Goal: Task Accomplishment & Management: Complete application form

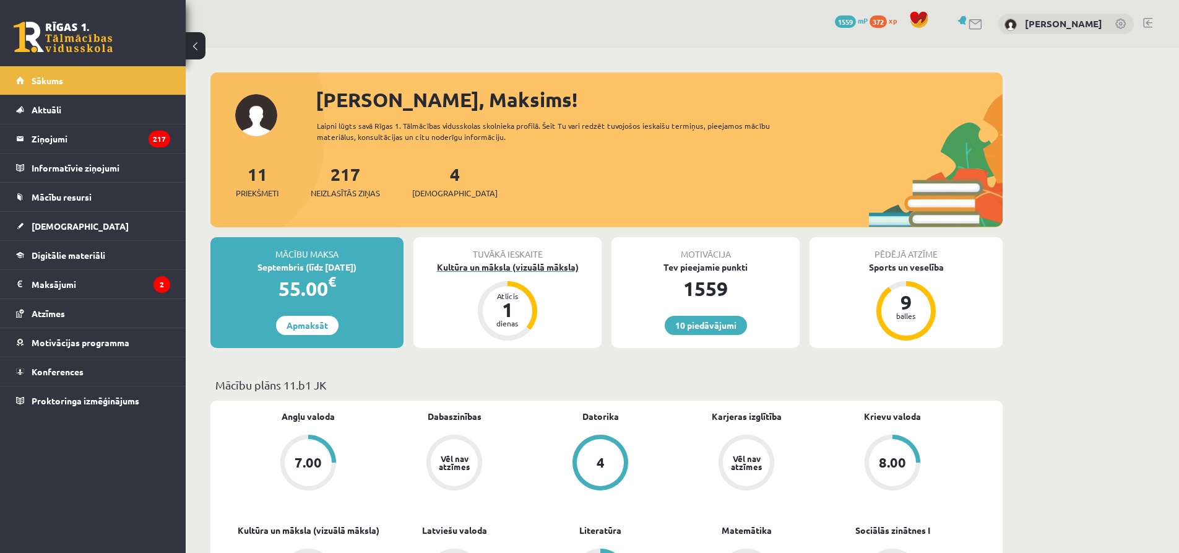
click at [499, 263] on div "Kultūra un māksla (vizuālā māksla)" at bounding box center [507, 266] width 188 height 13
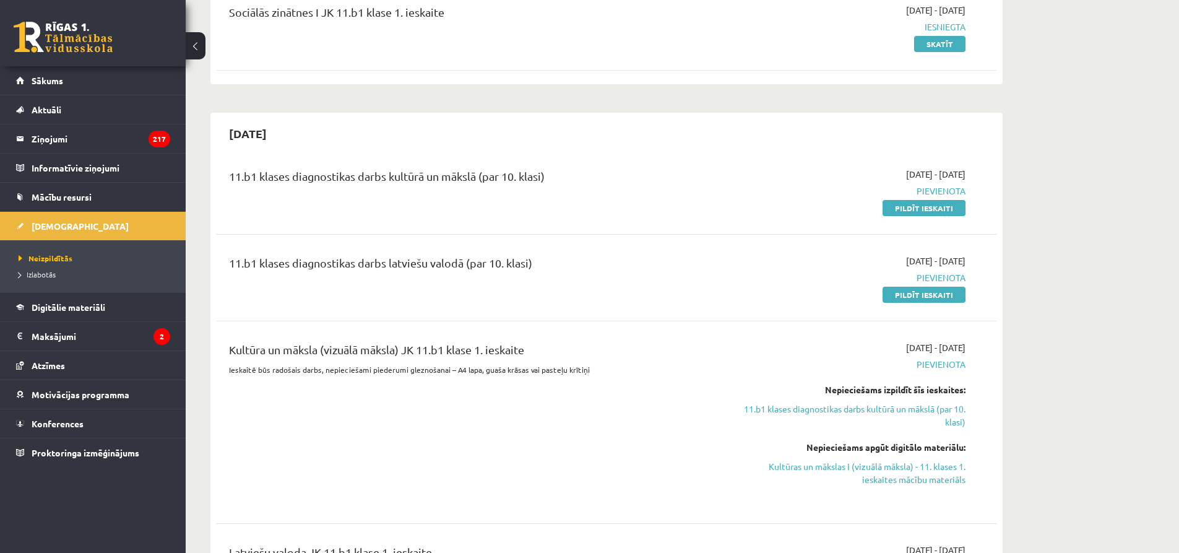
scroll to position [186, 0]
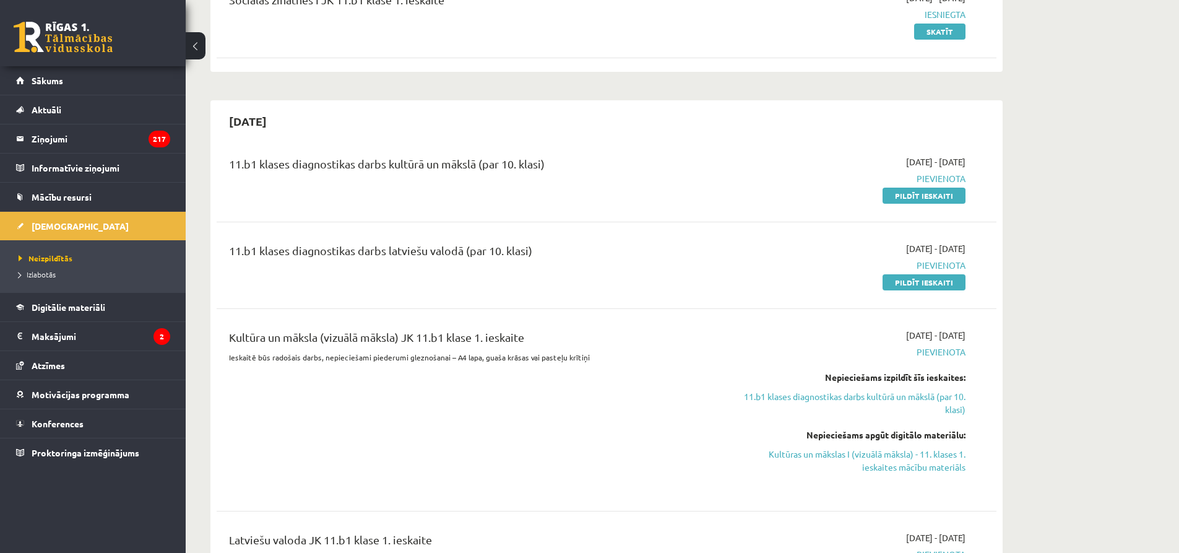
click at [918, 194] on link "Pildīt ieskaiti" at bounding box center [923, 195] width 83 height 16
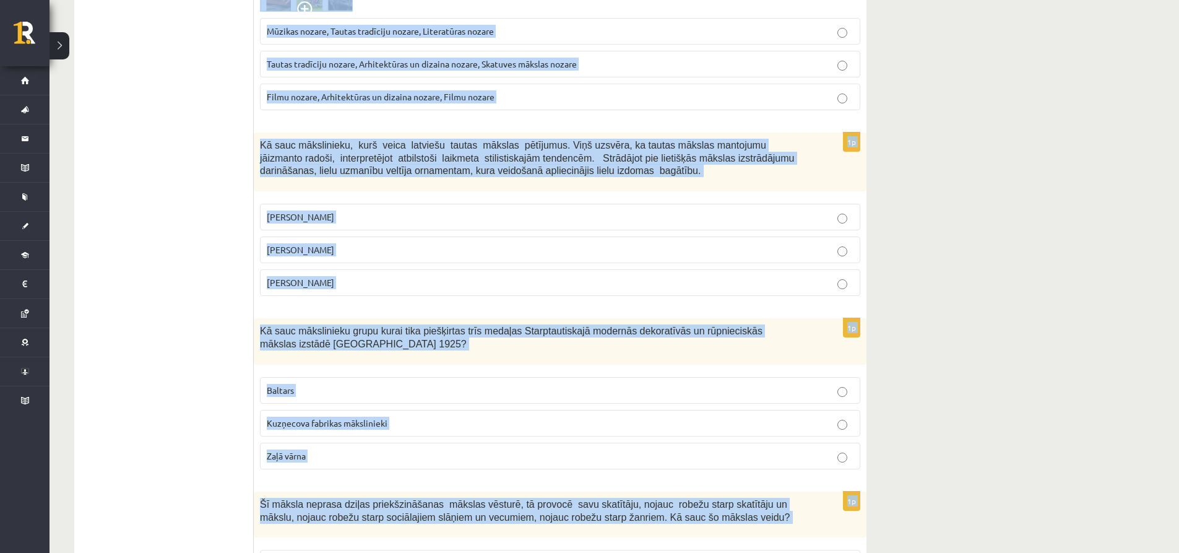
scroll to position [4874, 0]
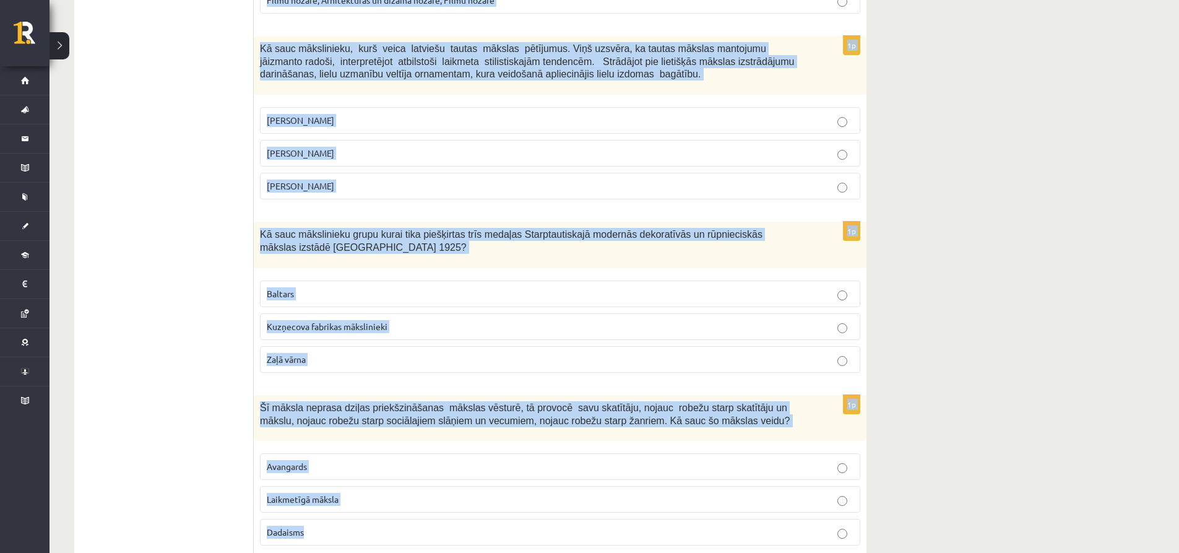
drag, startPoint x: 258, startPoint y: 184, endPoint x: 715, endPoint y: 517, distance: 565.1
copy form "Pabeidz iesāktos teikumus, izvēloties pareizo atbildes variantu! Par civilizāci…"
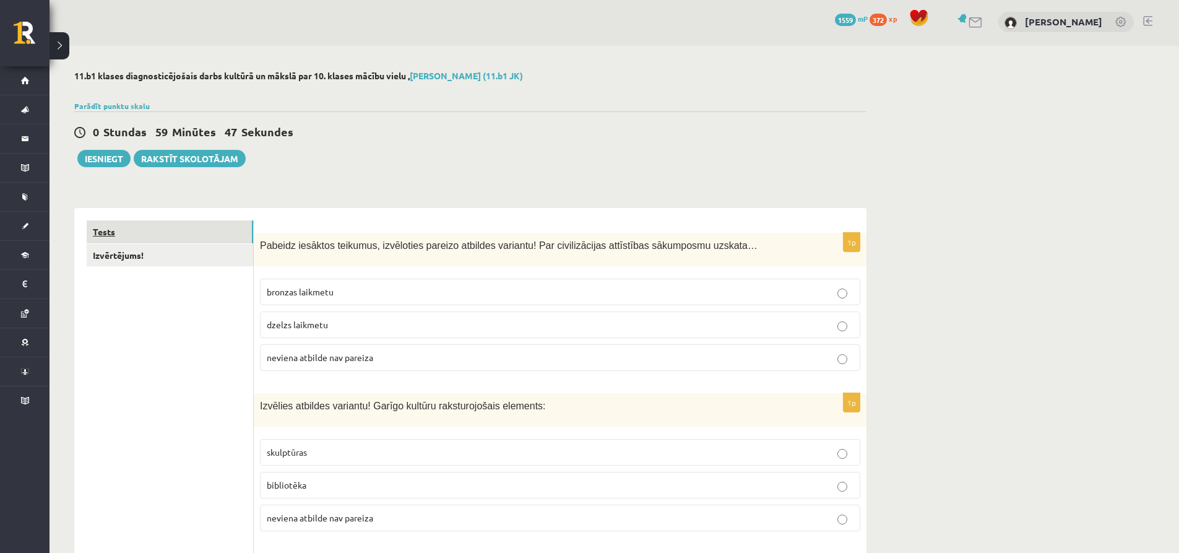
scroll to position [0, 0]
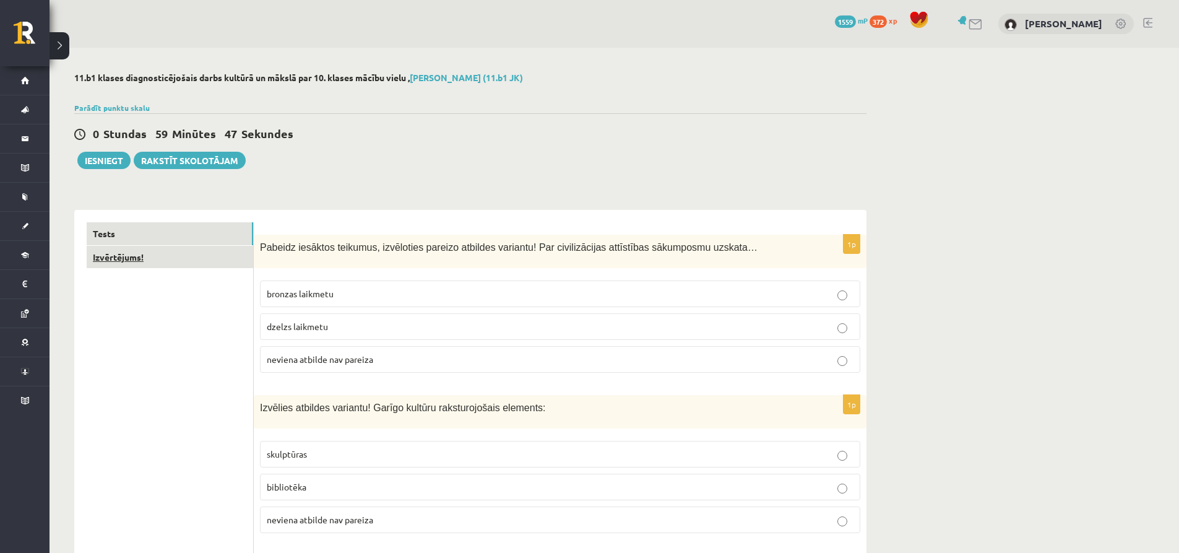
click at [183, 248] on link "Izvērtējums!" at bounding box center [170, 257] width 166 height 23
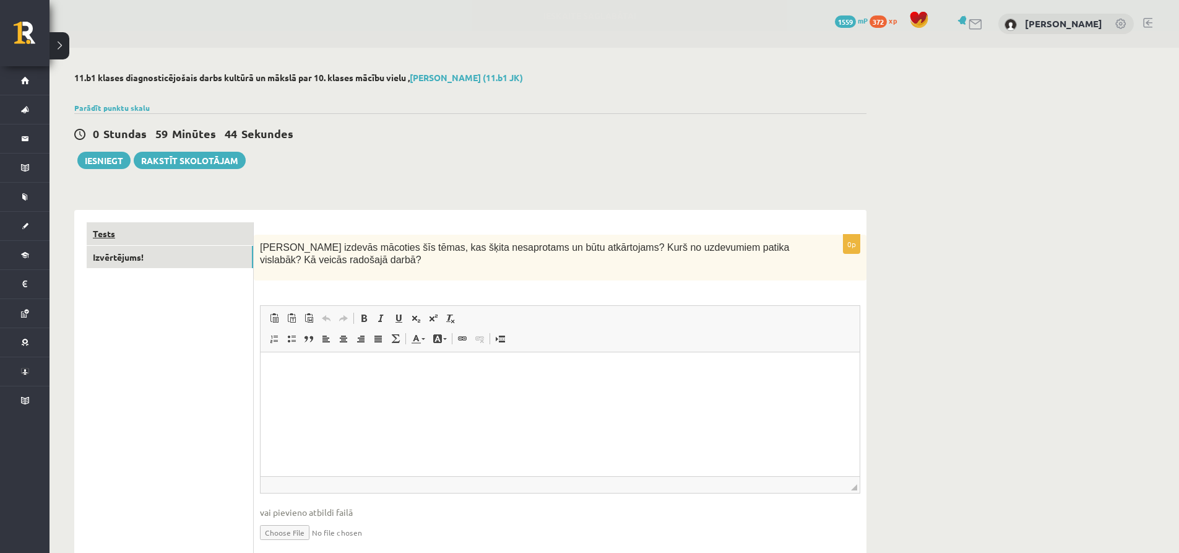
click at [188, 233] on link "Tests" at bounding box center [170, 233] width 166 height 23
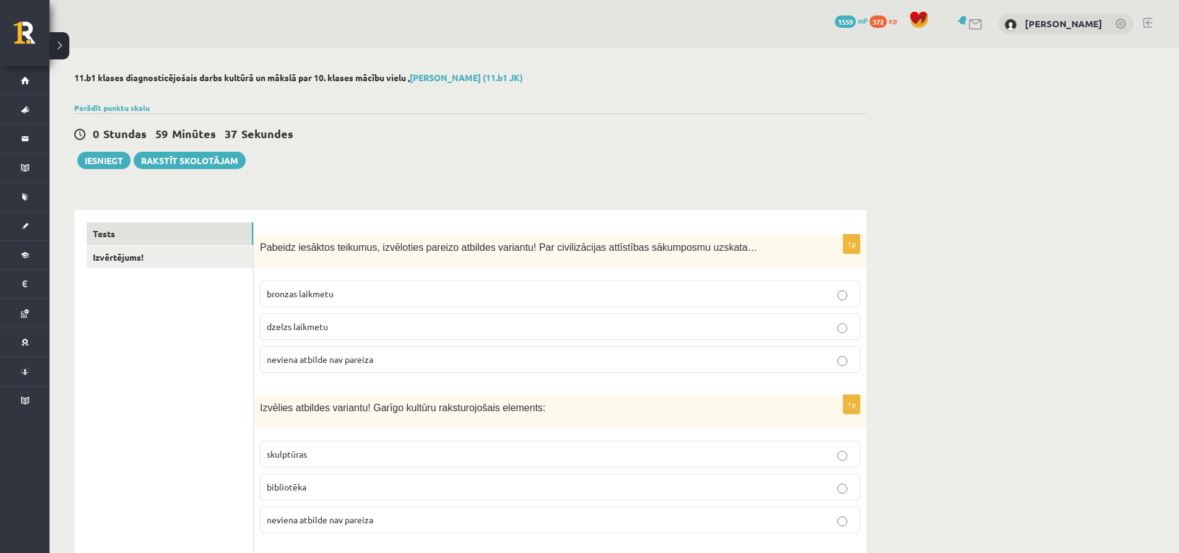
click at [322, 357] on span "neviena atbilde nav pareiza" at bounding box center [320, 358] width 106 height 11
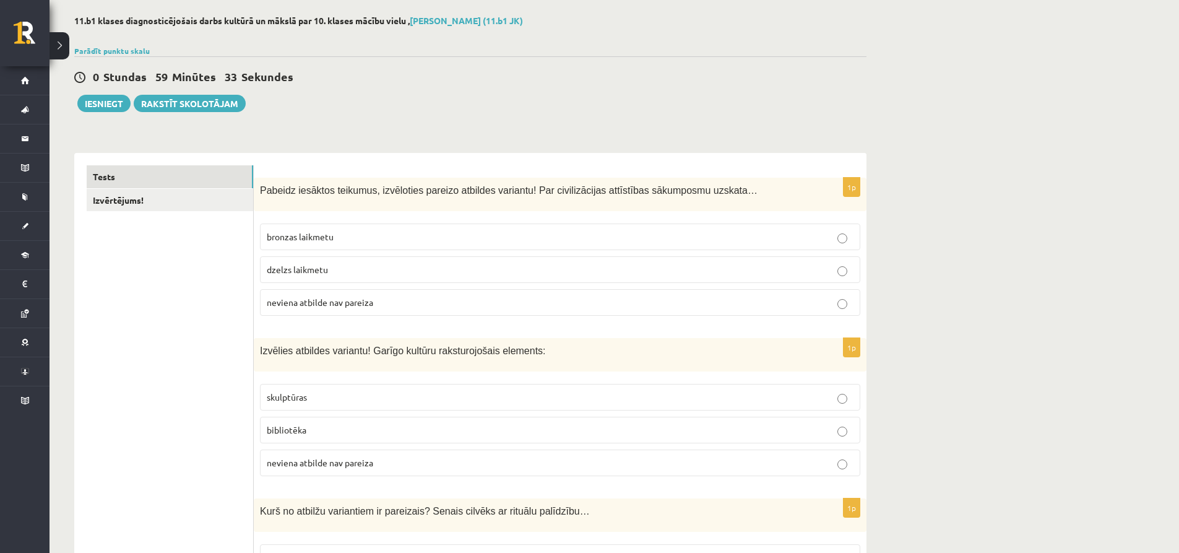
scroll to position [62, 0]
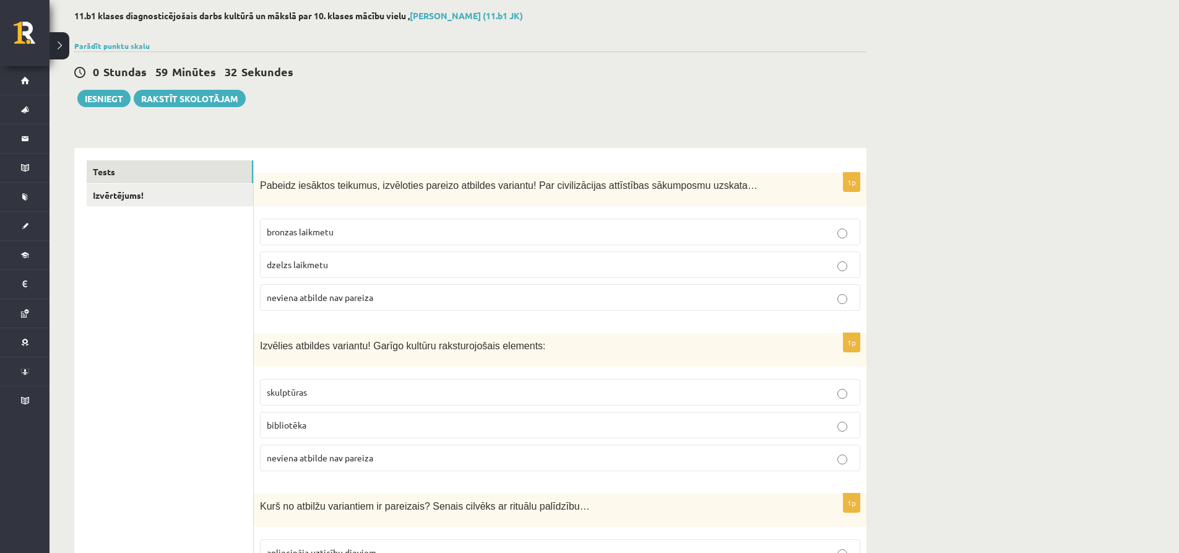
click at [311, 420] on p "bibliotēka" at bounding box center [560, 424] width 587 height 13
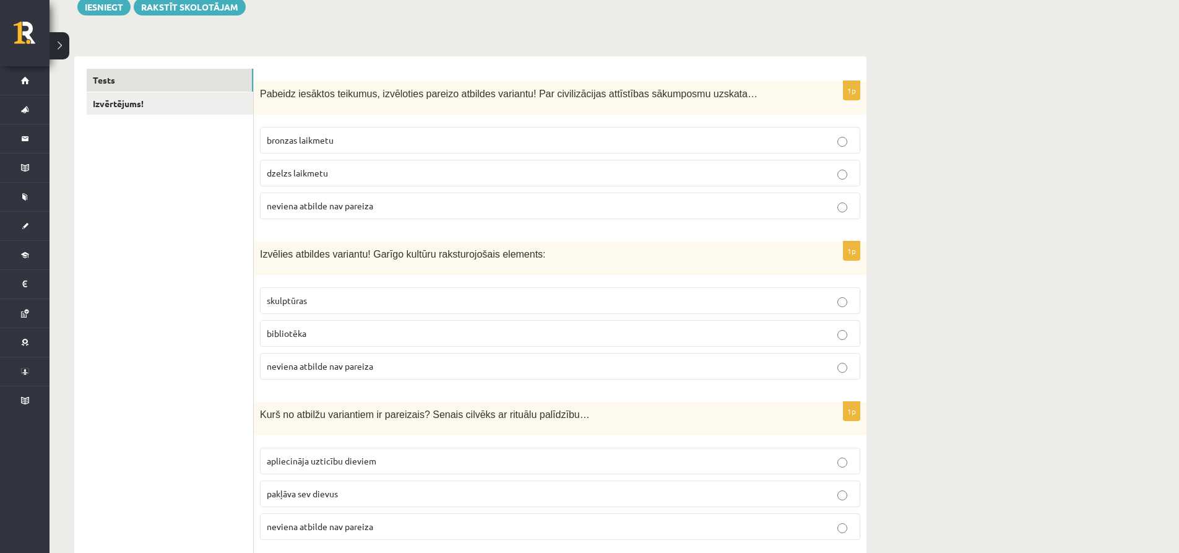
scroll to position [186, 0]
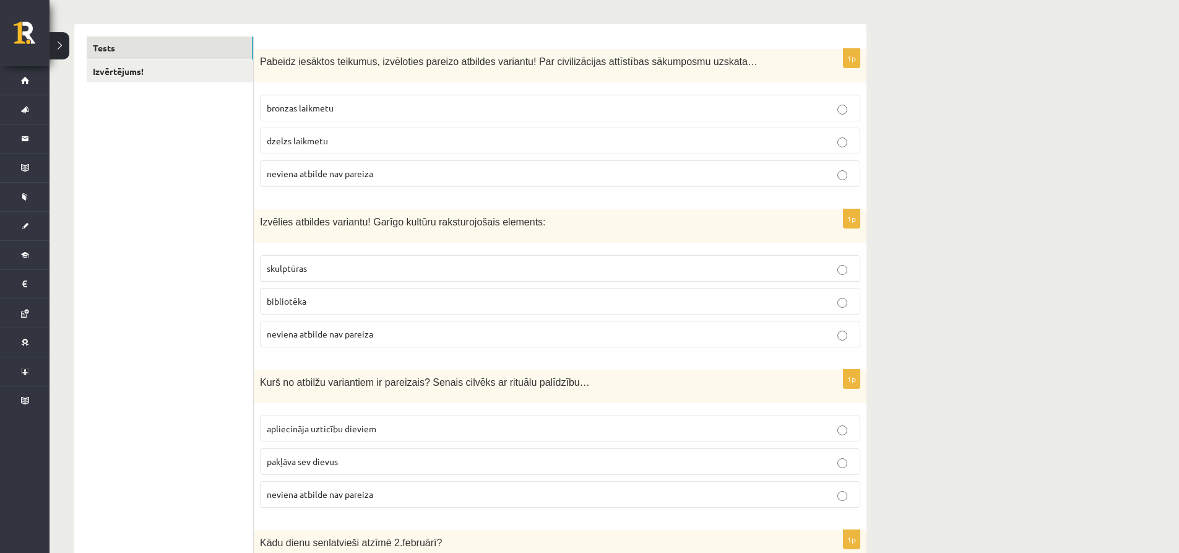
click at [330, 428] on span "apliecināja uzticību dieviem" at bounding box center [322, 428] width 110 height 11
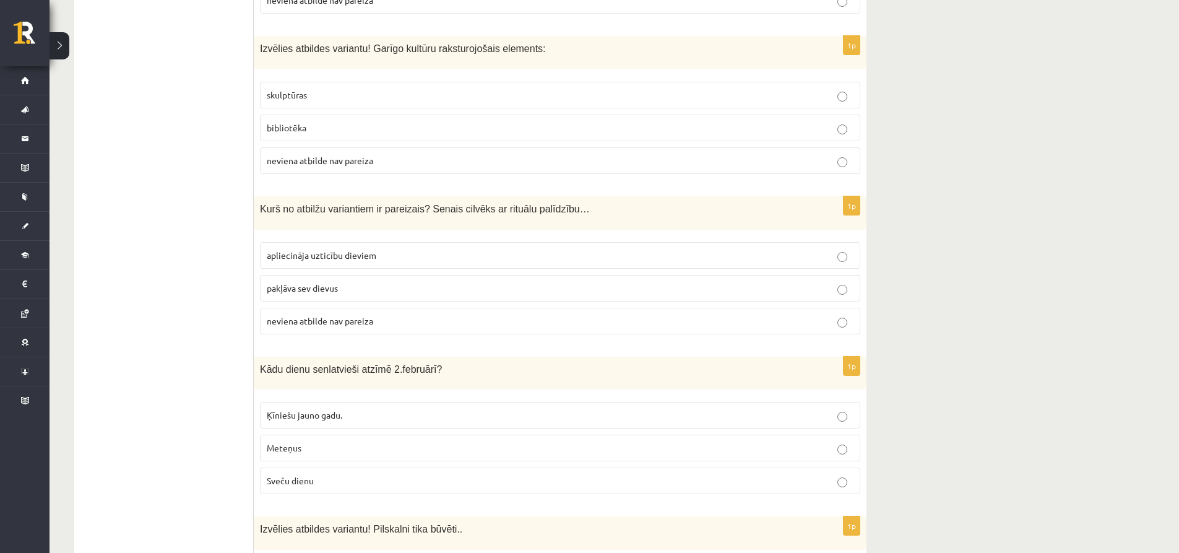
scroll to position [433, 0]
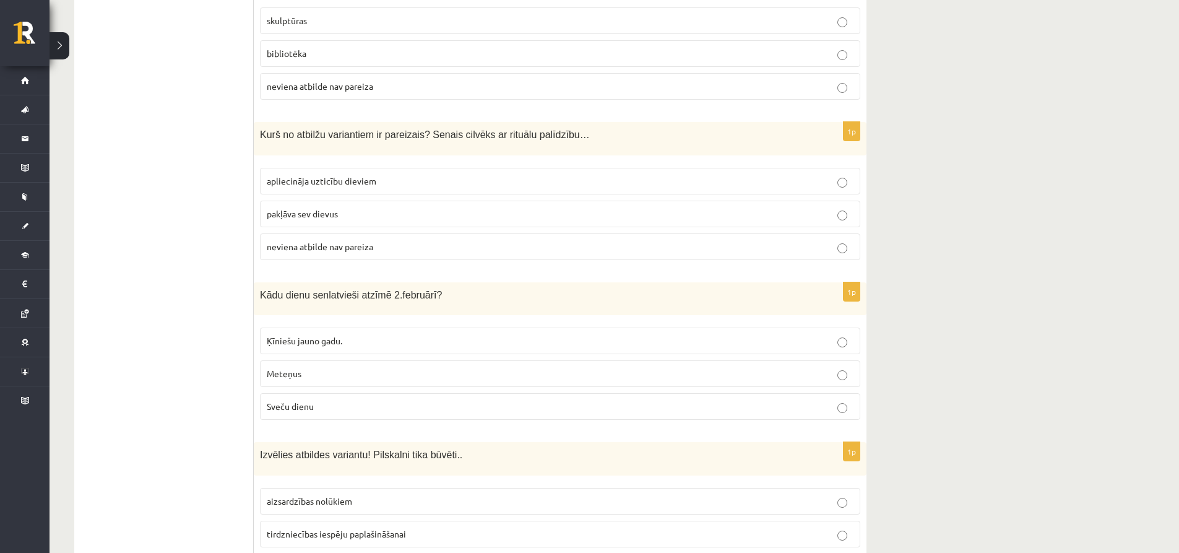
click at [325, 407] on p "Sveču dienu" at bounding box center [560, 406] width 587 height 13
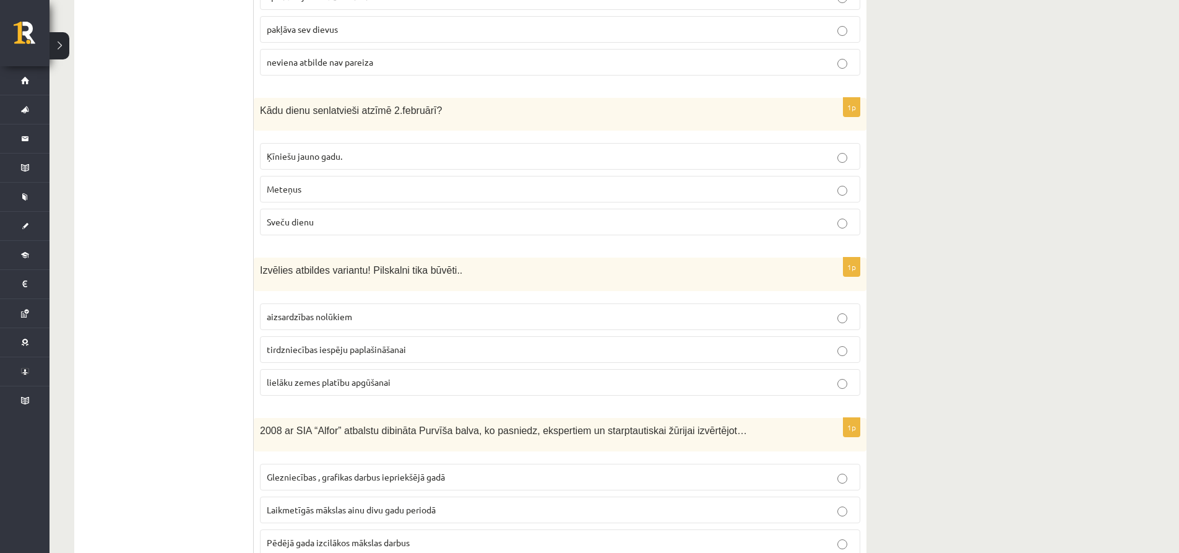
scroll to position [619, 0]
click at [348, 302] on fieldset "aizsardzības nolūkiem tirdzniecības iespēju paplašināšanai lielāku zemes platīb…" at bounding box center [560, 347] width 600 height 102
click at [352, 308] on label "aizsardzības nolūkiem" at bounding box center [560, 315] width 600 height 27
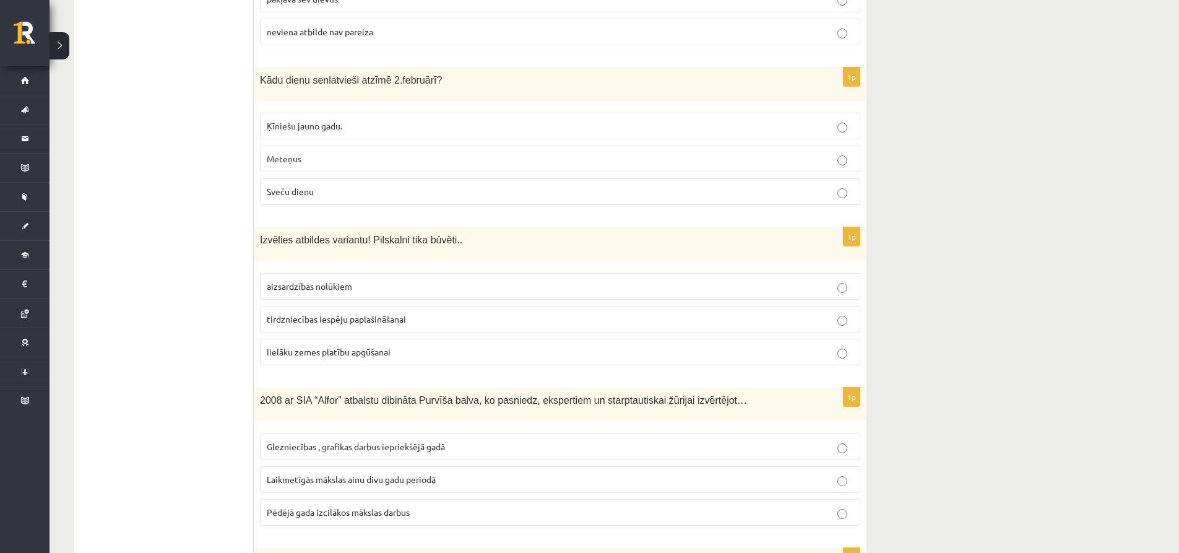
scroll to position [742, 0]
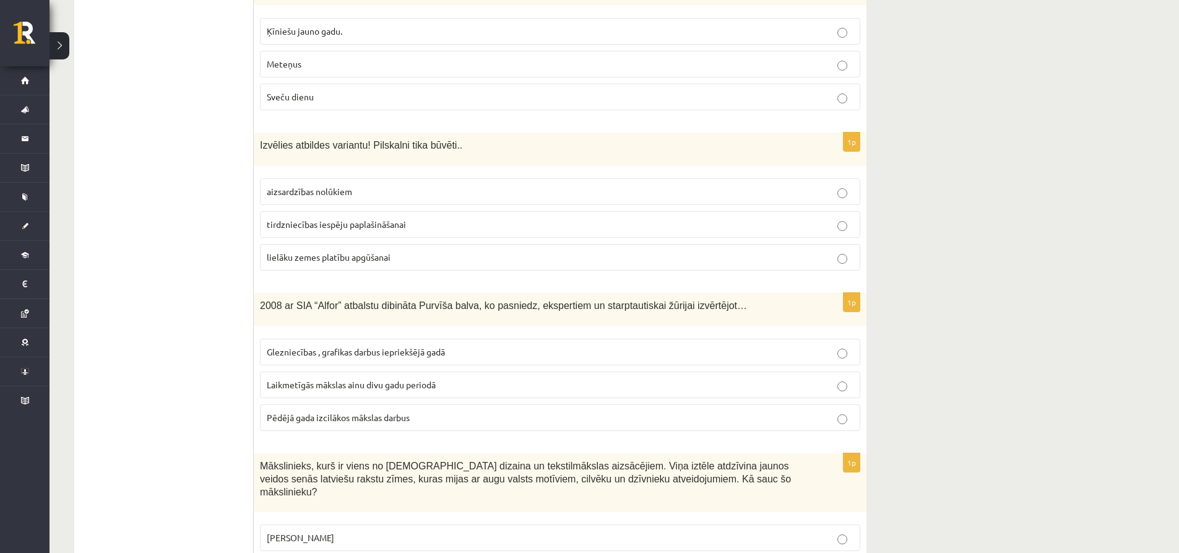
click at [341, 389] on span "Laikmetīgās mākslas ainu divu gadu periodā" at bounding box center [351, 384] width 169 height 11
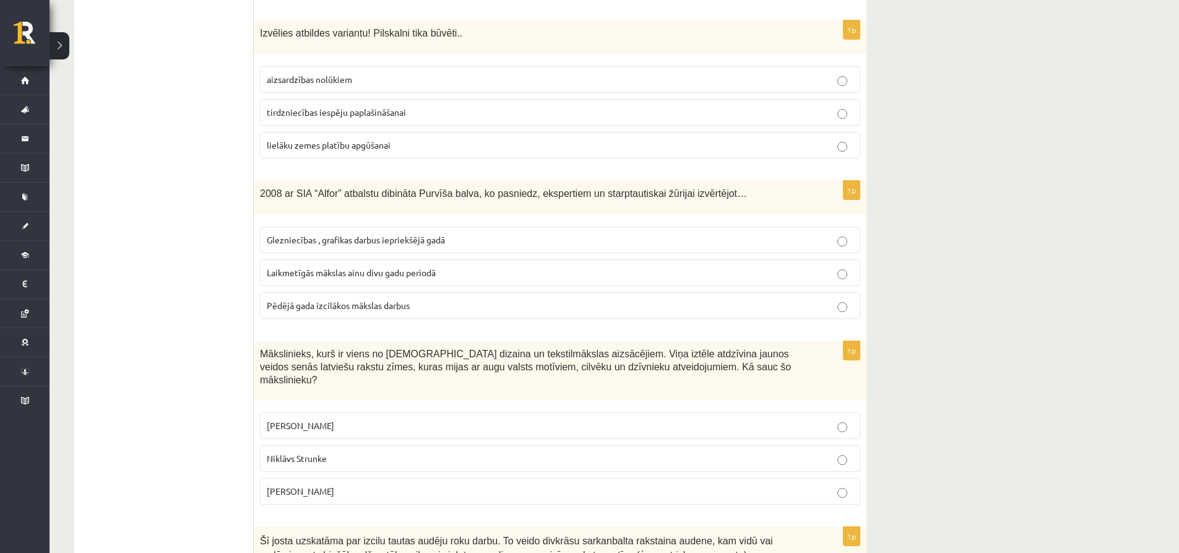
scroll to position [928, 0]
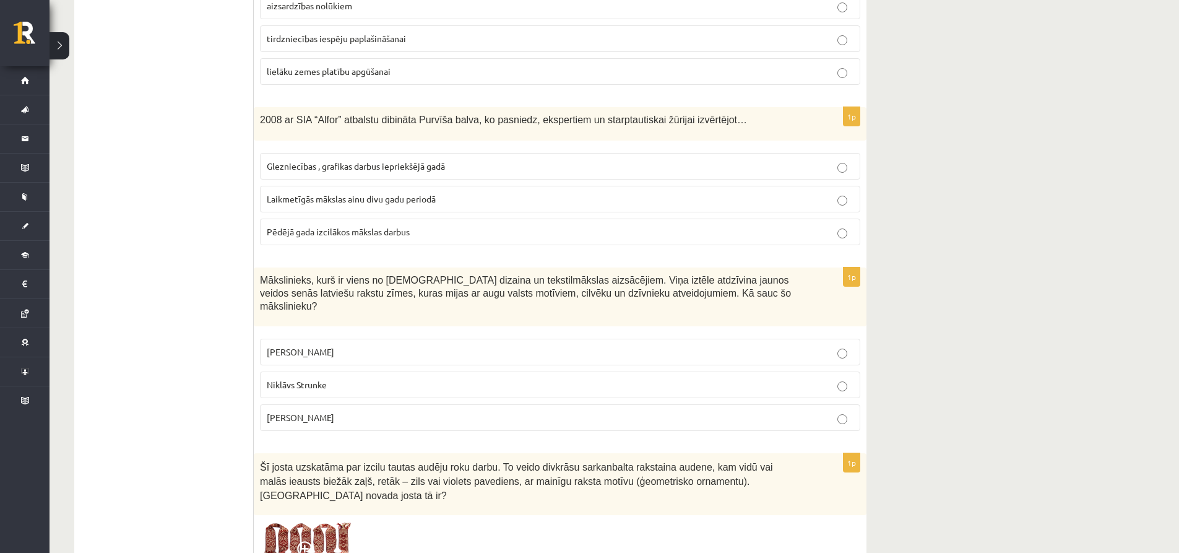
click at [308, 346] on span "Ansis Cīrulis" at bounding box center [300, 351] width 67 height 11
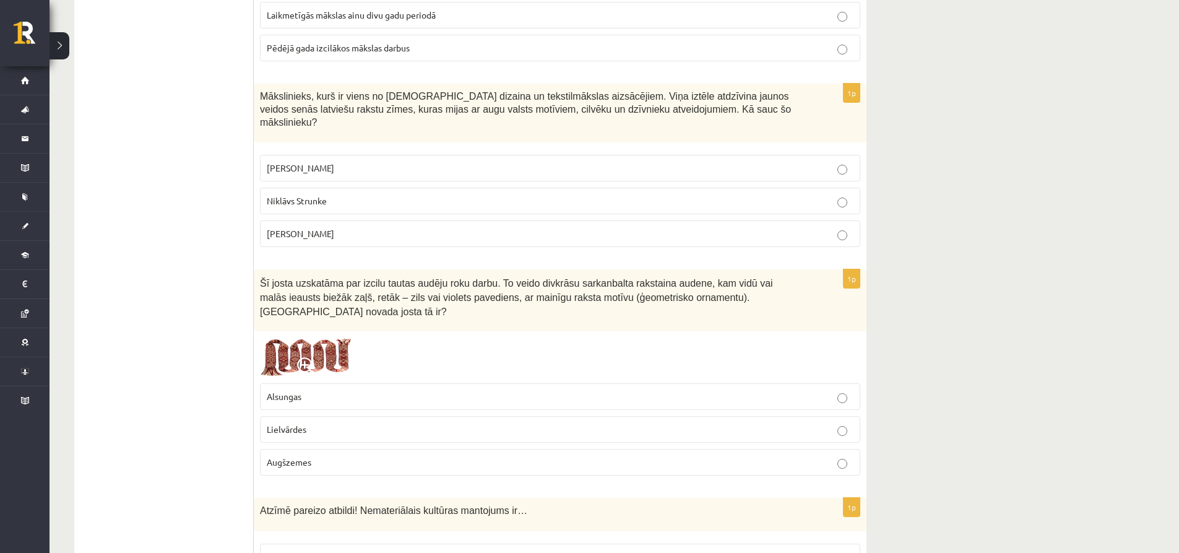
scroll to position [1114, 0]
click at [321, 421] on p "Lielvārdes" at bounding box center [560, 427] width 587 height 13
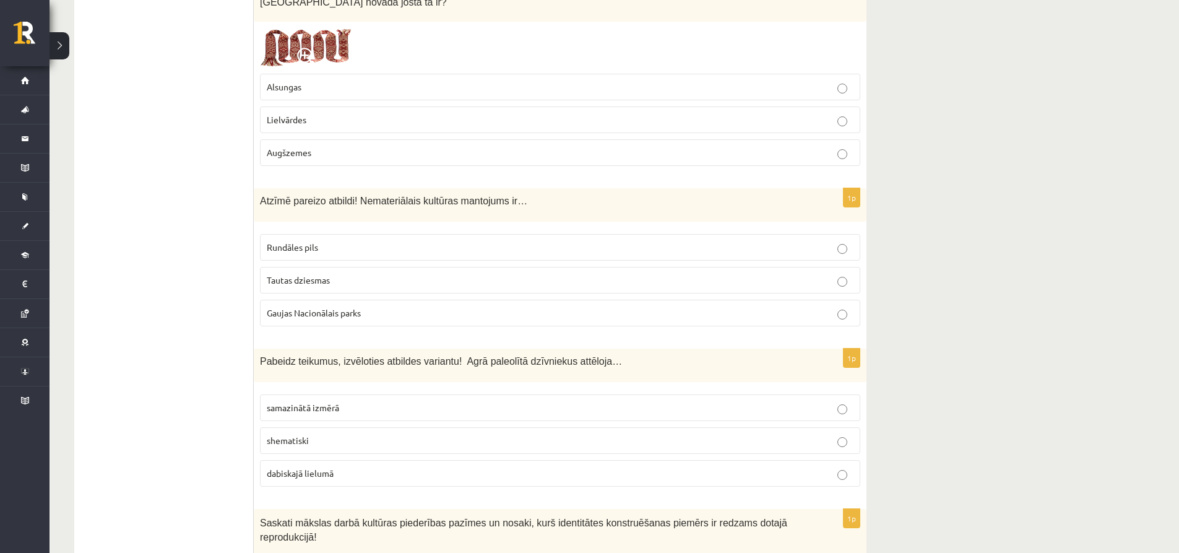
scroll to position [1423, 0]
click at [337, 272] on p "Tautas dziesmas" at bounding box center [560, 278] width 587 height 13
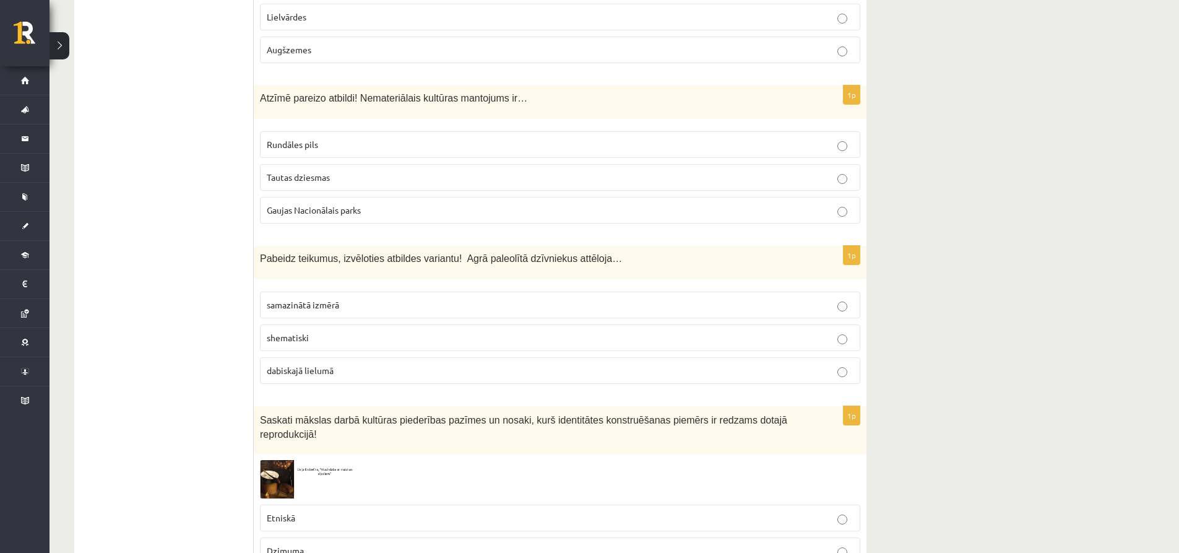
scroll to position [1547, 0]
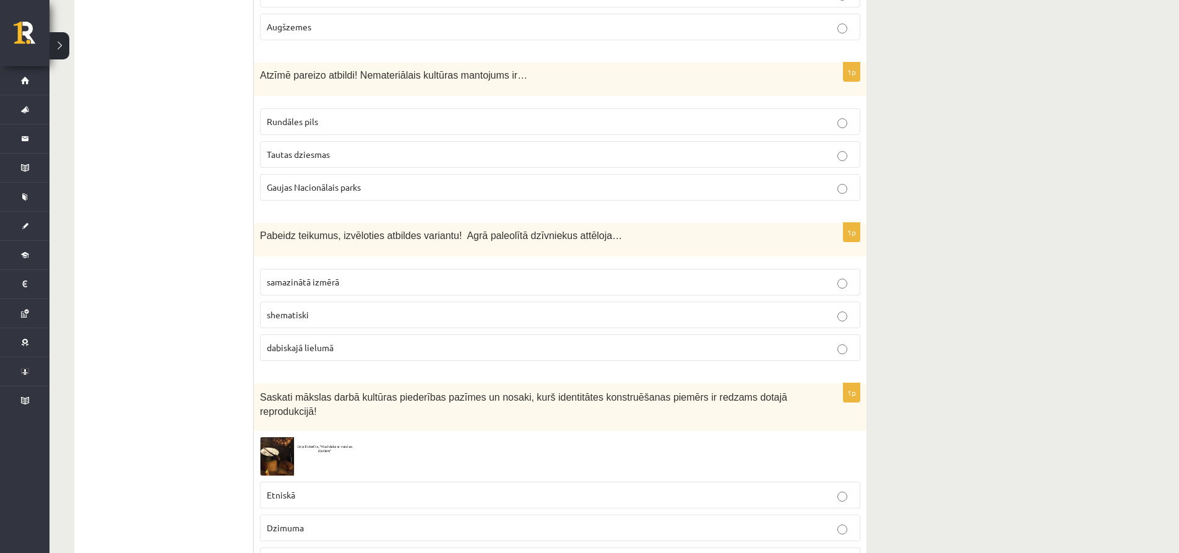
click at [329, 342] on span "dabiskajā lielumā" at bounding box center [300, 347] width 67 height 11
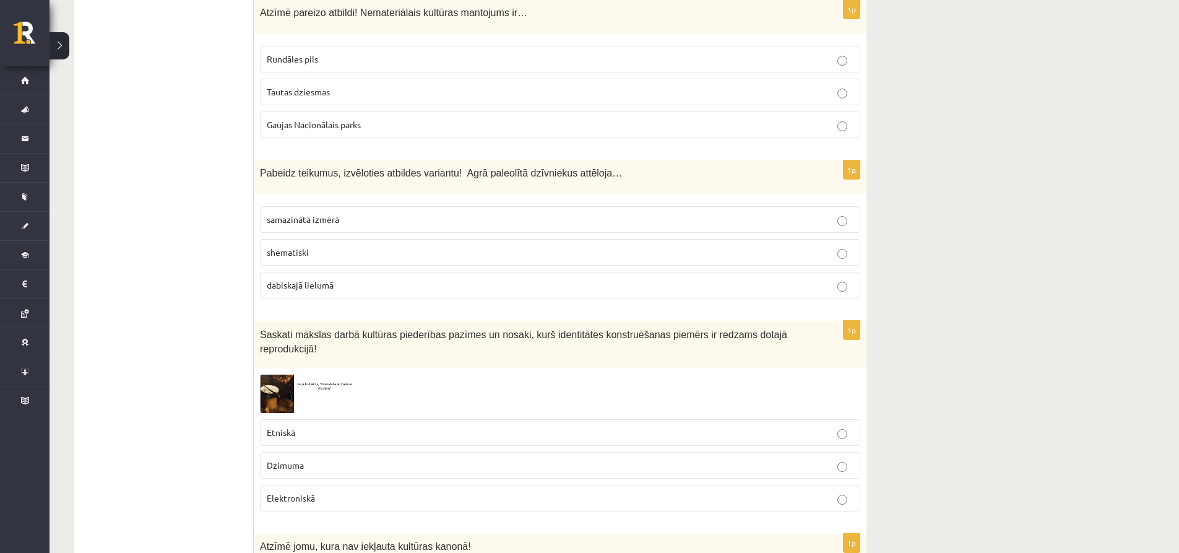
scroll to position [1671, 0]
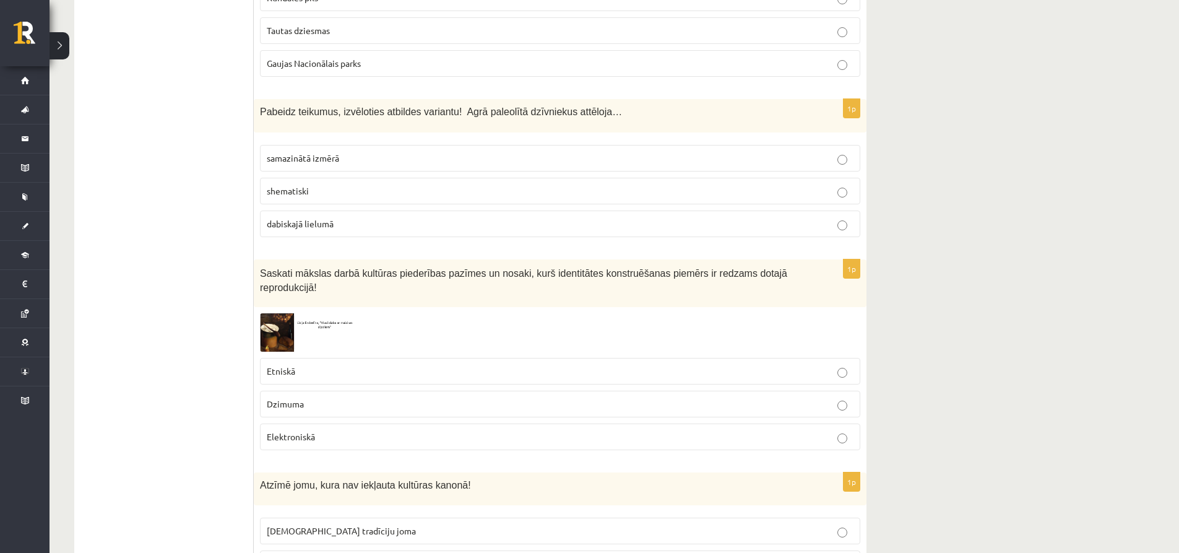
click at [322, 364] on p "Etniskā" at bounding box center [560, 370] width 587 height 13
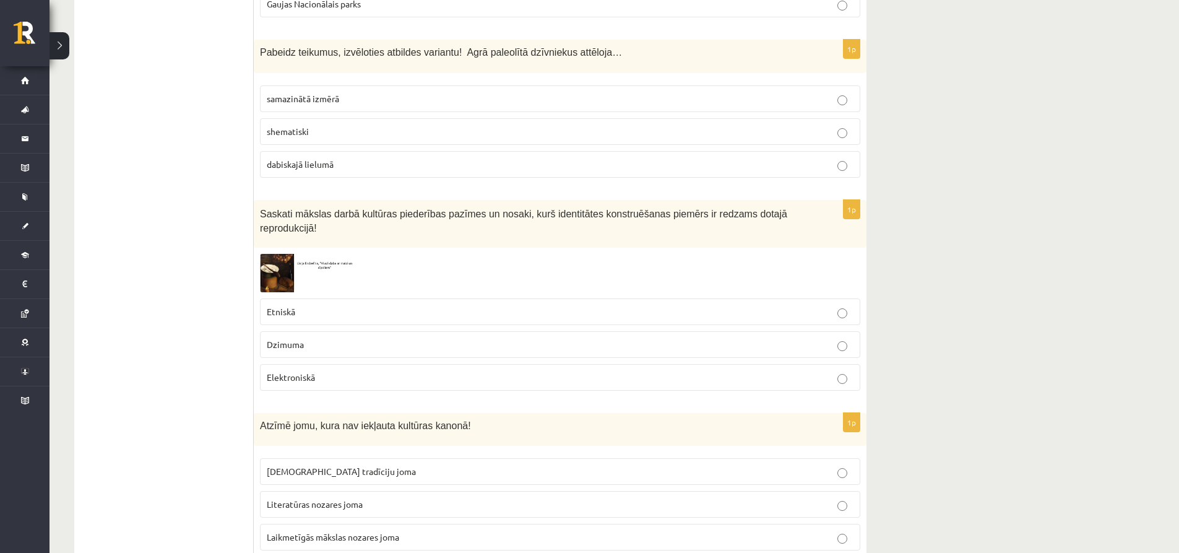
scroll to position [1732, 0]
click at [338, 528] on span "Laikmetīgās mākslas nozares joma" at bounding box center [333, 533] width 132 height 11
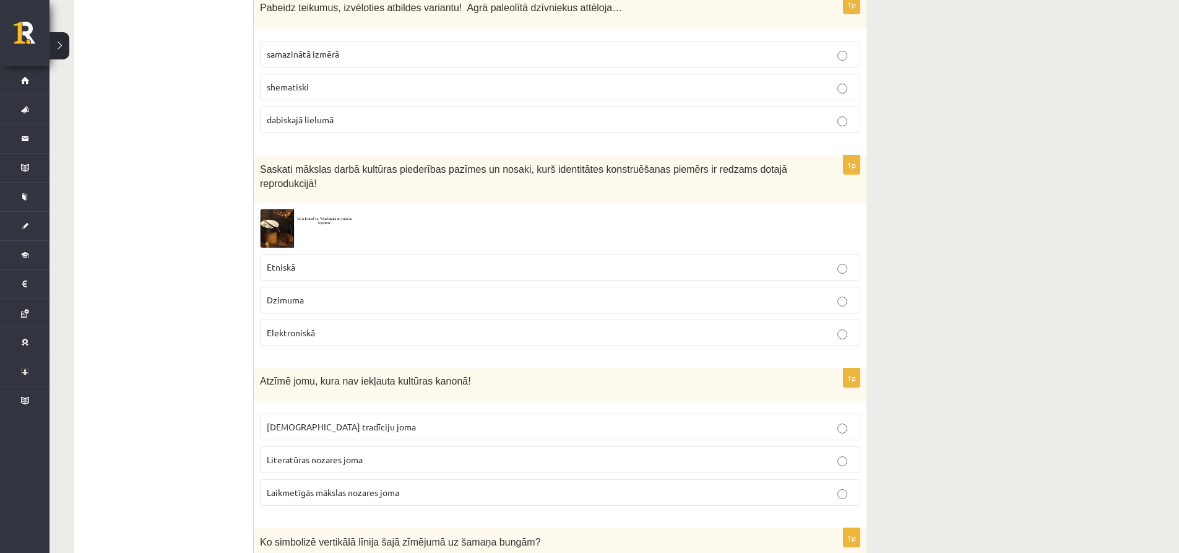
scroll to position [1980, 0]
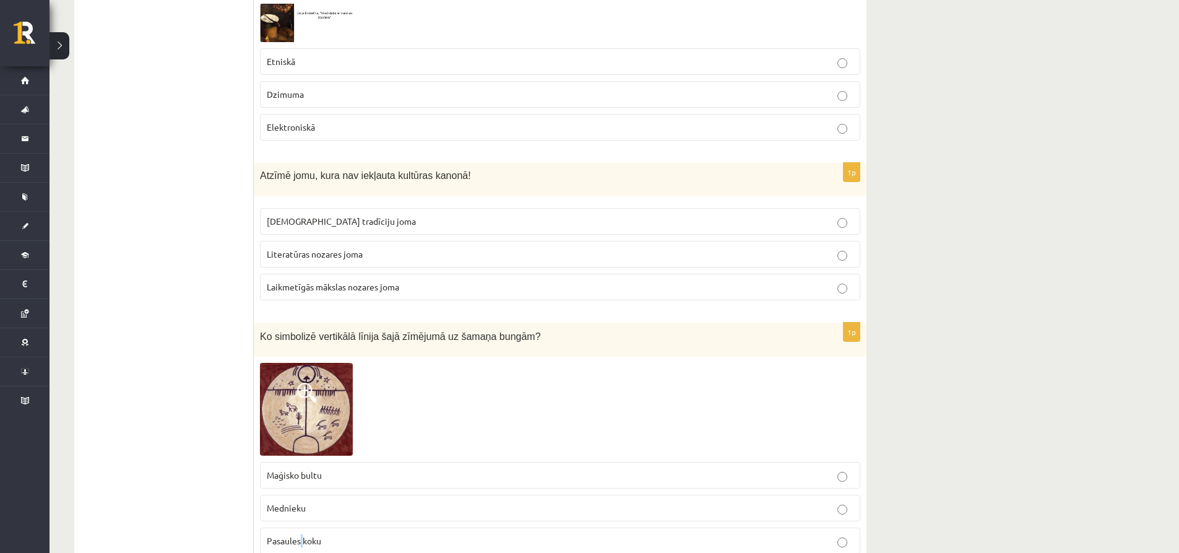
click at [301, 535] on span "Pasaules koku" at bounding box center [294, 540] width 54 height 11
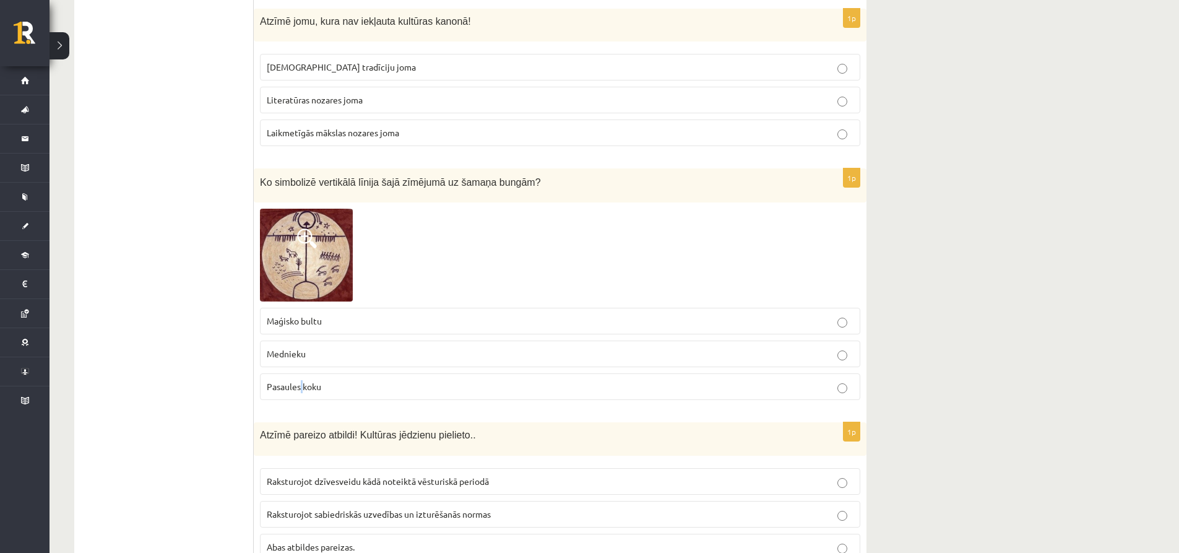
scroll to position [2166, 0]
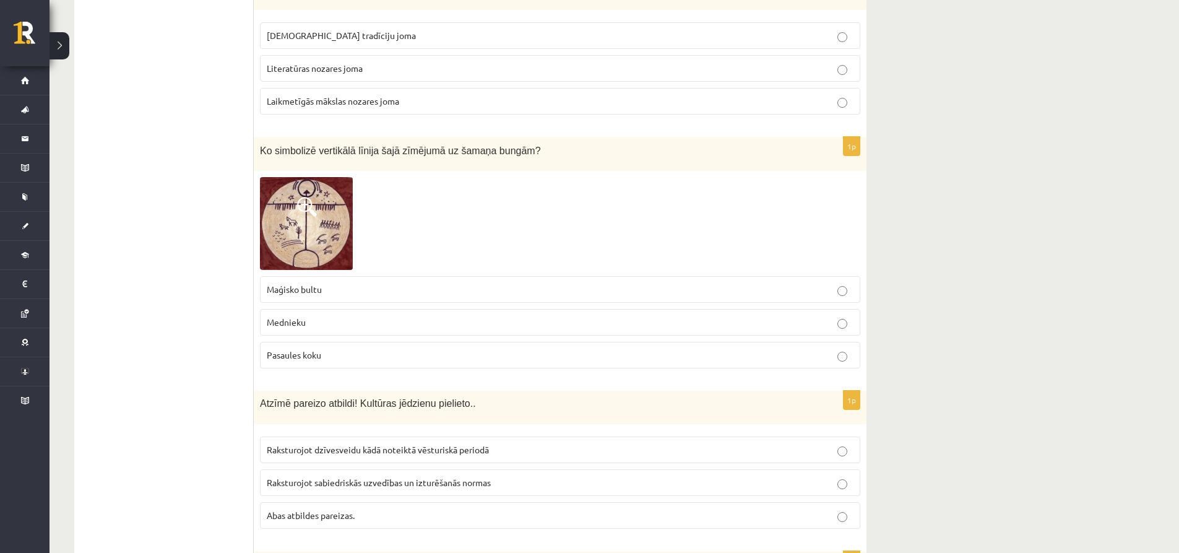
click at [369, 348] on p "Pasaules koku" at bounding box center [560, 354] width 587 height 13
click at [340, 489] on fieldset "Raksturojot dzīvesveidu kādā noteiktā vēsturiskā periodā Raksturojot sabiedrisk…" at bounding box center [560, 481] width 600 height 102
click at [332, 509] on span "Abas atbildes pareizas." at bounding box center [311, 514] width 88 height 11
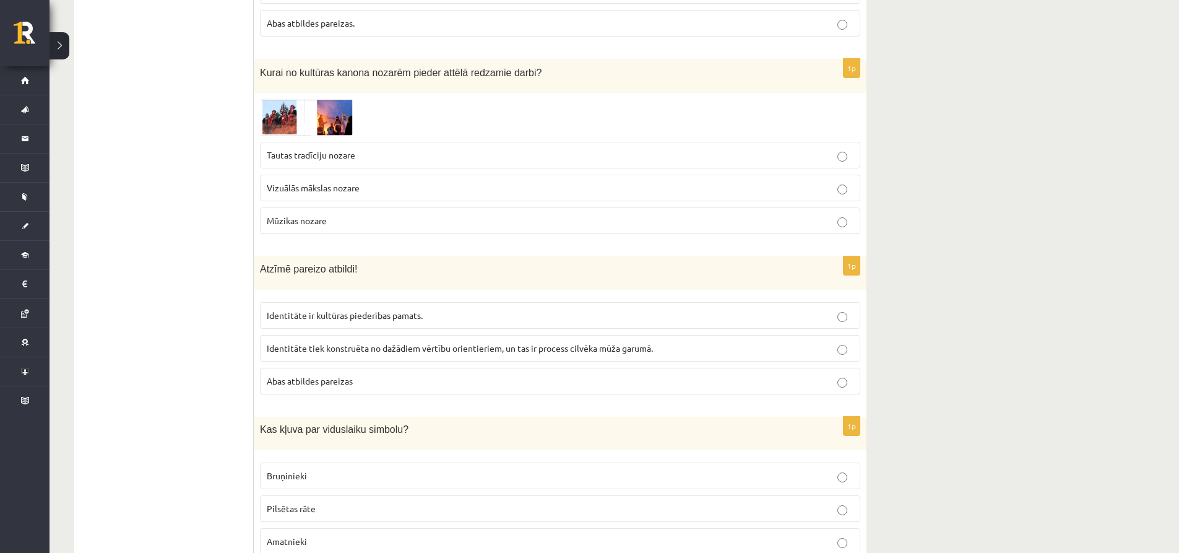
scroll to position [2661, 0]
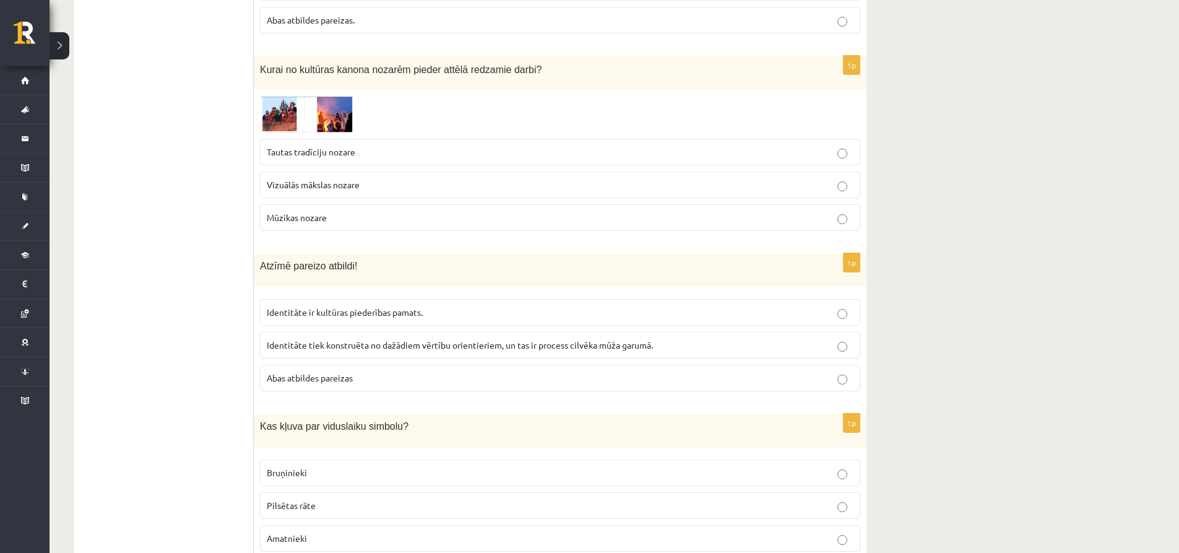
click at [298, 466] on p "Bruņinieki" at bounding box center [560, 472] width 587 height 13
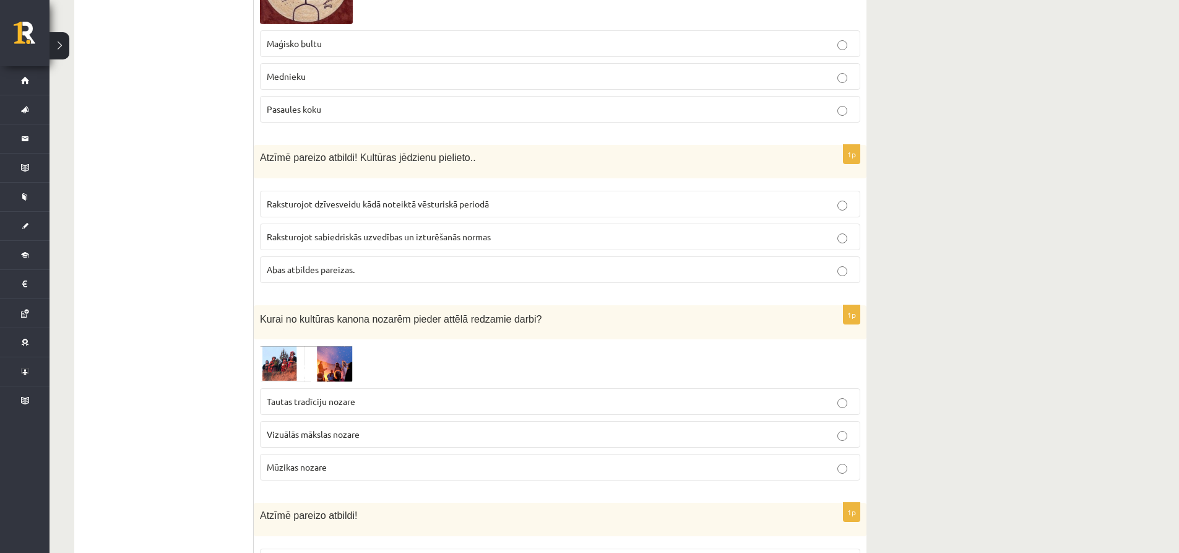
scroll to position [2413, 0]
click at [342, 426] on span "Vizuālās mākslas nozare" at bounding box center [313, 431] width 93 height 11
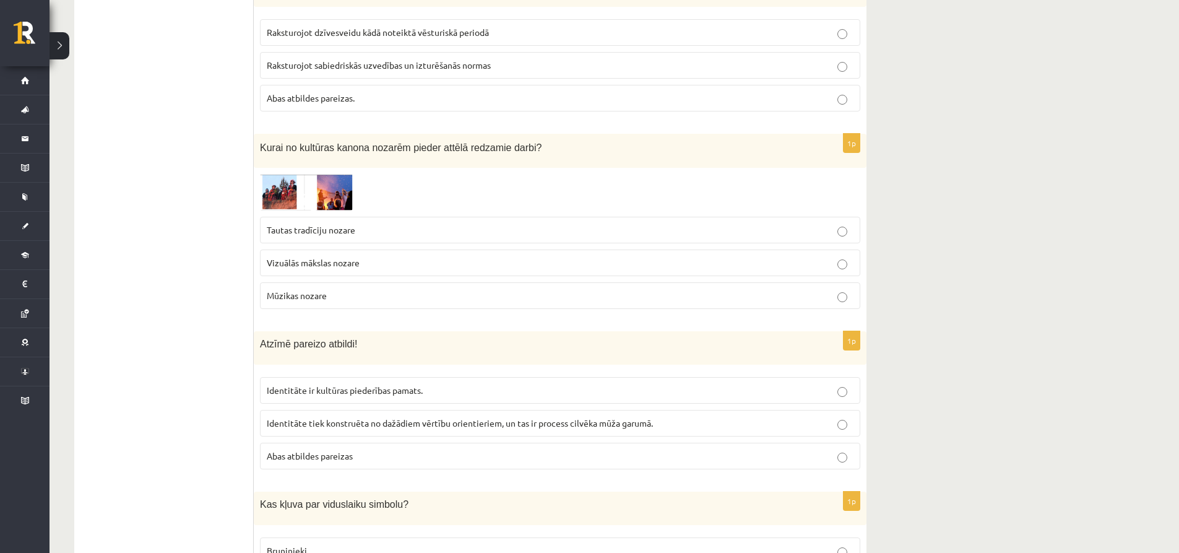
scroll to position [2599, 0]
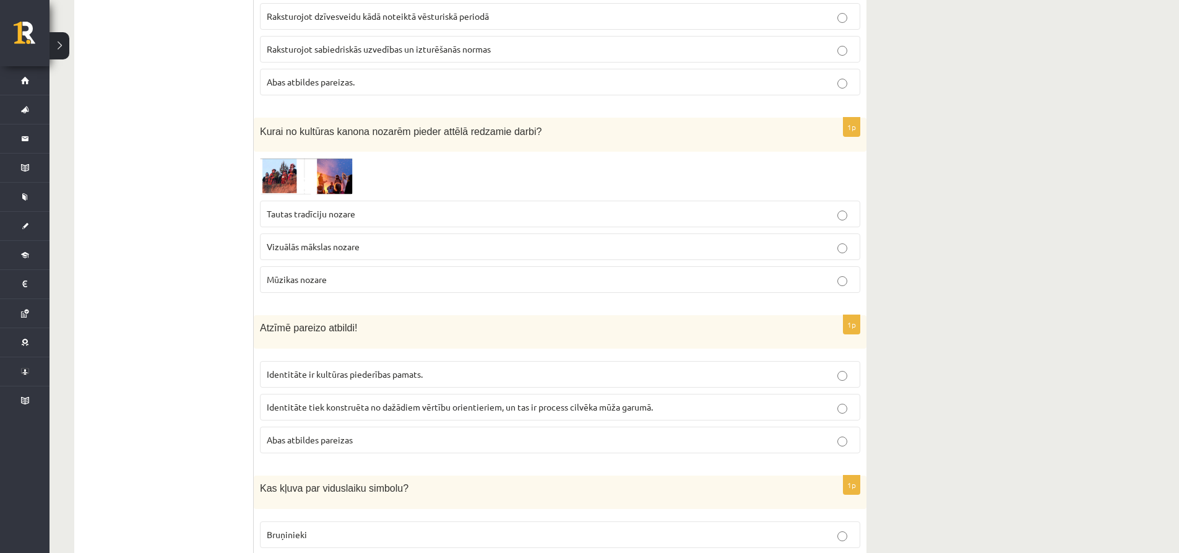
click at [354, 433] on p "Abas atbildes pareizas" at bounding box center [560, 439] width 587 height 13
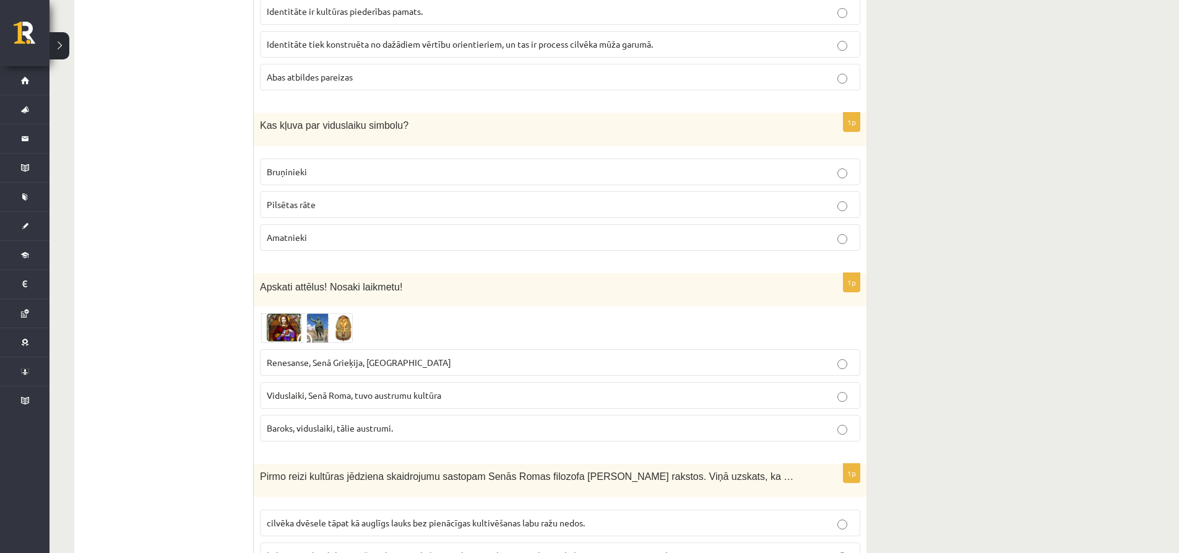
scroll to position [2970, 0]
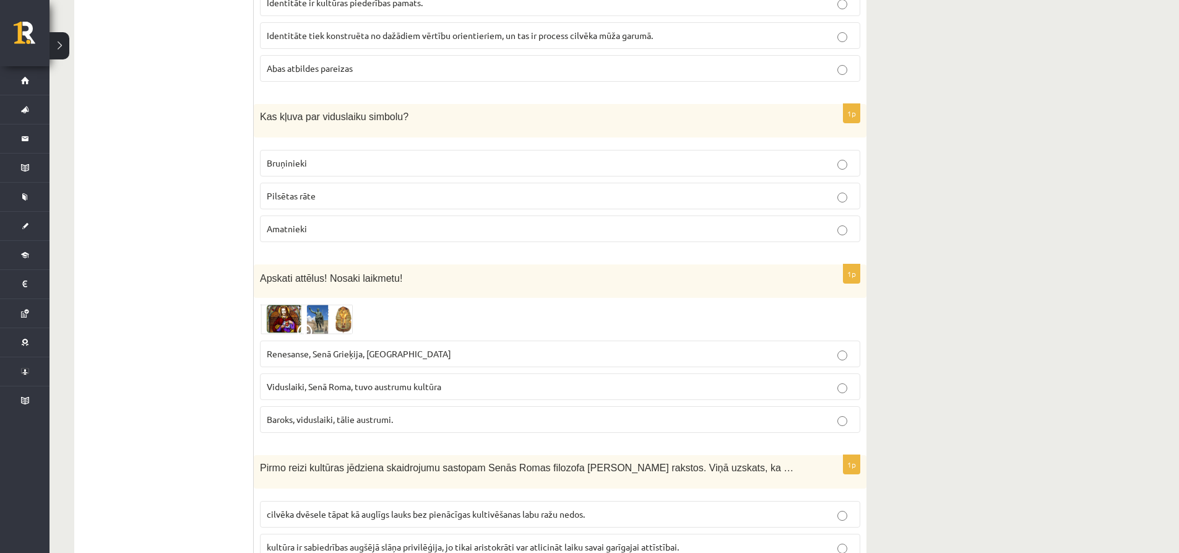
click at [390, 347] on p "Renesanse, Senā Grieķija, Ēģipte" at bounding box center [560, 353] width 587 height 13
click at [389, 381] on span "Viduslaiki, Senā Roma, tuvo austrumu kultūra" at bounding box center [354, 386] width 174 height 11
click at [391, 413] on p "Baroks, viduslaiki, tālie austrumi." at bounding box center [560, 419] width 587 height 13
click at [385, 413] on span "Baroks, viduslaiki, tālie austrumi." at bounding box center [330, 418] width 126 height 11
click at [362, 348] on span "Renesanse, Senā Grieķija, Ēģipte" at bounding box center [359, 353] width 184 height 11
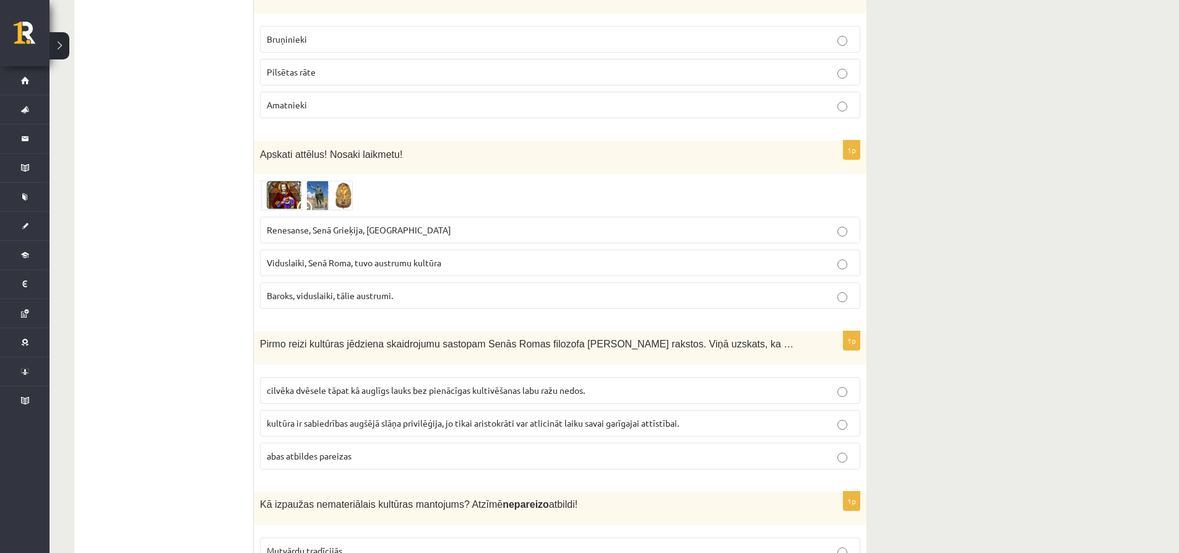
scroll to position [3156, 0]
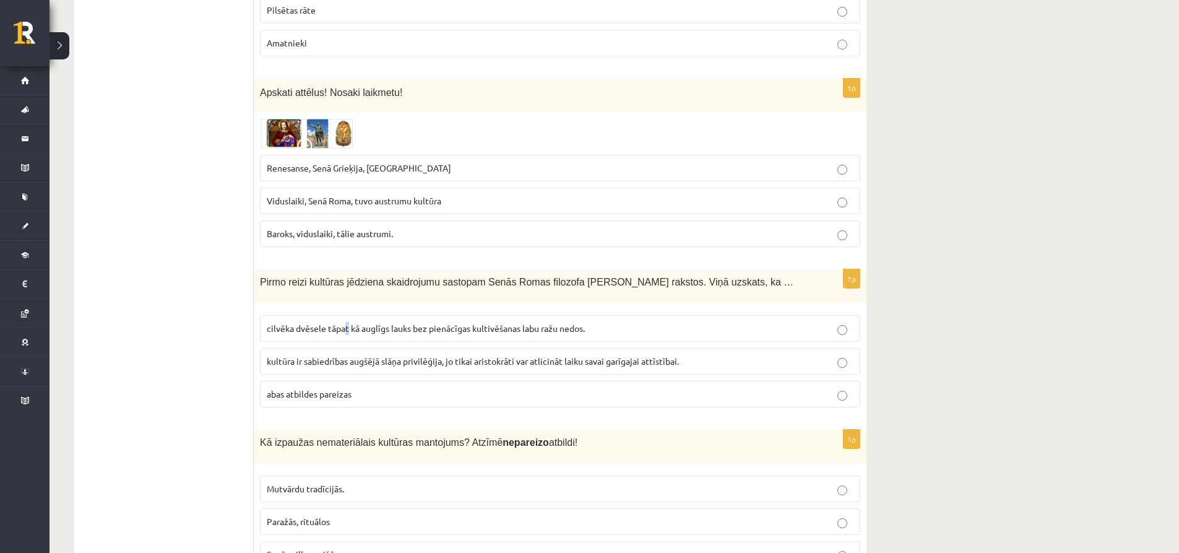
click at [348, 322] on span "cilvēka dvēsele tāpat kā auglīgs lauks bez pienācīgas kultivēšanas labu ražu ne…" at bounding box center [426, 327] width 318 height 11
click at [413, 322] on span "cilvēka dvēsele tāpat kā auglīgs lauks bez pienācīgas kultivēšanas labu ražu ne…" at bounding box center [426, 327] width 318 height 11
click at [384, 381] on label "abas atbildes pareizas" at bounding box center [560, 394] width 600 height 27
click at [375, 309] on fieldset "cilvēka dvēsele tāpat kā auglīgs lauks bez pienācīgas kultivēšanas labu ražu ne…" at bounding box center [560, 360] width 600 height 102
click at [365, 322] on span "cilvēka dvēsele tāpat kā auglīgs lauks bez pienācīgas kultivēšanas labu ražu ne…" at bounding box center [426, 327] width 318 height 11
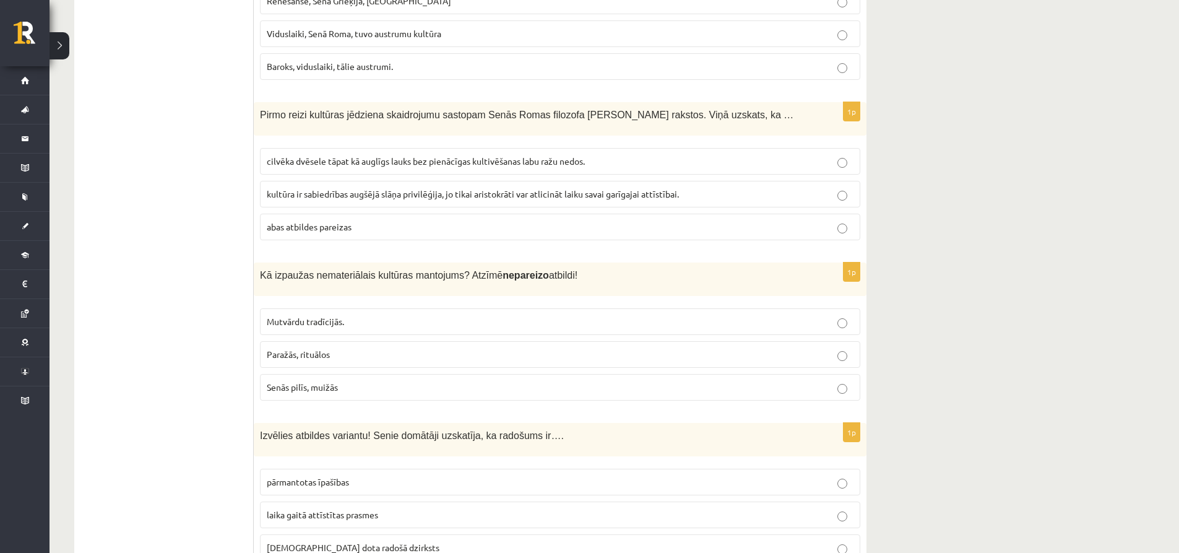
scroll to position [3341, 0]
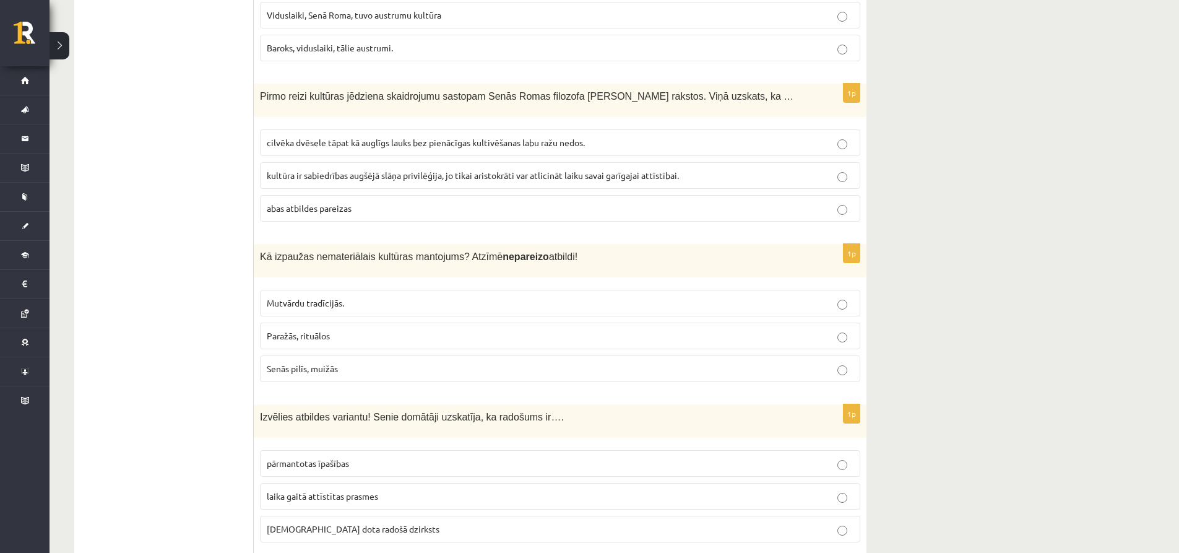
click at [334, 296] on p "Mutvārdu tradīcijās." at bounding box center [560, 302] width 587 height 13
click at [345, 329] on p "Paražās, rituālos" at bounding box center [560, 335] width 587 height 13
click at [337, 362] on p "Senās pilīs, muižās" at bounding box center [560, 368] width 587 height 13
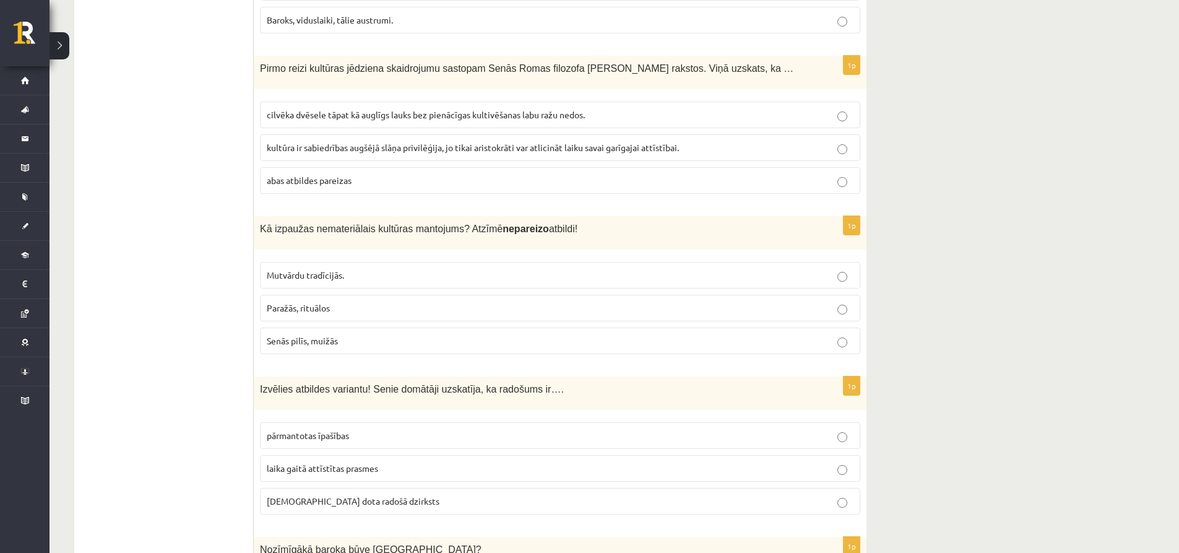
scroll to position [3465, 0]
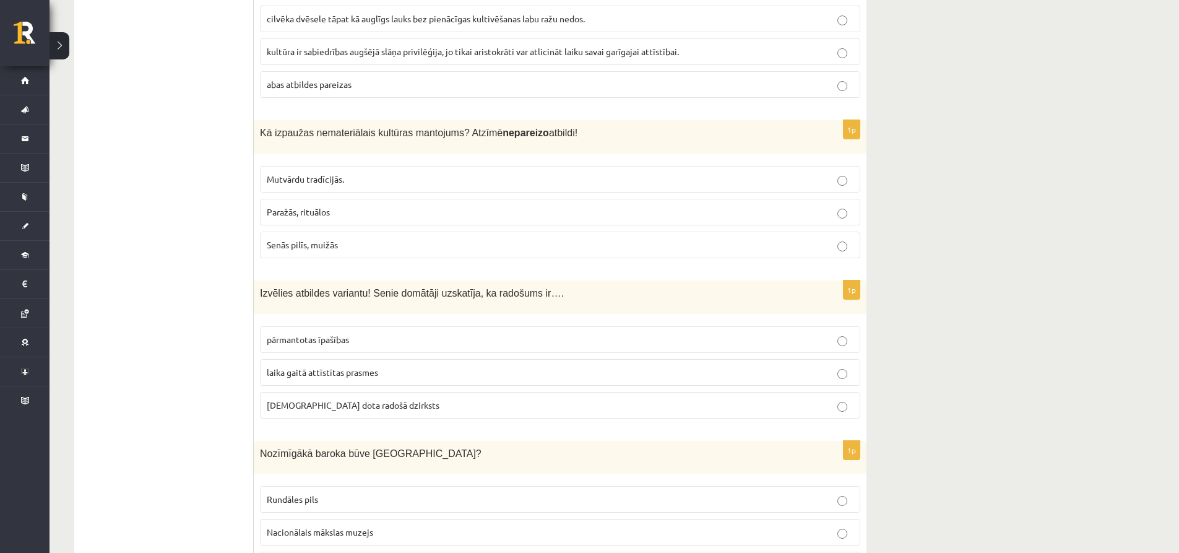
click at [317, 333] on span "pārmantotas īpašības" at bounding box center [308, 338] width 82 height 11
click at [321, 399] on span "dieva dota radošā dzirksts" at bounding box center [353, 404] width 173 height 11
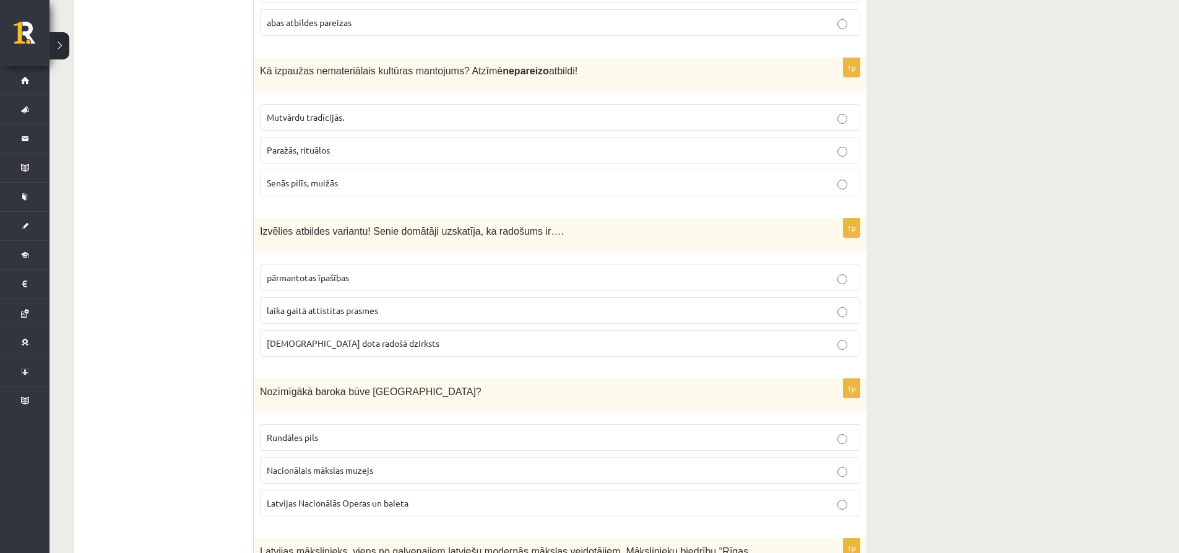
click at [305, 431] on span "Rundāles pils" at bounding box center [292, 436] width 51 height 11
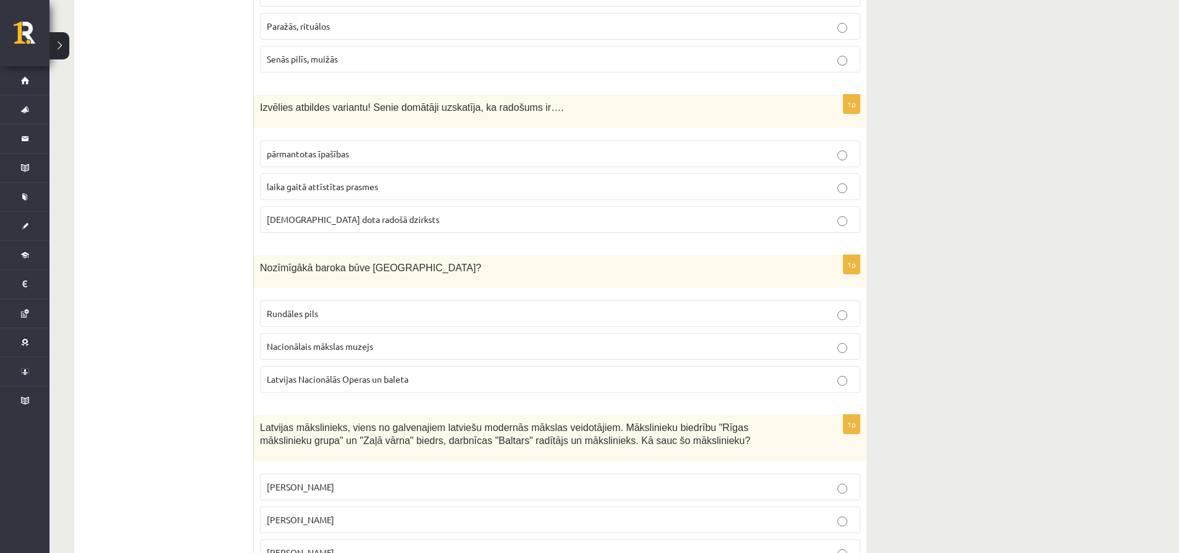
click at [330, 513] on p "Romāns Suta" at bounding box center [560, 519] width 587 height 13
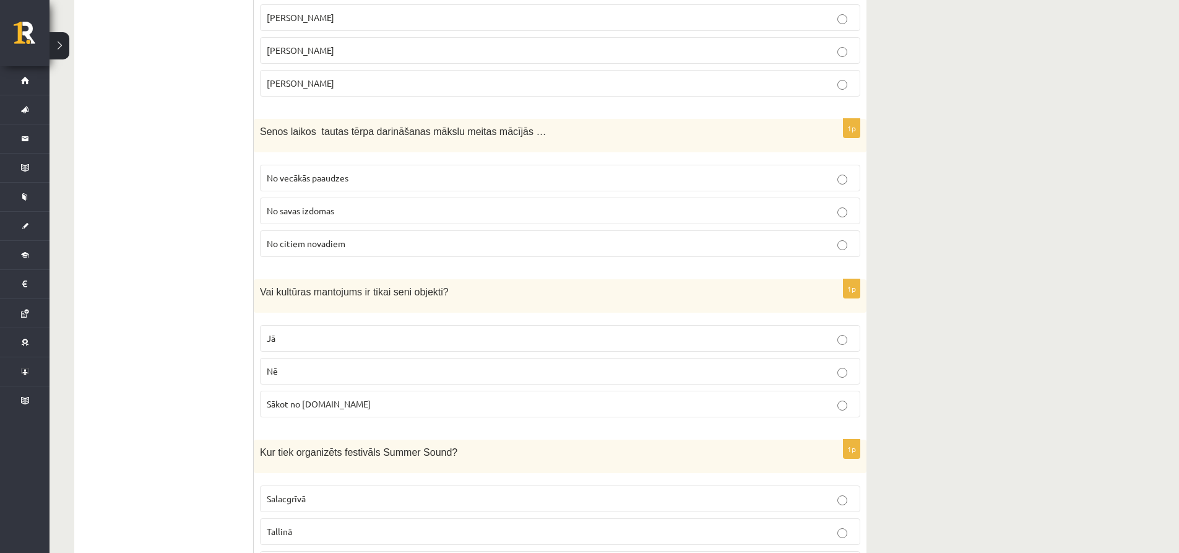
scroll to position [4146, 0]
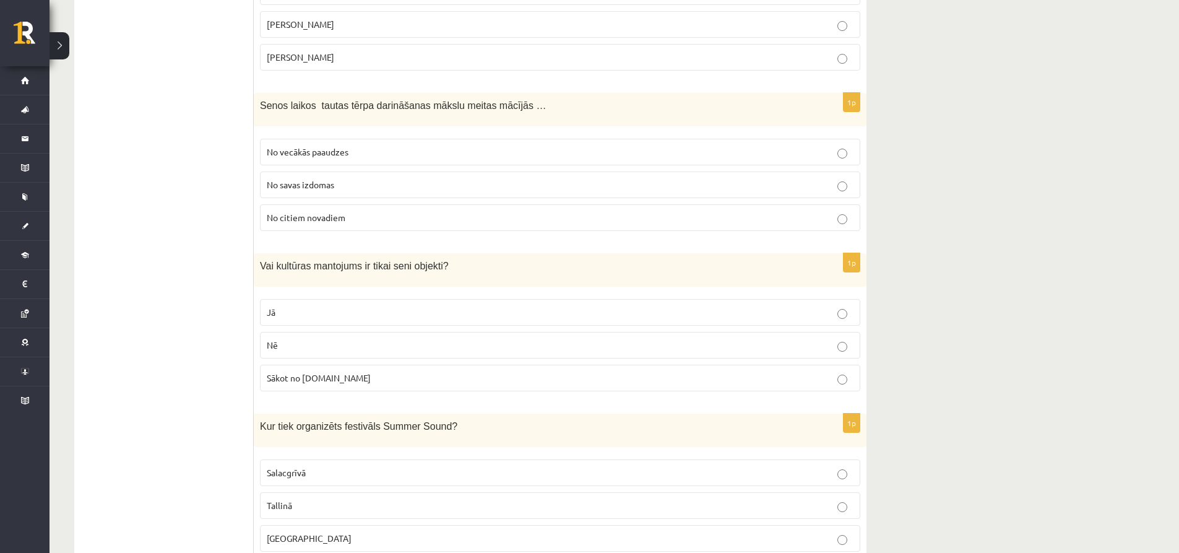
click at [338, 146] on span "No vecākās paaudzes" at bounding box center [308, 151] width 82 height 11
click at [314, 306] on p "Jā" at bounding box center [560, 312] width 587 height 13
click at [314, 293] on fieldset "Jā Nē Sākot no 10.gs" at bounding box center [560, 344] width 600 height 102
click at [317, 338] on p "Nē" at bounding box center [560, 344] width 587 height 13
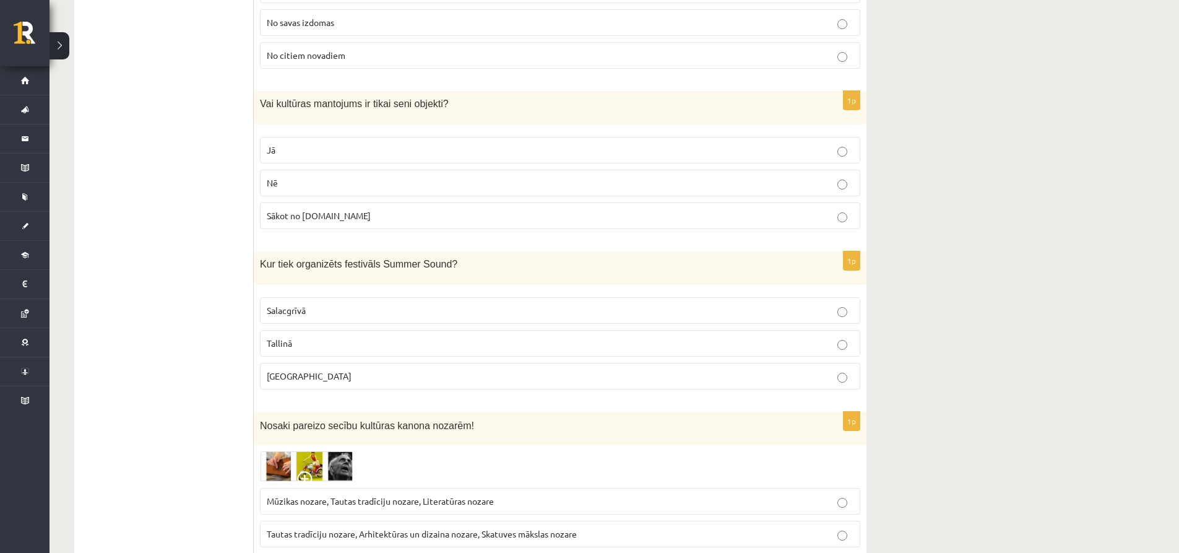
scroll to position [4331, 0]
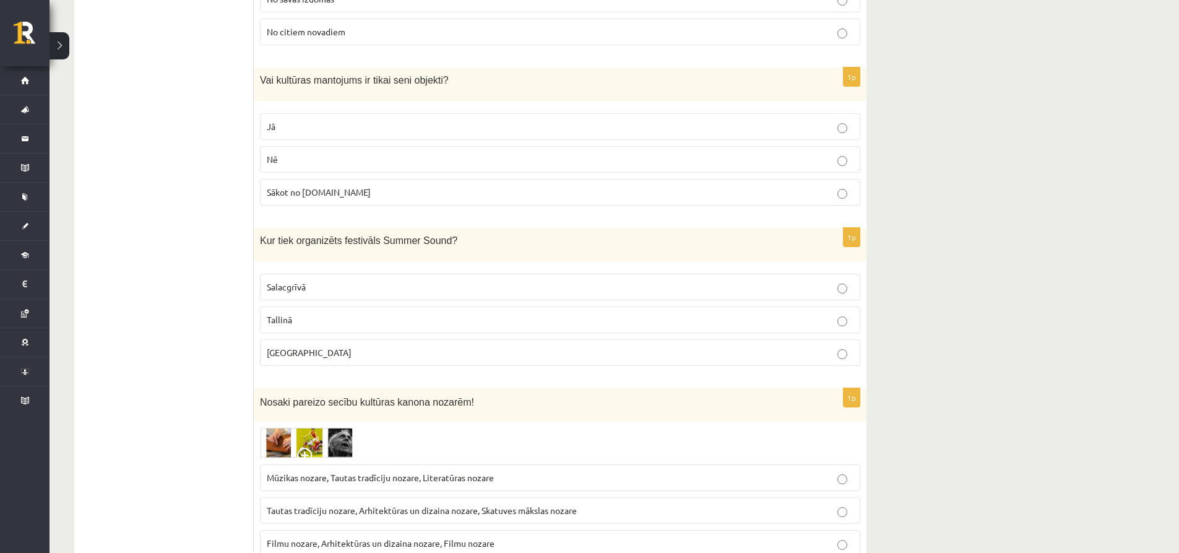
click at [326, 346] on p "Liepājā" at bounding box center [560, 352] width 587 height 13
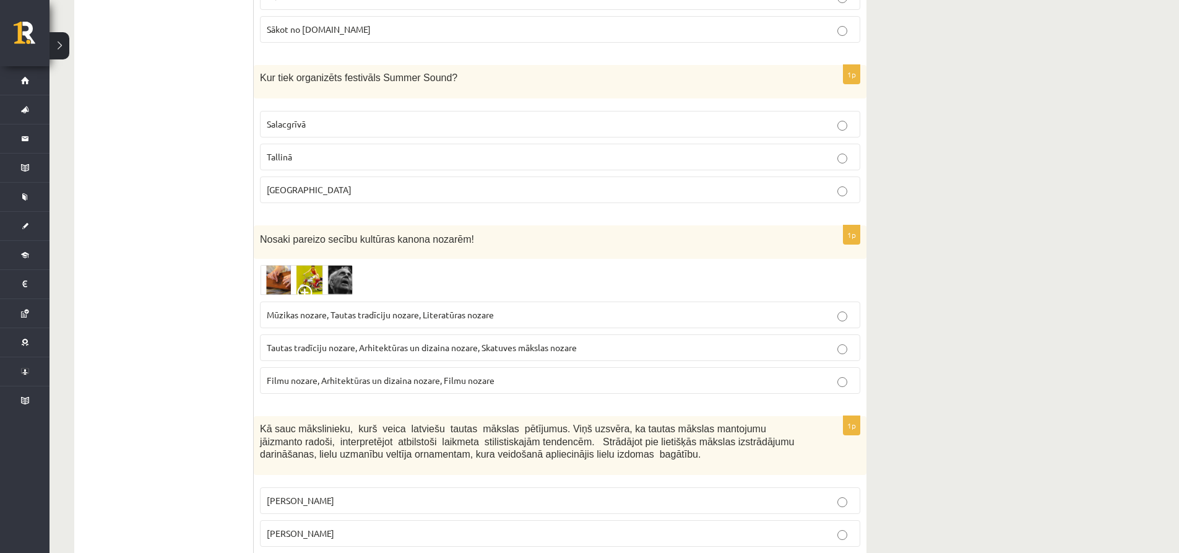
scroll to position [4517, 0]
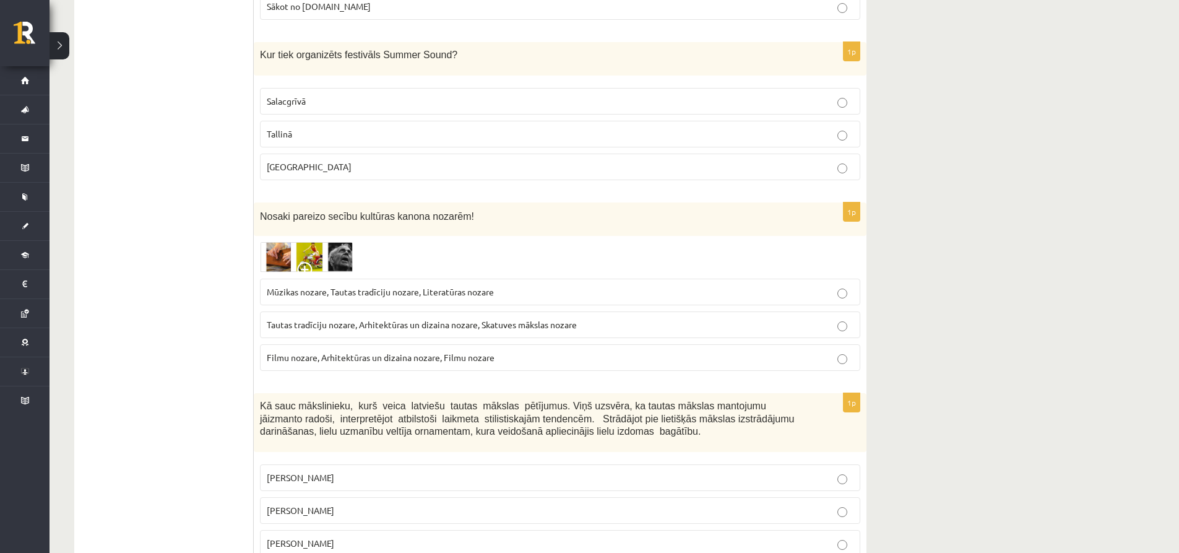
click at [384, 285] on p "Mūzikas nozare, Tautas tradīciju nozare, Literatūras nozare" at bounding box center [560, 291] width 587 height 13
click at [395, 319] on span "Tautas tradīciju nozare, Arhitektūras un dizaina nozare, Skatuves mākslas nozare" at bounding box center [422, 324] width 310 height 11
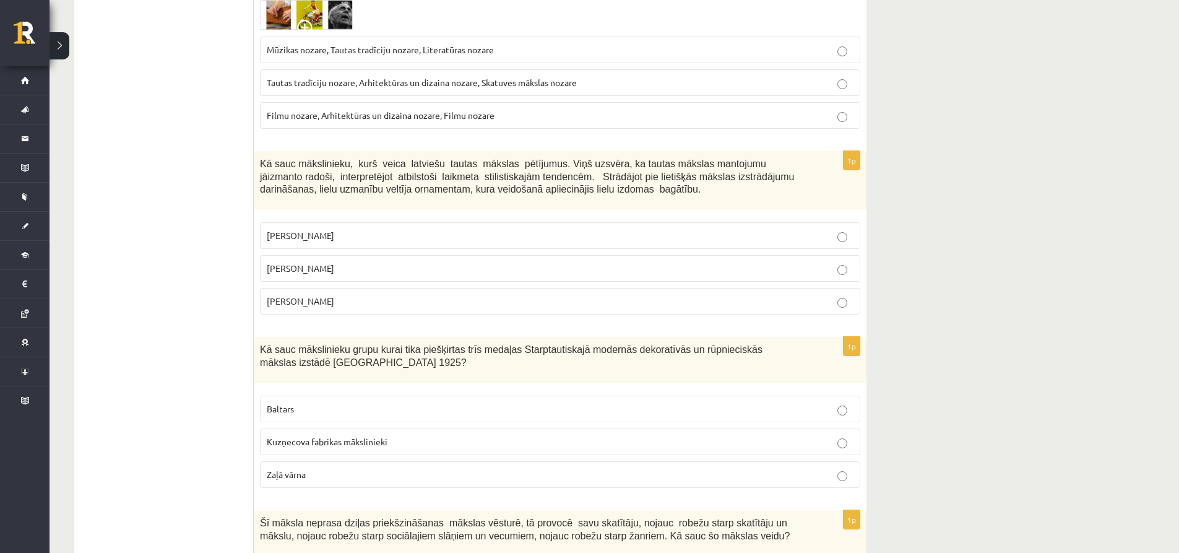
scroll to position [4764, 0]
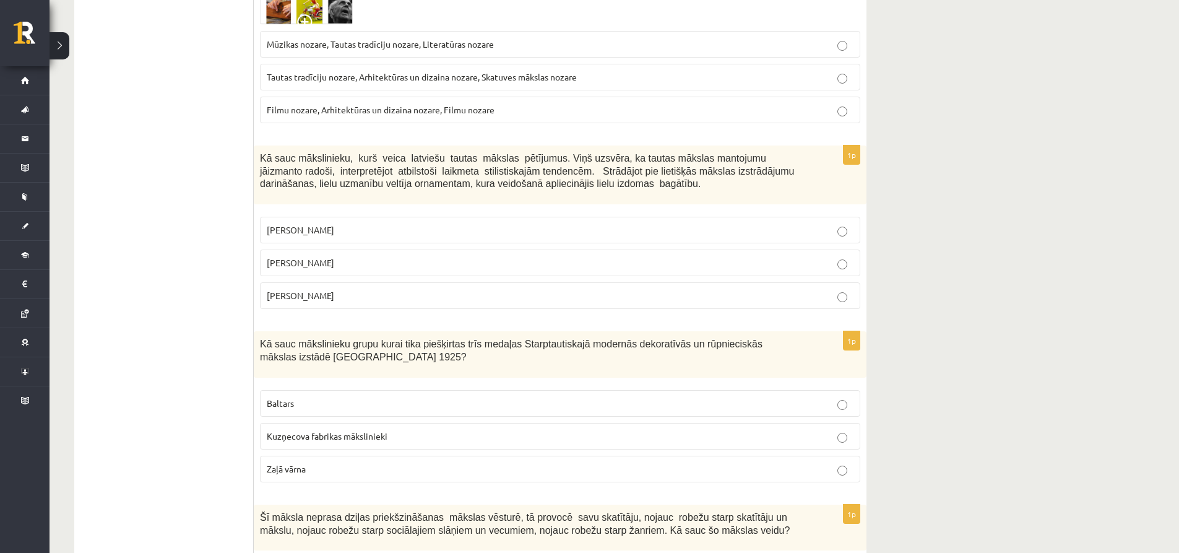
click at [332, 257] on span "Jūlijs Madernieks" at bounding box center [300, 262] width 67 height 11
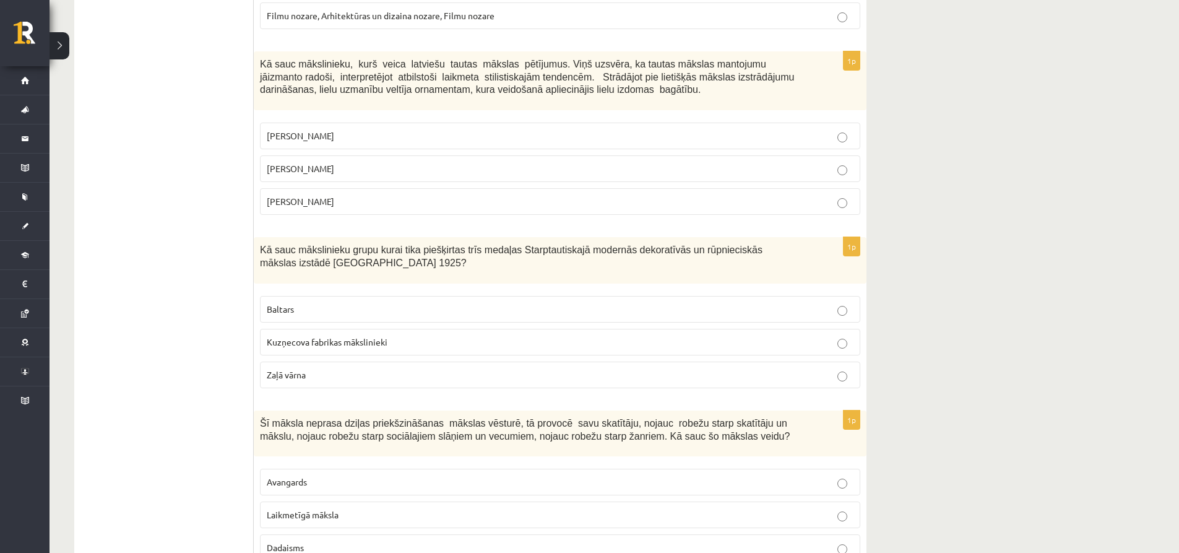
scroll to position [4874, 0]
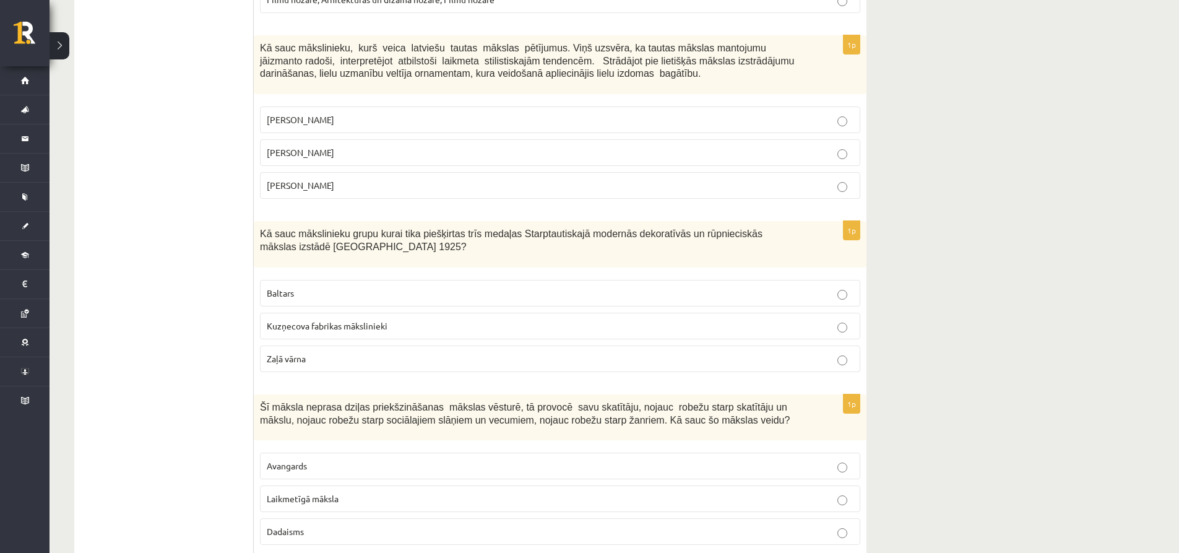
click at [308, 286] on p "Baltars" at bounding box center [560, 292] width 587 height 13
click at [319, 452] on label "Avangards" at bounding box center [560, 465] width 600 height 27
click at [316, 493] on span "Laikmetīgā māksla" at bounding box center [303, 498] width 72 height 11
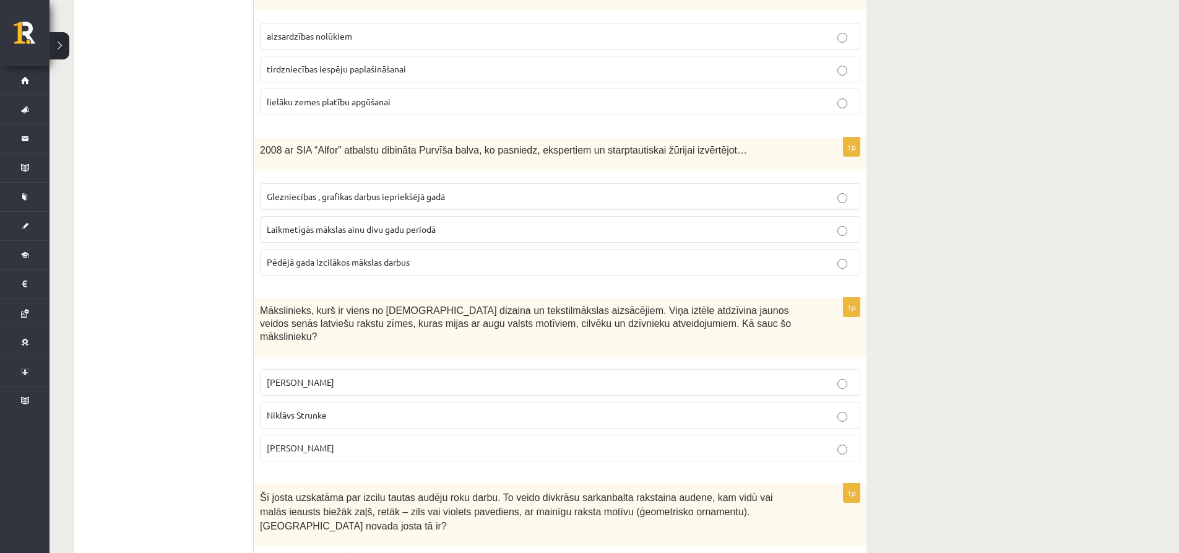
scroll to position [0, 0]
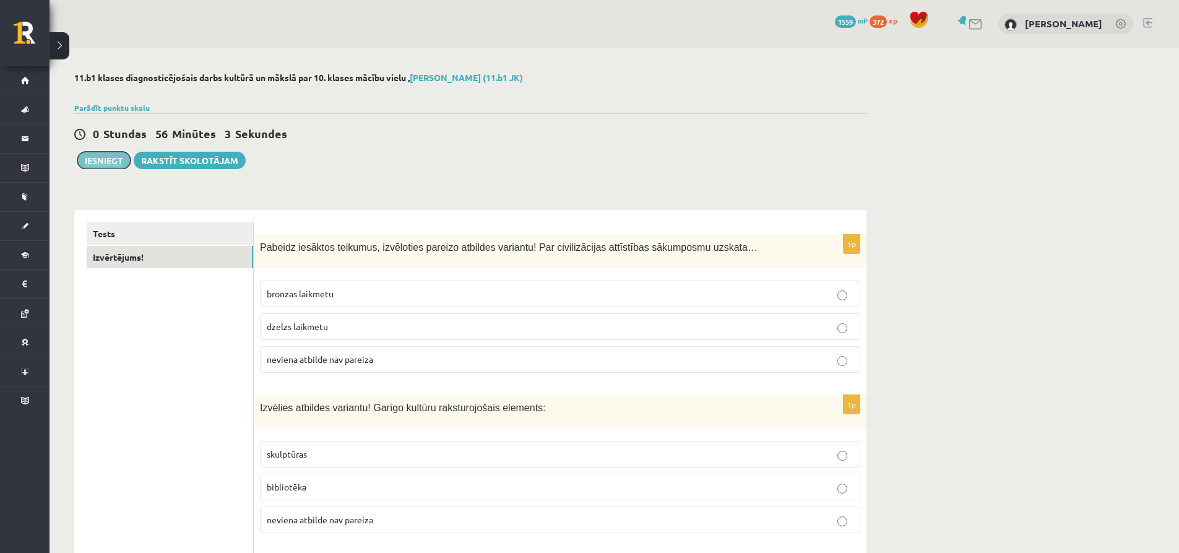
click at [109, 155] on button "Iesniegt" at bounding box center [103, 160] width 53 height 17
click at [133, 260] on link "Izvērtējums!" at bounding box center [170, 257] width 166 height 23
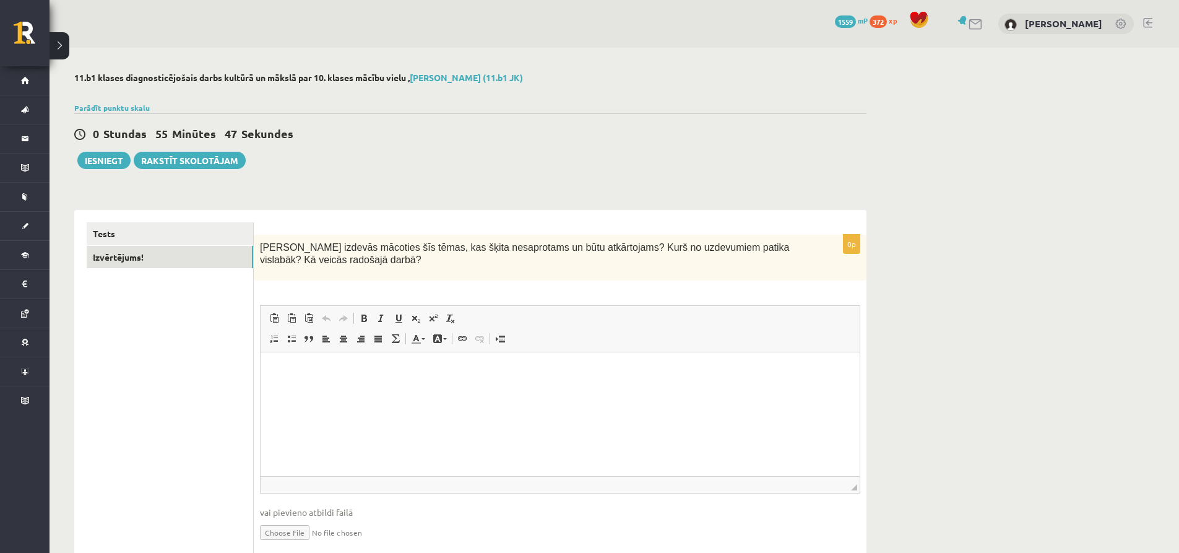
click at [369, 374] on p "Bagātinātā teksta redaktors, wiswyg-editor-user-answer-47434004526620" at bounding box center [560, 370] width 574 height 13
click at [91, 154] on button "Iesniegt" at bounding box center [103, 160] width 53 height 17
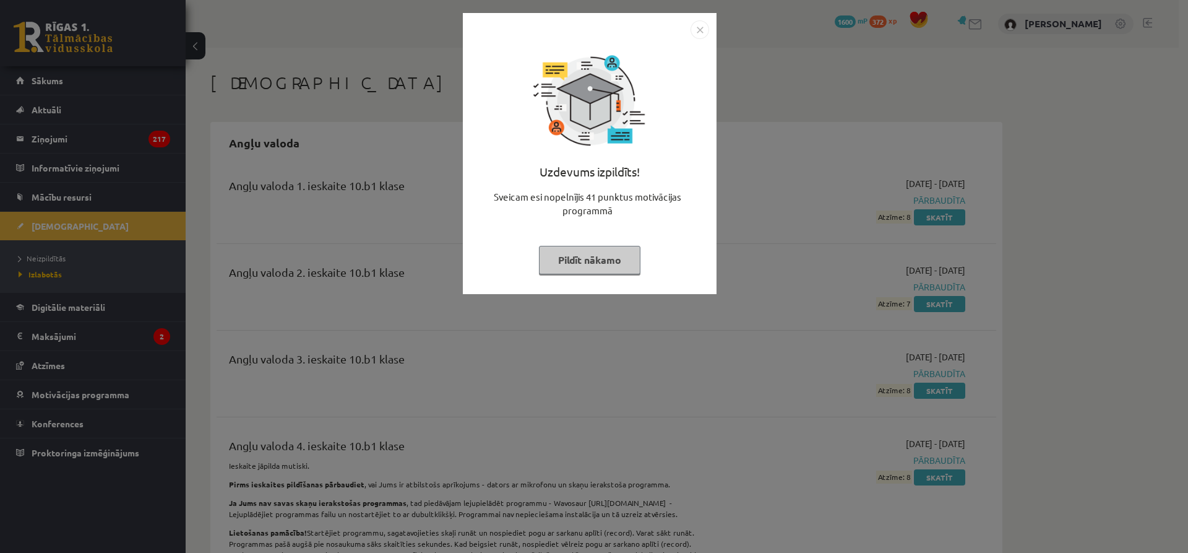
click at [700, 30] on img "Close" at bounding box center [700, 29] width 19 height 19
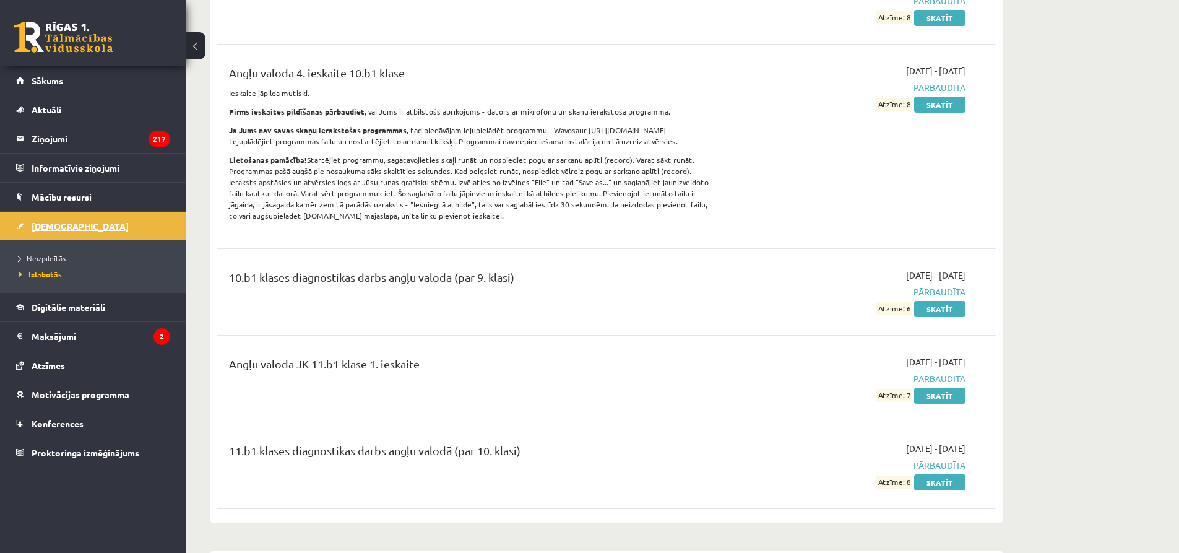
scroll to position [186, 0]
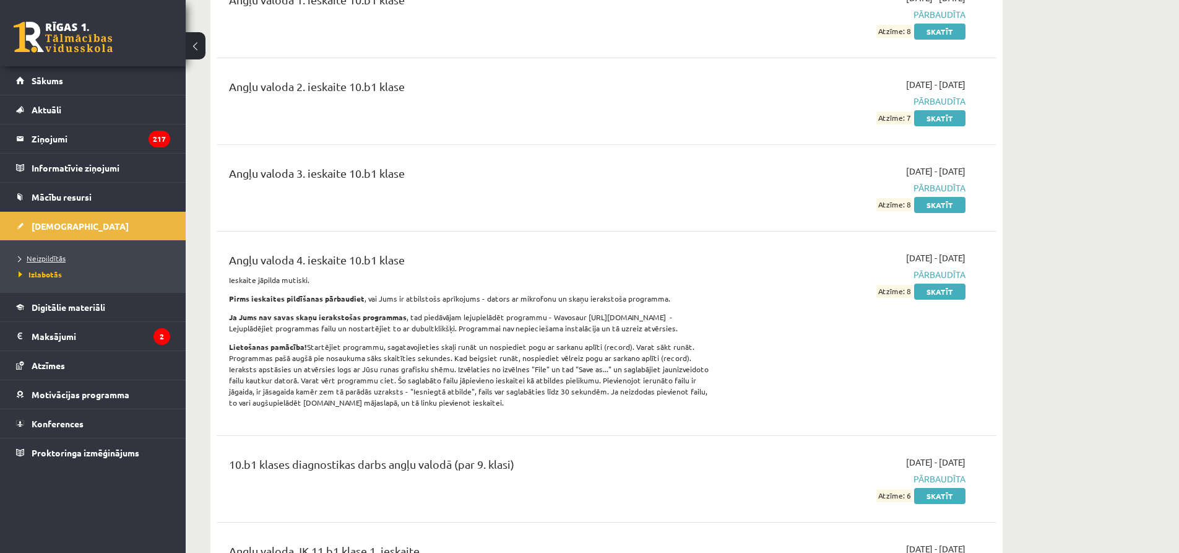
click at [47, 257] on span "Neizpildītās" at bounding box center [42, 258] width 47 height 10
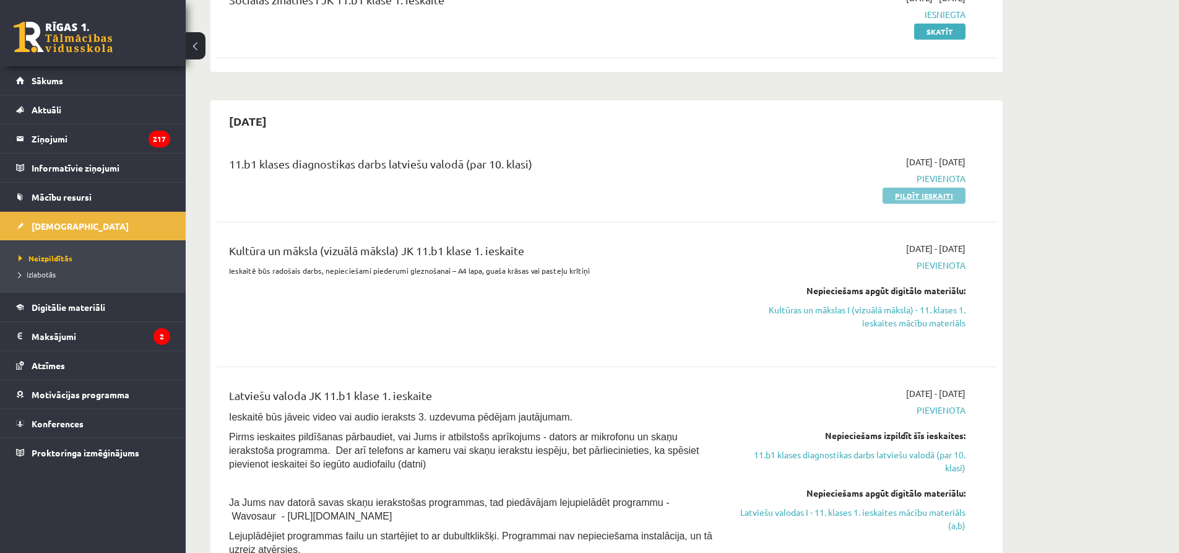
click at [944, 195] on link "Pildīt ieskaiti" at bounding box center [923, 195] width 83 height 16
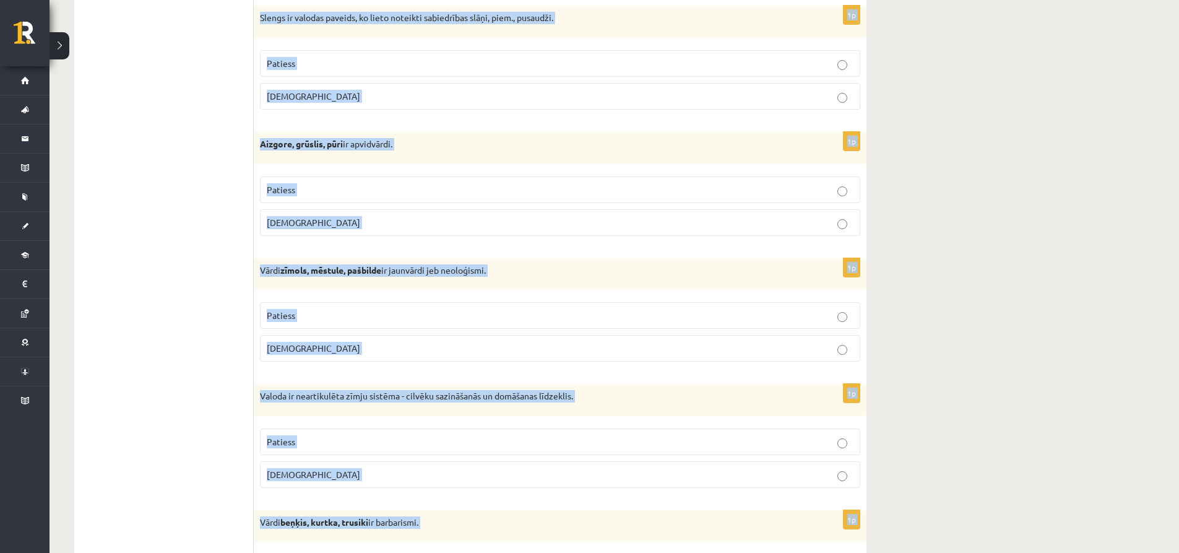
scroll to position [3545, 0]
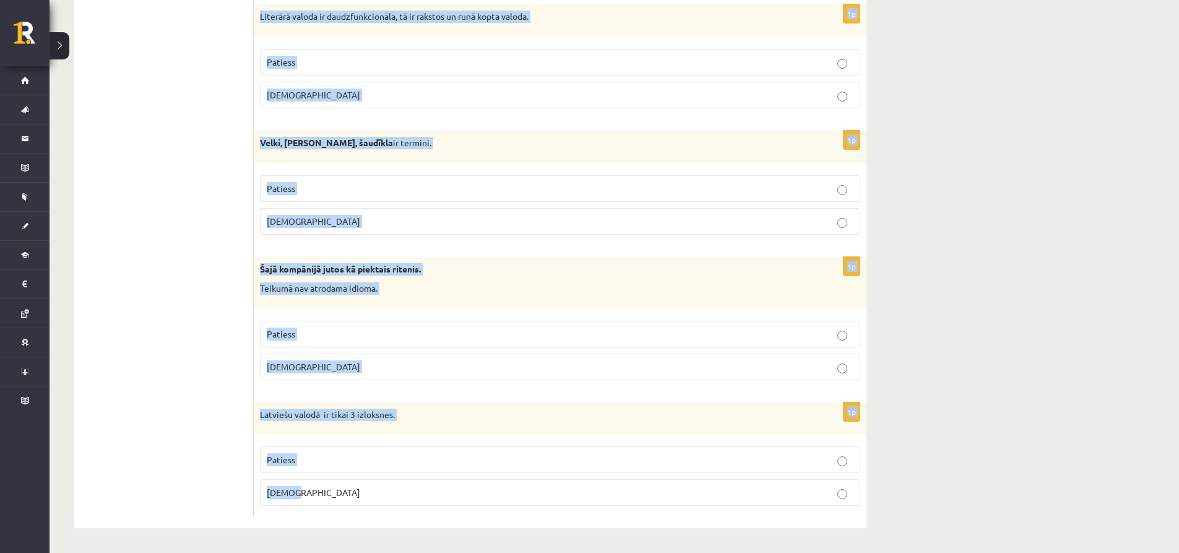
drag, startPoint x: 266, startPoint y: 226, endPoint x: 517, endPoint y: 521, distance: 387.1
copy form "Apgalvojums ir patiess vai nepatiess? 1p Vairākums Eiropas valodu pieder indoei…"
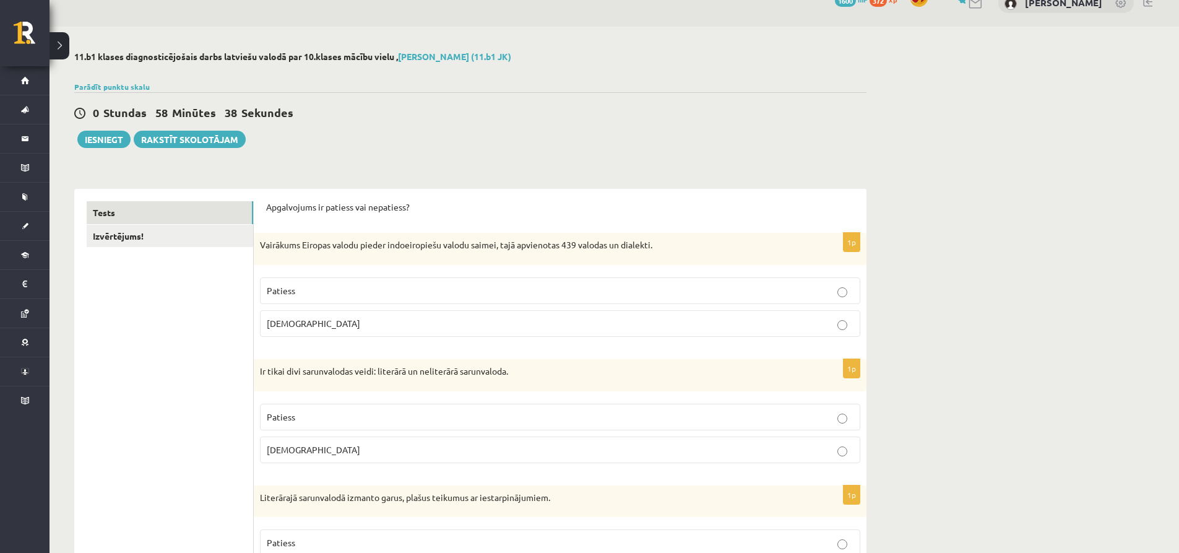
scroll to position [0, 0]
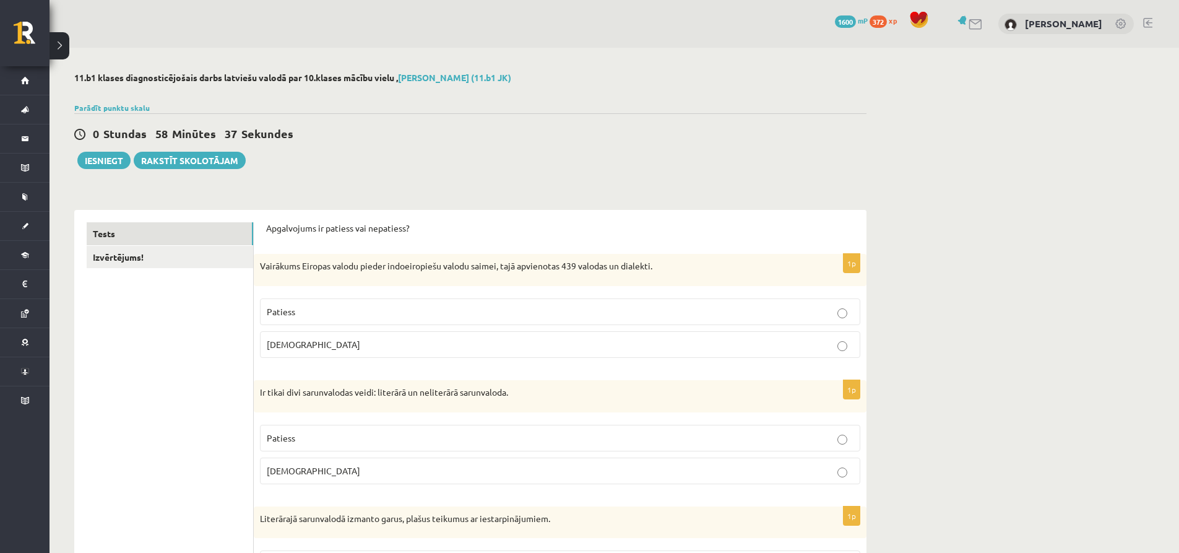
click at [324, 311] on p "Patiess" at bounding box center [560, 311] width 587 height 13
click at [334, 428] on label "Patiess" at bounding box center [560, 437] width 600 height 27
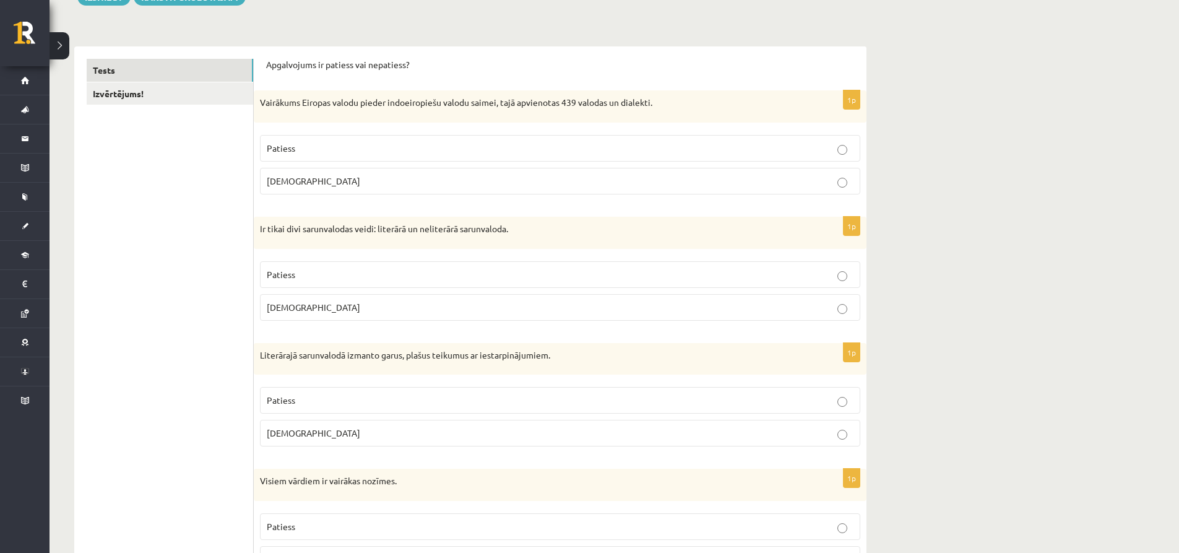
scroll to position [186, 0]
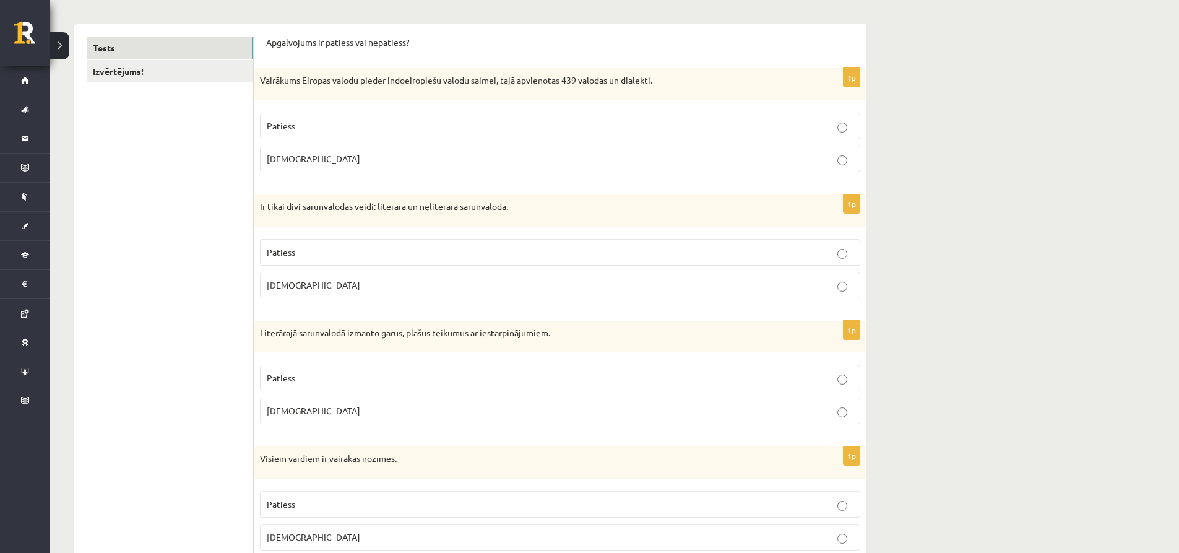
click at [319, 408] on p "Aplams" at bounding box center [560, 410] width 587 height 13
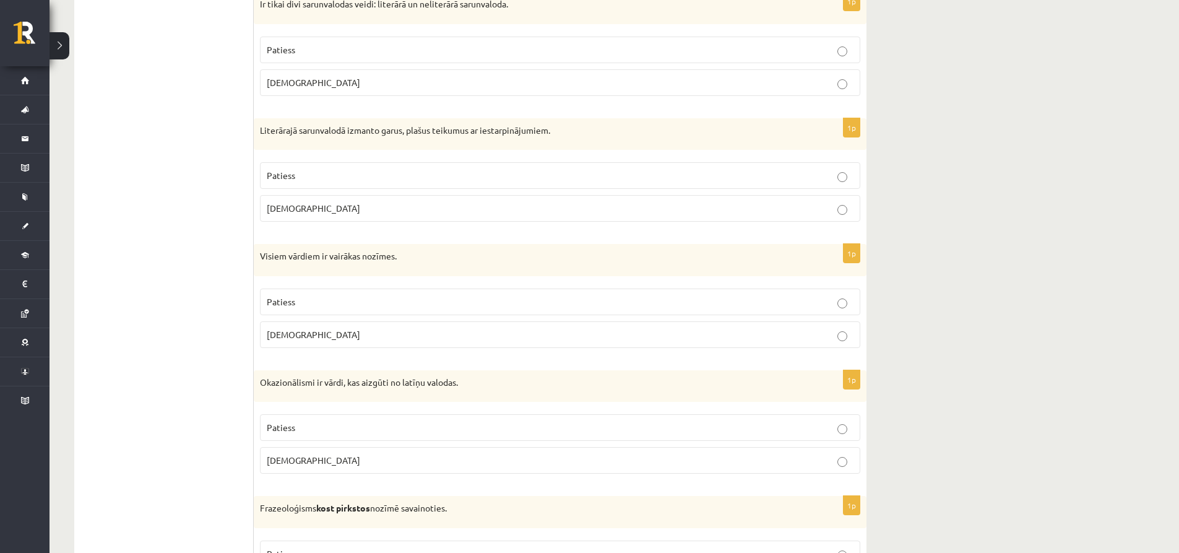
scroll to position [433, 0]
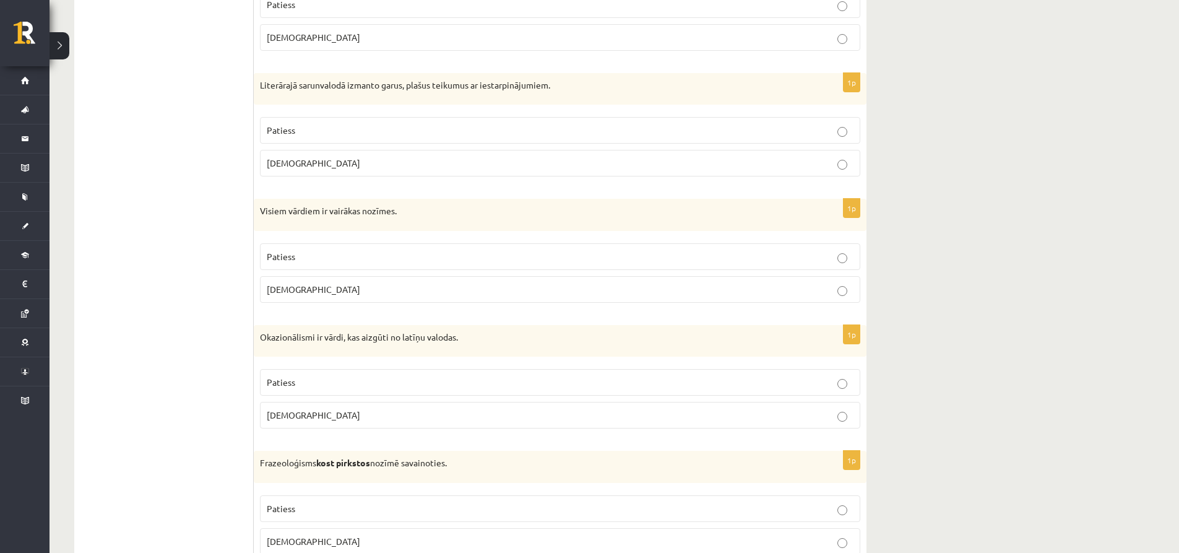
click at [306, 291] on p "Aplams" at bounding box center [560, 289] width 587 height 13
click at [312, 410] on p "Aplams" at bounding box center [560, 414] width 587 height 13
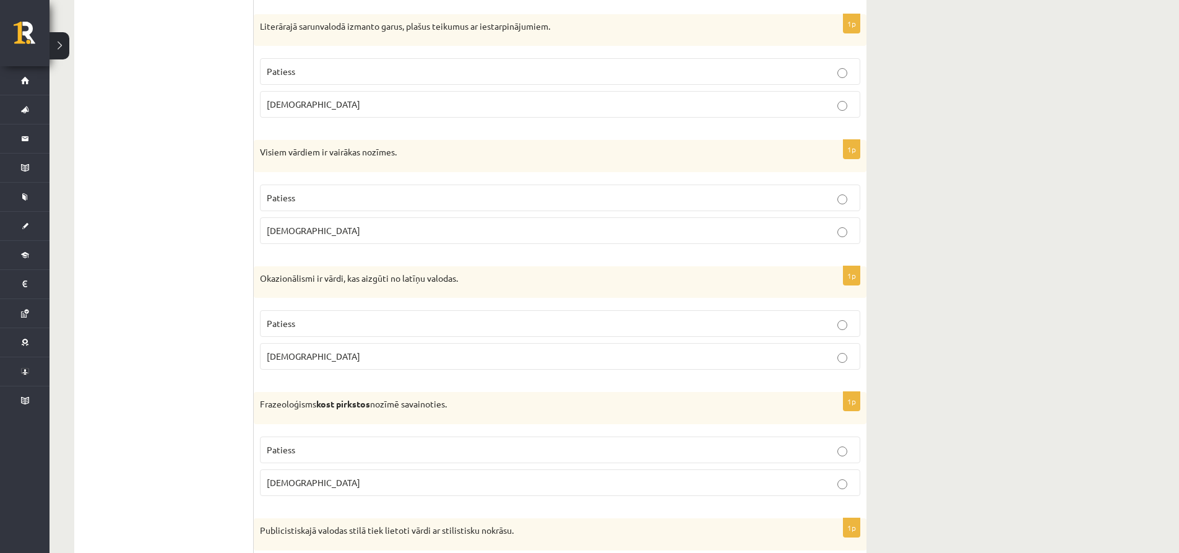
scroll to position [495, 0]
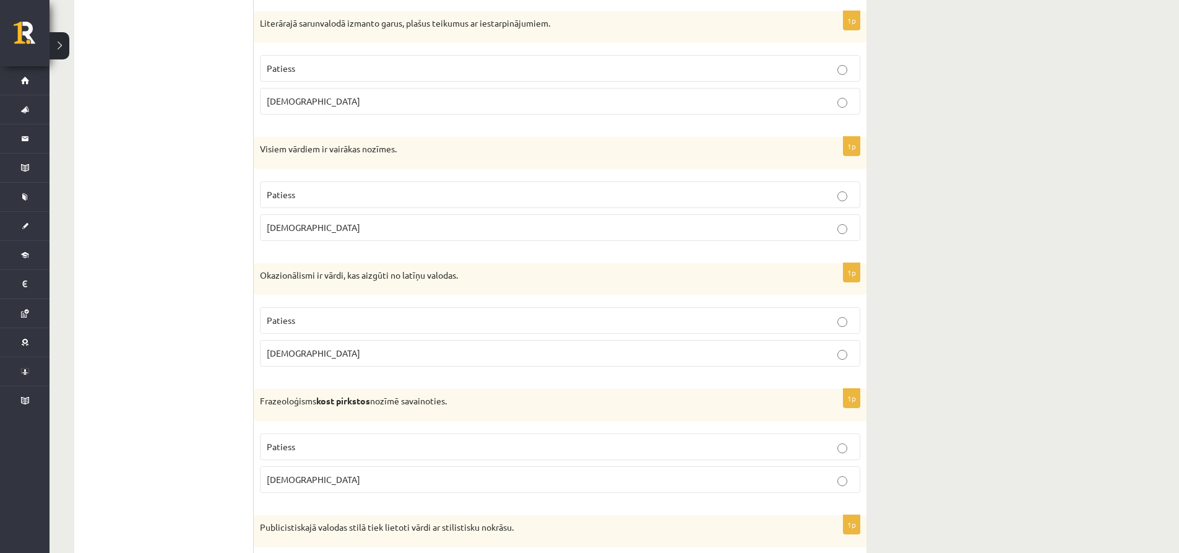
click at [302, 472] on label "Aplams" at bounding box center [560, 479] width 600 height 27
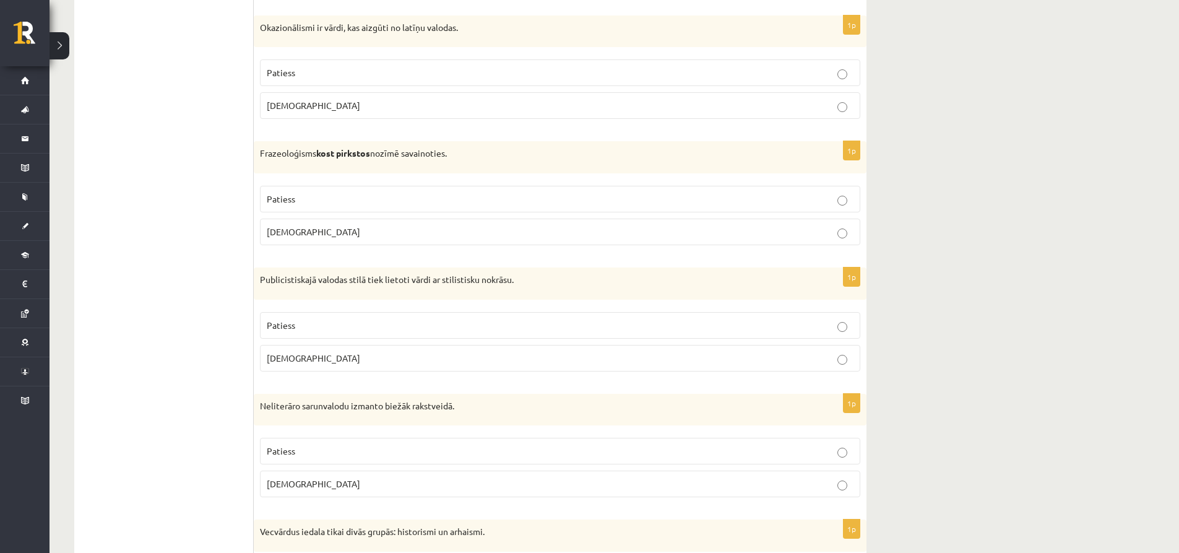
click at [306, 330] on p "Patiess" at bounding box center [560, 325] width 587 height 13
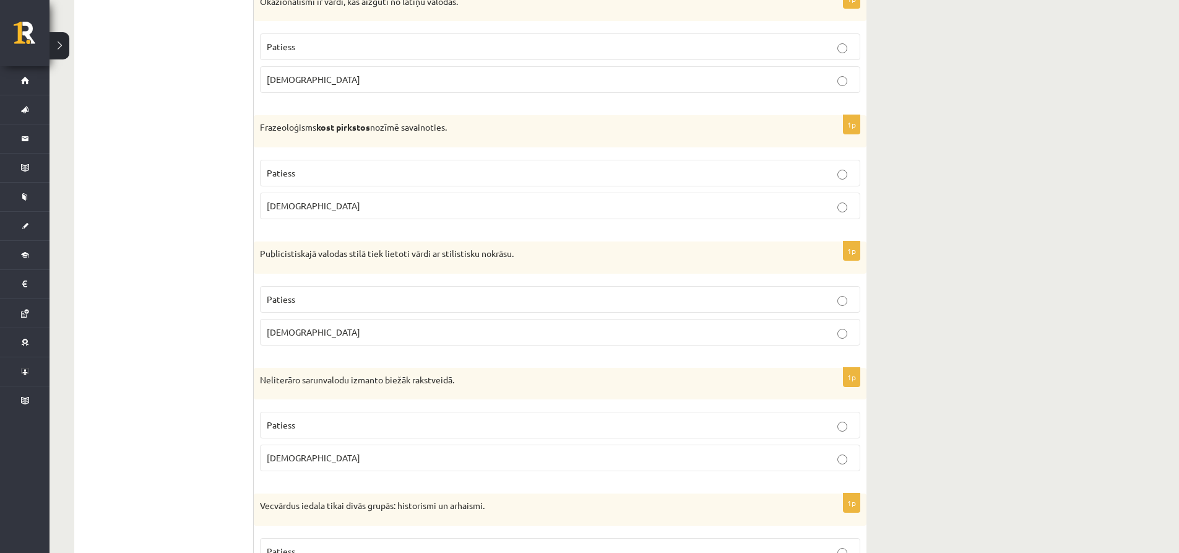
scroll to position [928, 0]
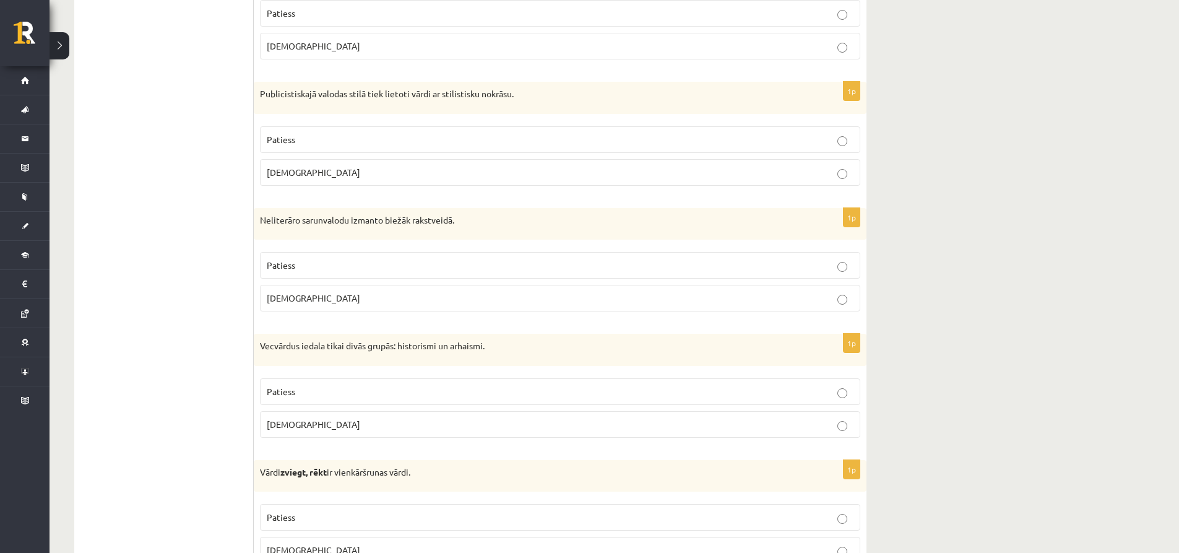
click at [298, 300] on p "Aplams" at bounding box center [560, 297] width 587 height 13
click at [286, 131] on label "Patiess" at bounding box center [560, 139] width 600 height 27
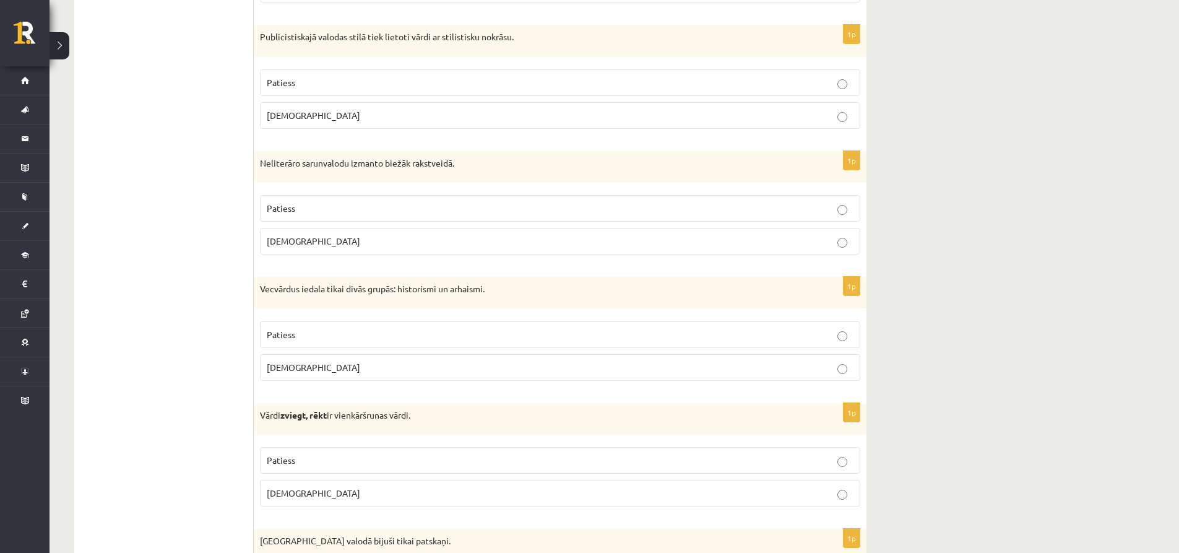
scroll to position [990, 0]
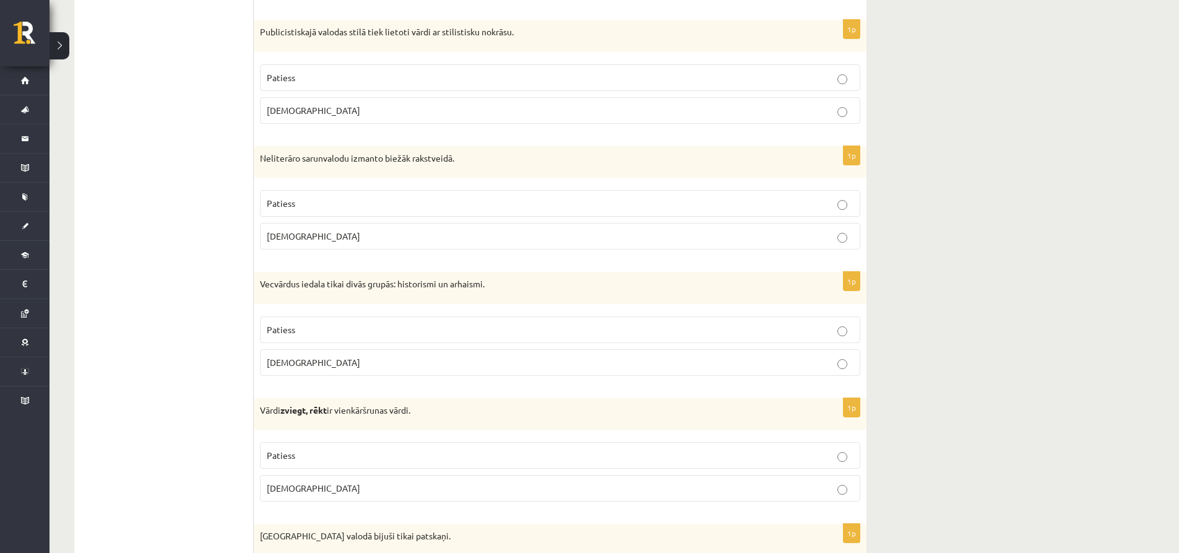
click at [301, 324] on p "Patiess" at bounding box center [560, 329] width 587 height 13
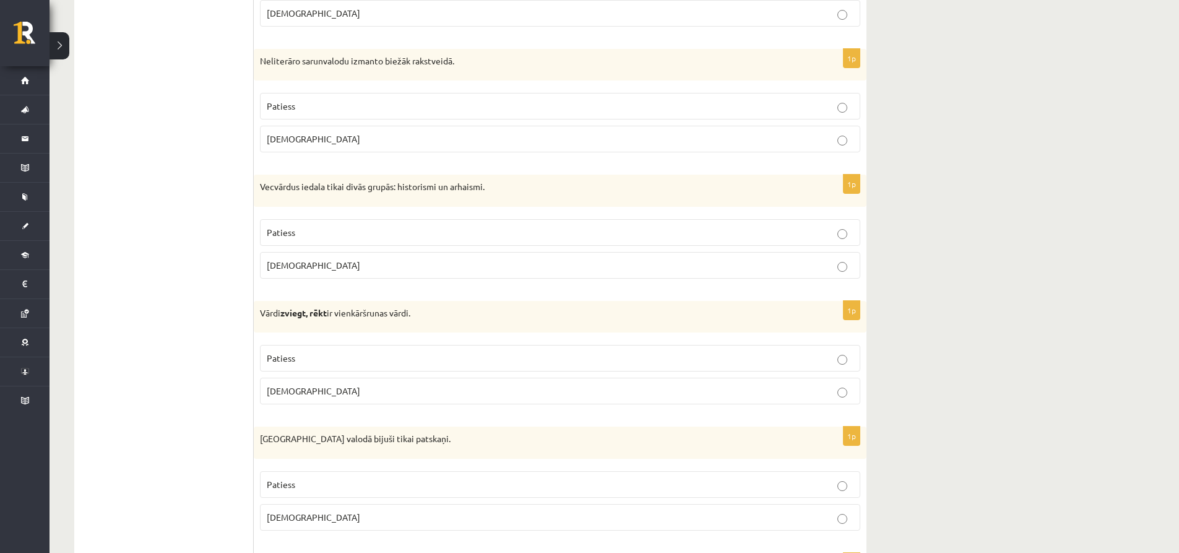
scroll to position [1114, 0]
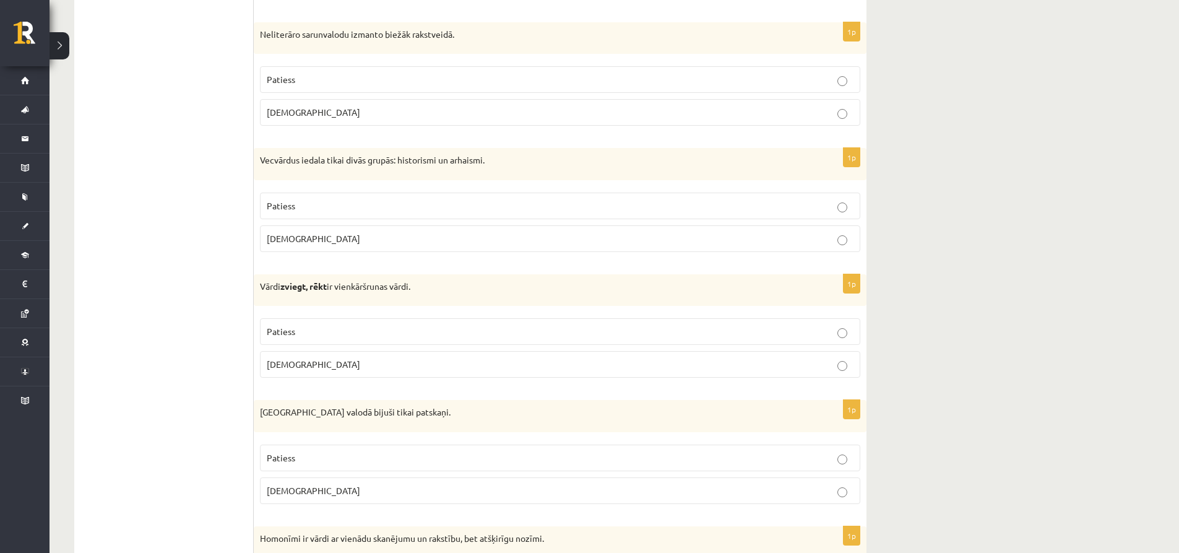
click at [316, 359] on p "Aplams" at bounding box center [560, 364] width 587 height 13
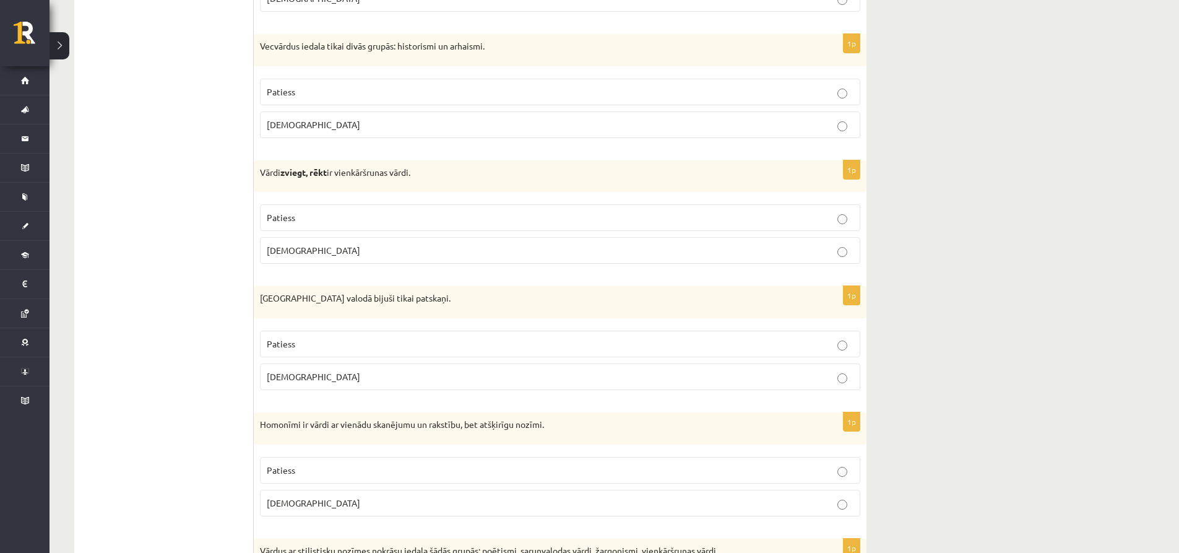
scroll to position [1299, 0]
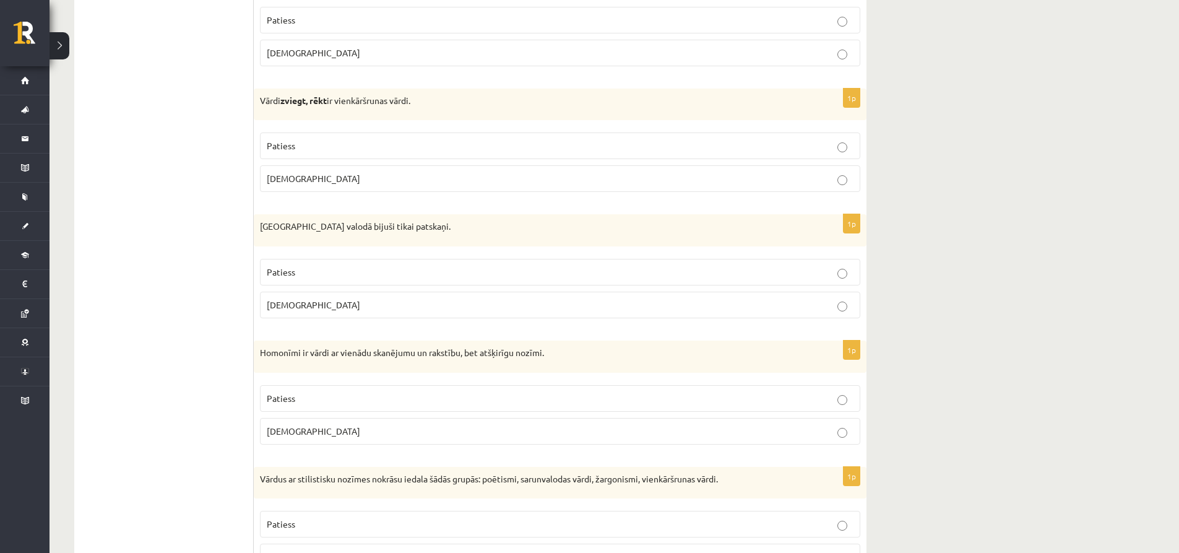
click at [311, 304] on p "Aplams" at bounding box center [560, 304] width 587 height 13
click at [366, 392] on p "Patiess" at bounding box center [560, 398] width 587 height 13
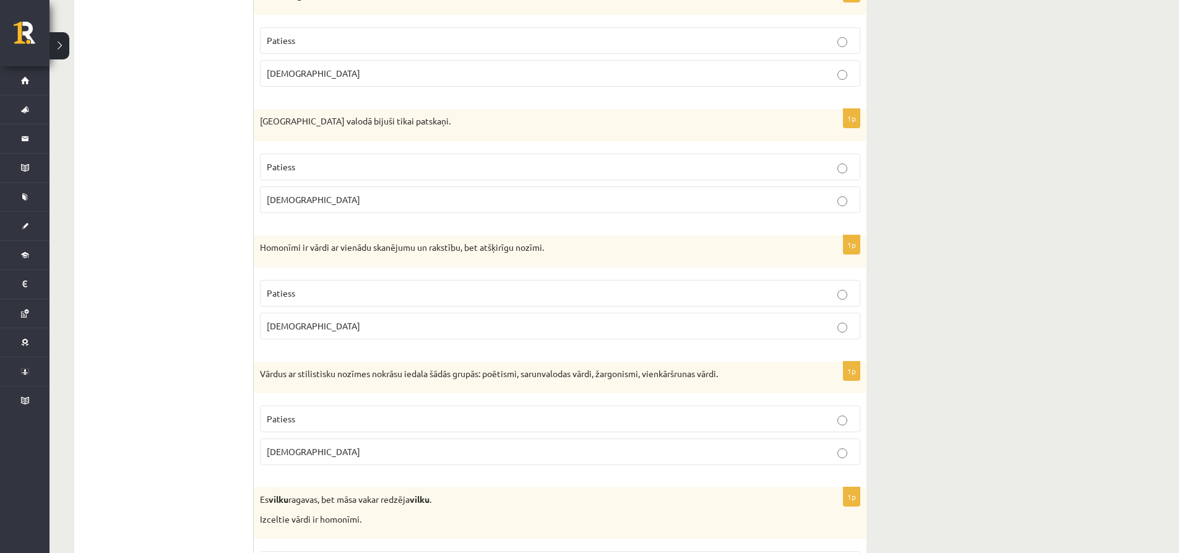
scroll to position [1423, 0]
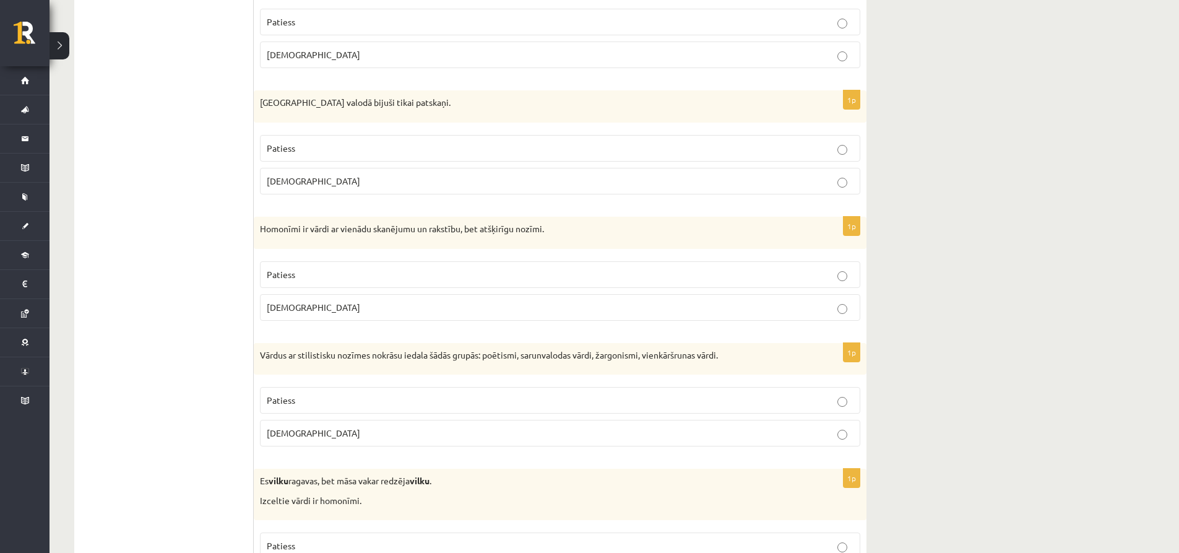
click at [324, 393] on label "Patiess" at bounding box center [560, 400] width 600 height 27
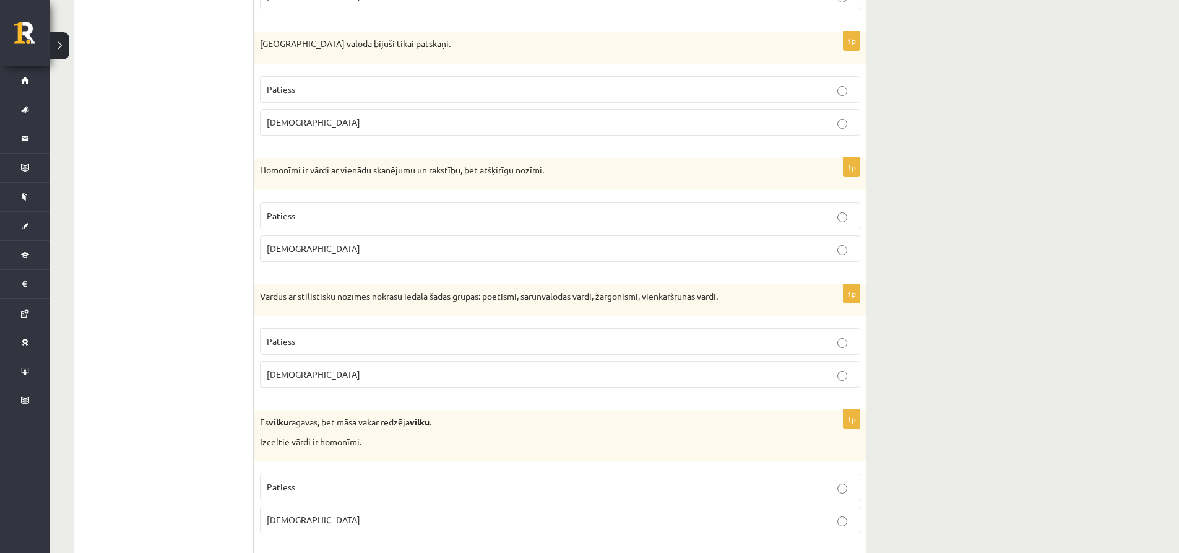
scroll to position [1485, 0]
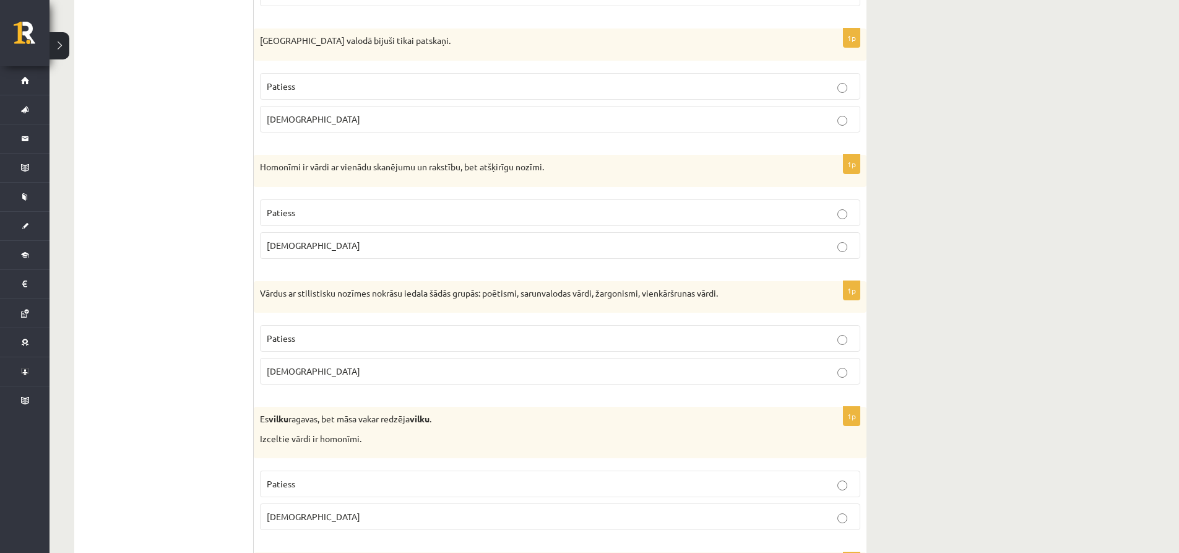
drag, startPoint x: 343, startPoint y: 480, endPoint x: 323, endPoint y: 467, distance: 24.2
click at [342, 478] on p "Patiess" at bounding box center [560, 483] width 587 height 13
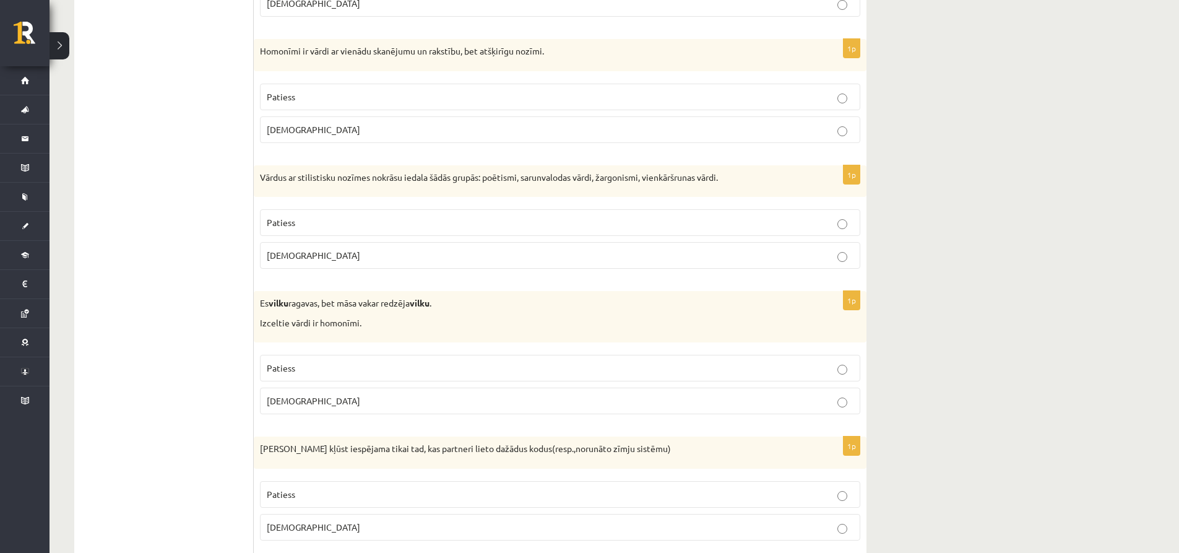
scroll to position [1609, 0]
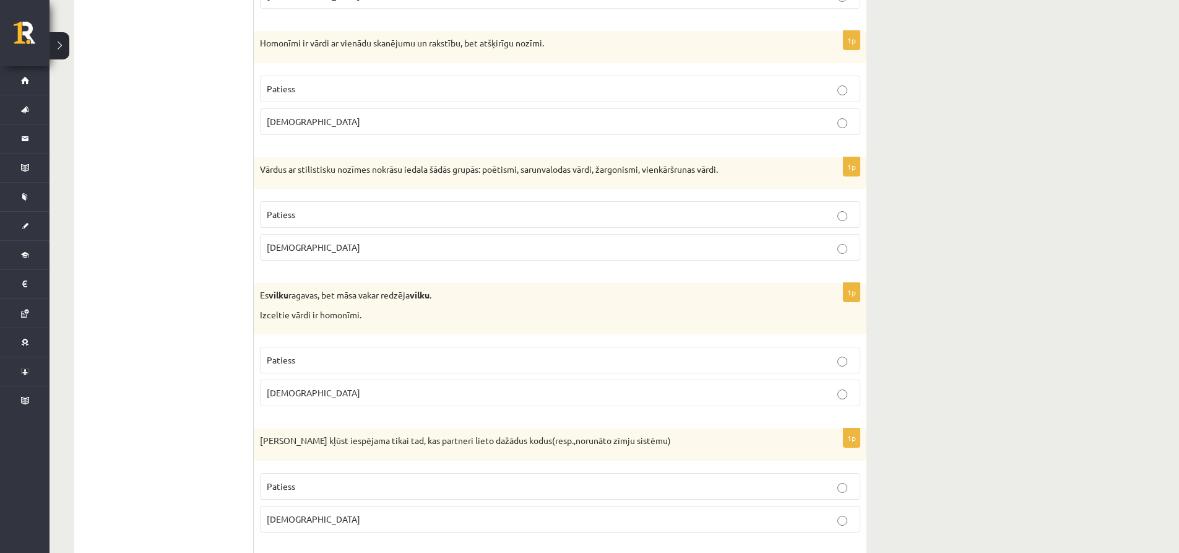
click at [324, 513] on p "Aplams" at bounding box center [560, 518] width 587 height 13
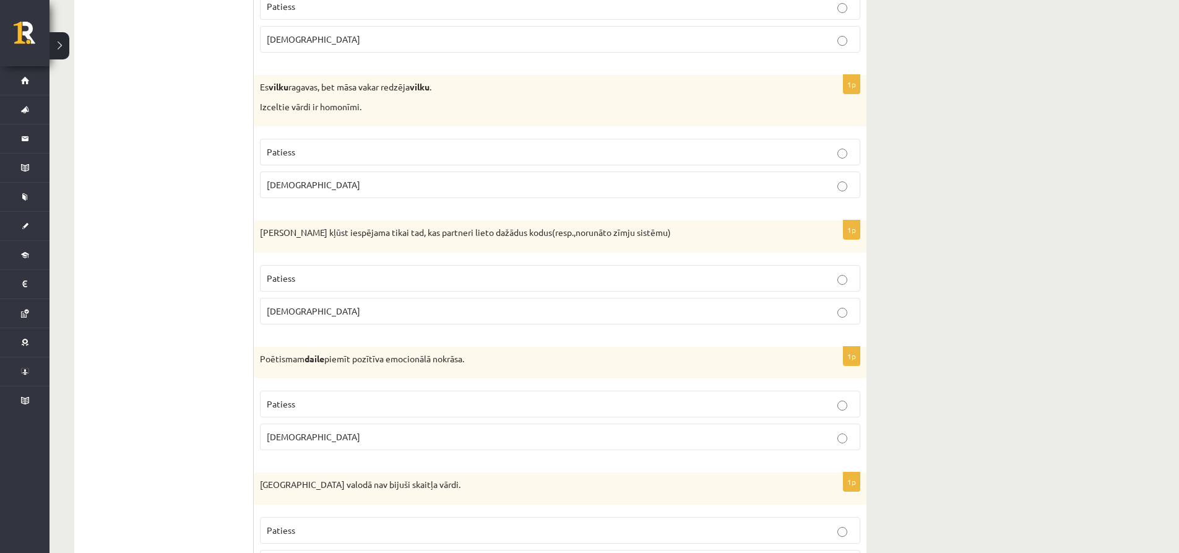
scroll to position [1856, 0]
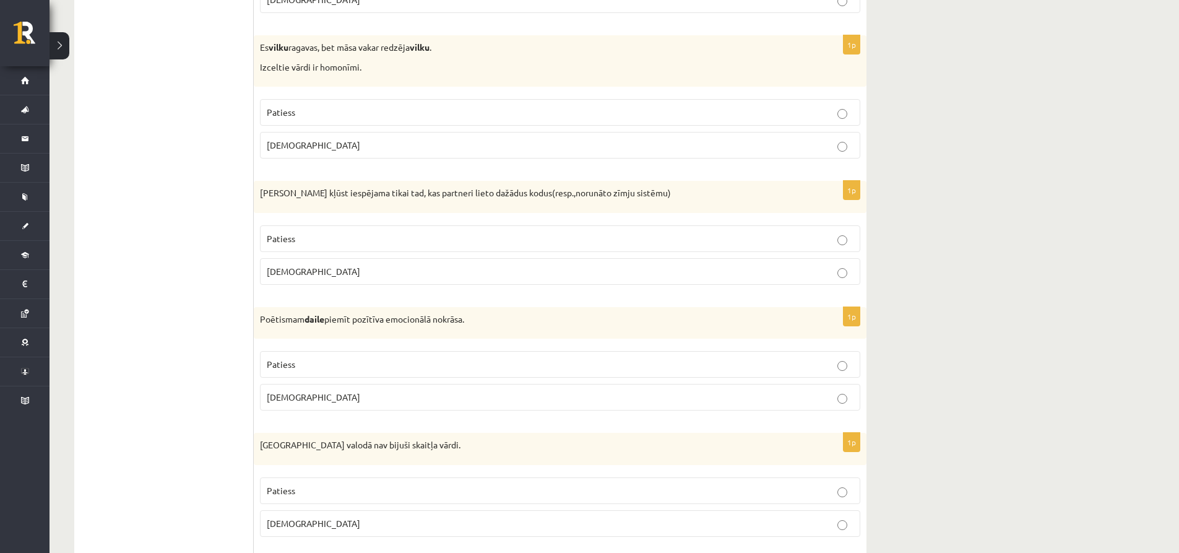
click at [316, 489] on p "Patiess" at bounding box center [560, 490] width 587 height 13
click at [290, 362] on span "Patiess" at bounding box center [281, 363] width 28 height 11
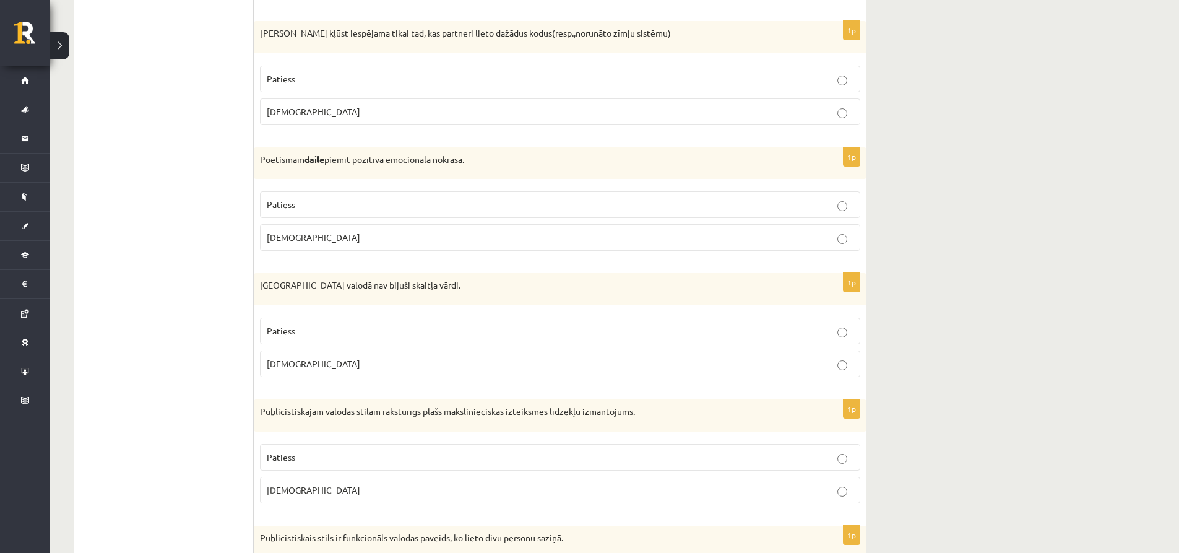
scroll to position [2042, 0]
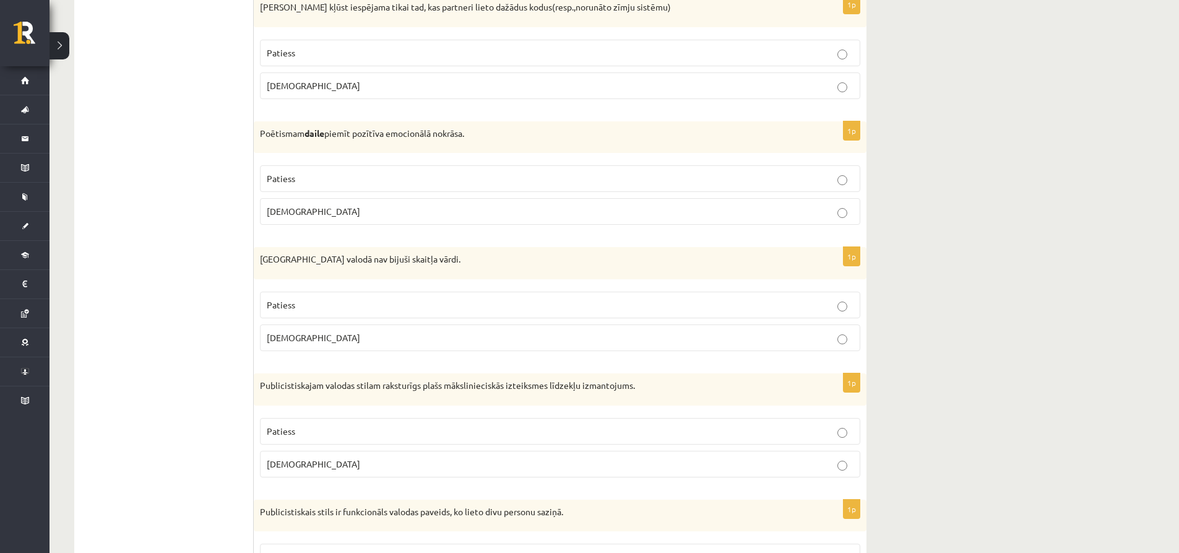
click at [308, 428] on p "Patiess" at bounding box center [560, 430] width 587 height 13
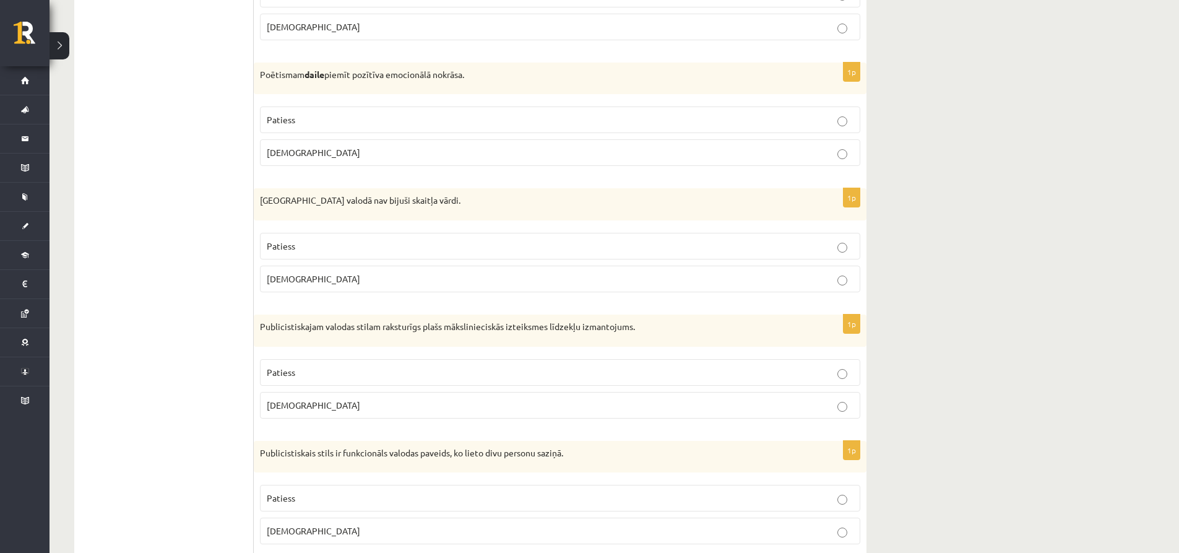
scroll to position [2104, 0]
drag, startPoint x: 339, startPoint y: 522, endPoint x: 275, endPoint y: 500, distance: 67.5
click at [339, 522] on p "Aplams" at bounding box center [560, 527] width 587 height 13
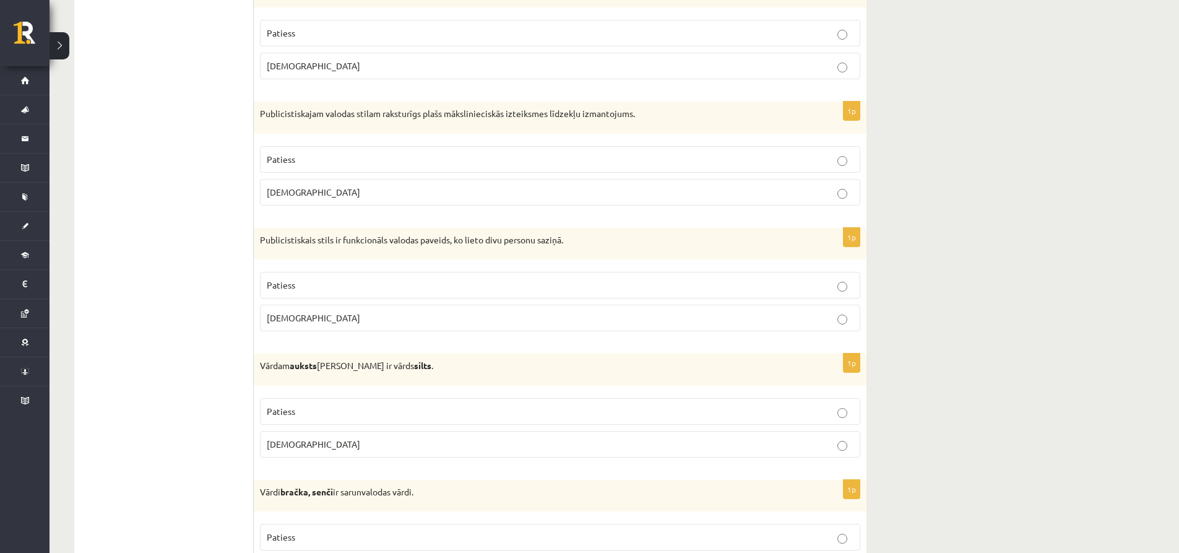
scroll to position [2351, 0]
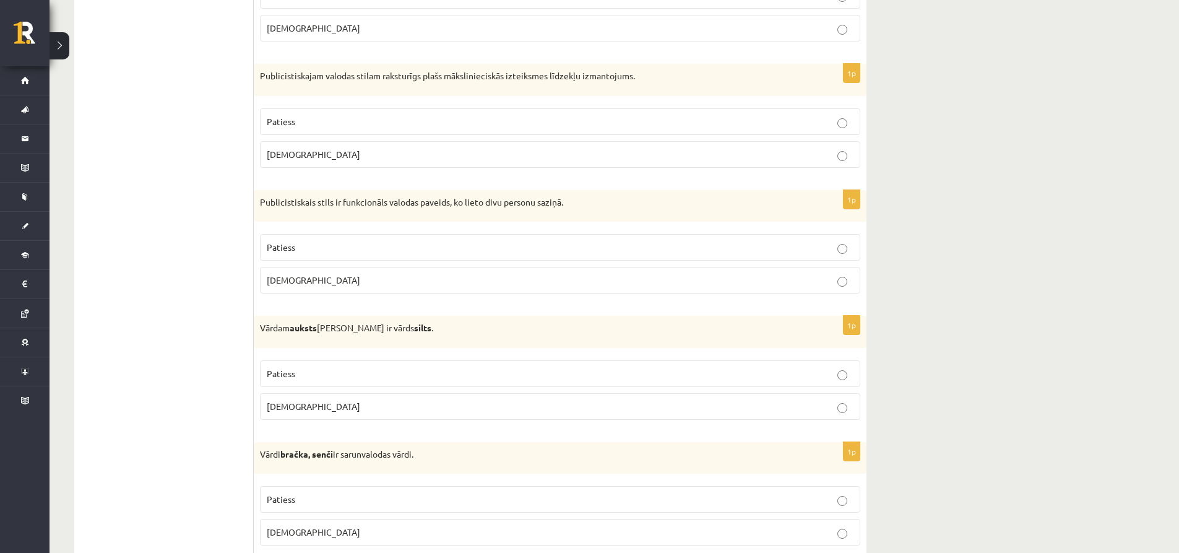
click at [372, 371] on p "Patiess" at bounding box center [560, 373] width 587 height 13
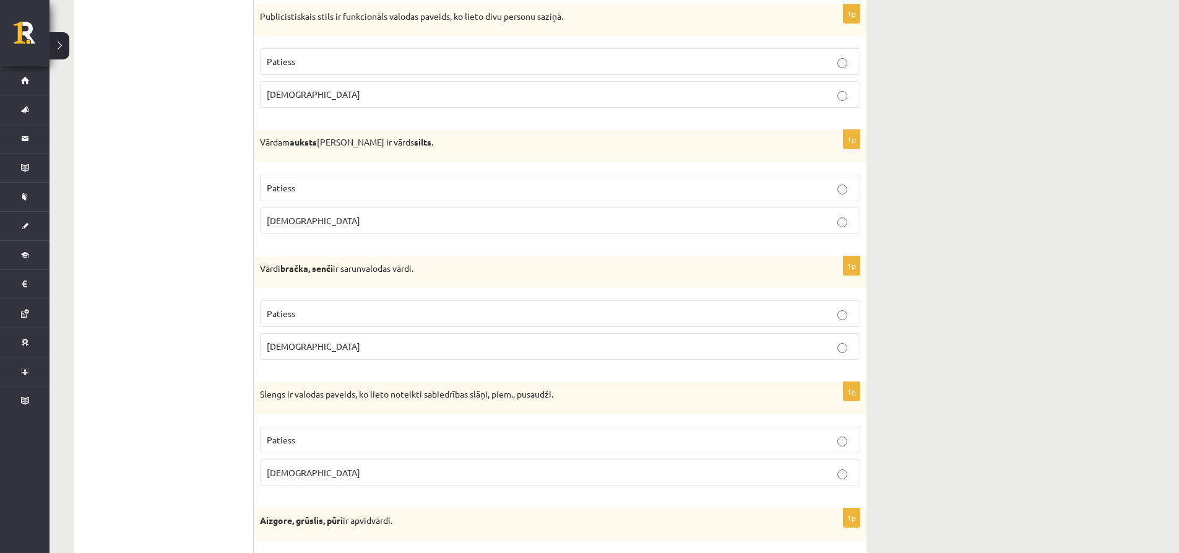
click at [356, 301] on label "Patiess" at bounding box center [560, 313] width 600 height 27
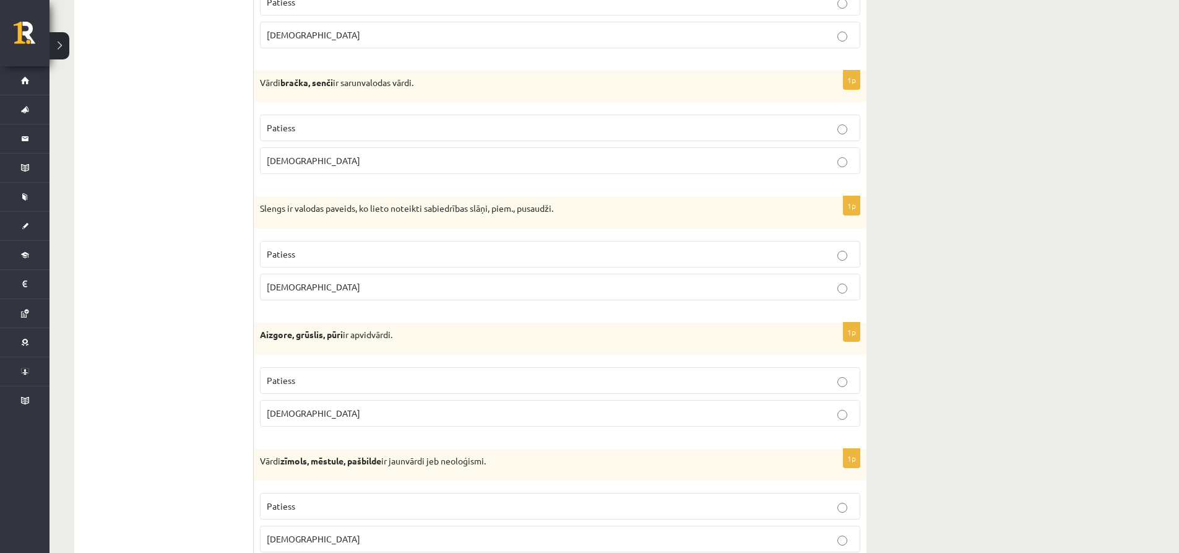
click at [358, 249] on p "Patiess" at bounding box center [560, 253] width 587 height 13
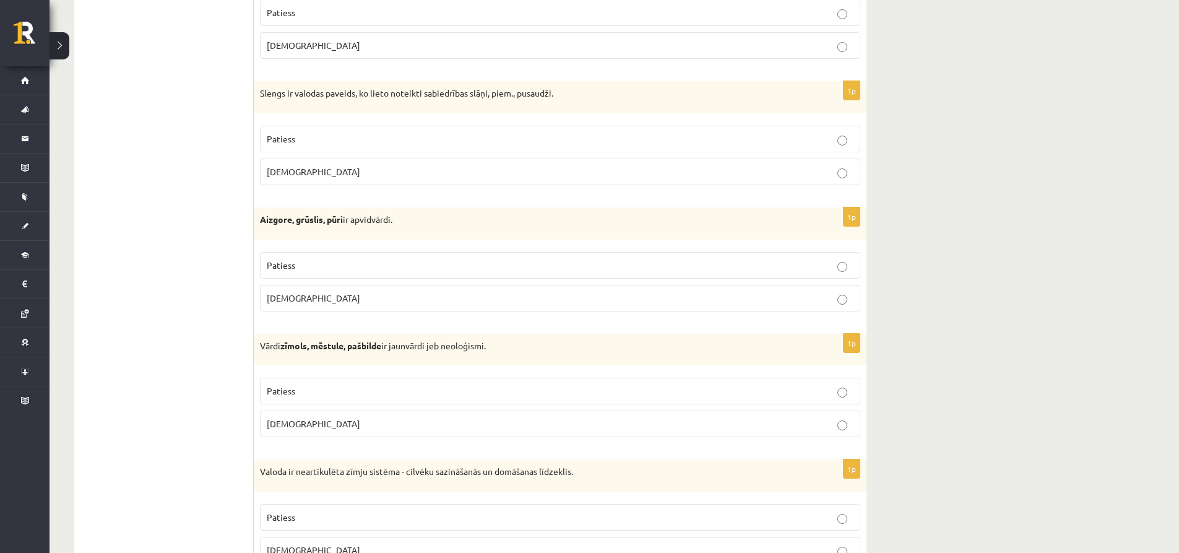
scroll to position [2846, 0]
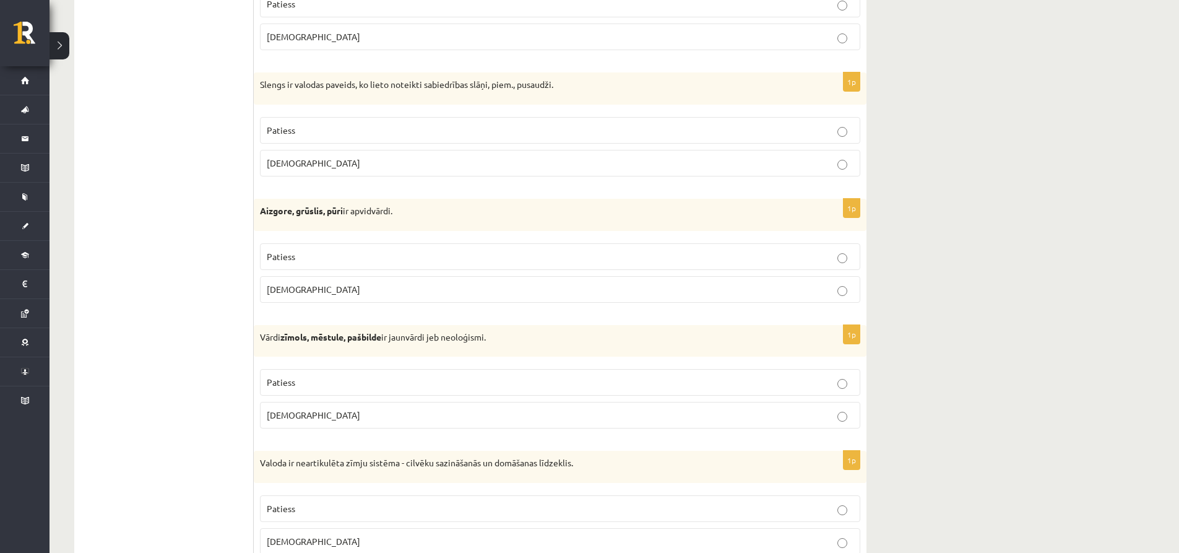
click at [356, 292] on p "Aplams" at bounding box center [560, 289] width 587 height 13
click at [387, 257] on p "Patiess" at bounding box center [560, 256] width 587 height 13
click at [403, 384] on p "Patiess" at bounding box center [560, 382] width 587 height 13
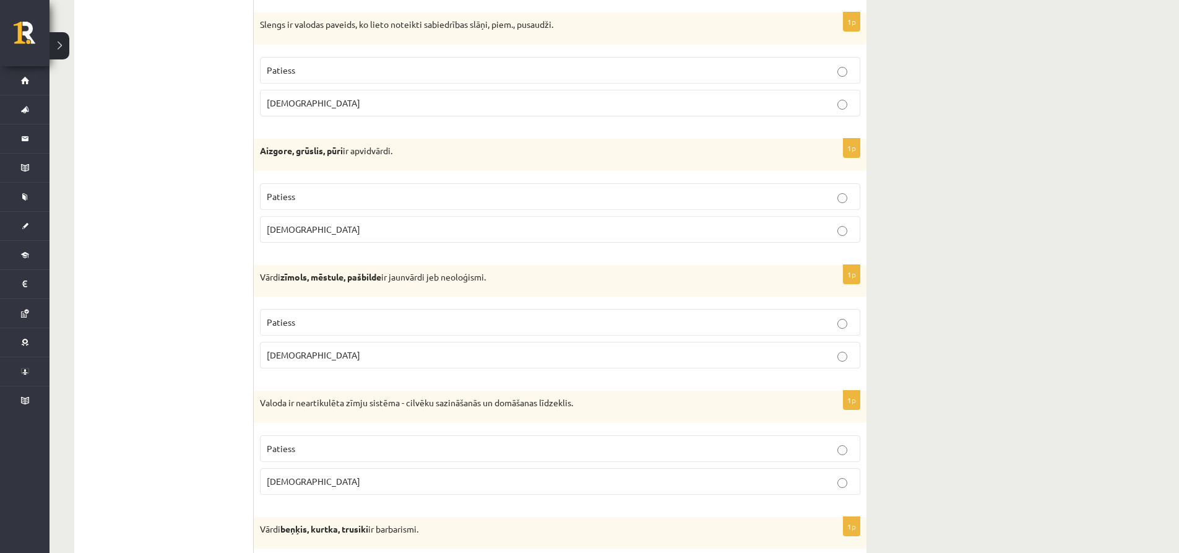
scroll to position [2908, 0]
click at [340, 476] on p "Aplams" at bounding box center [560, 479] width 587 height 13
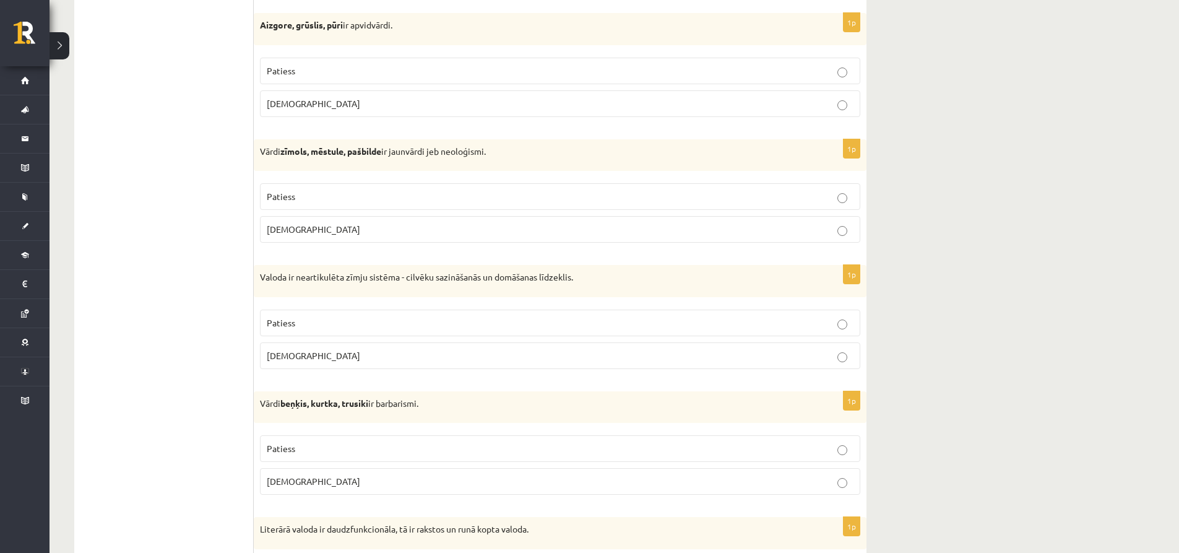
click at [346, 441] on label "Patiess" at bounding box center [560, 448] width 600 height 27
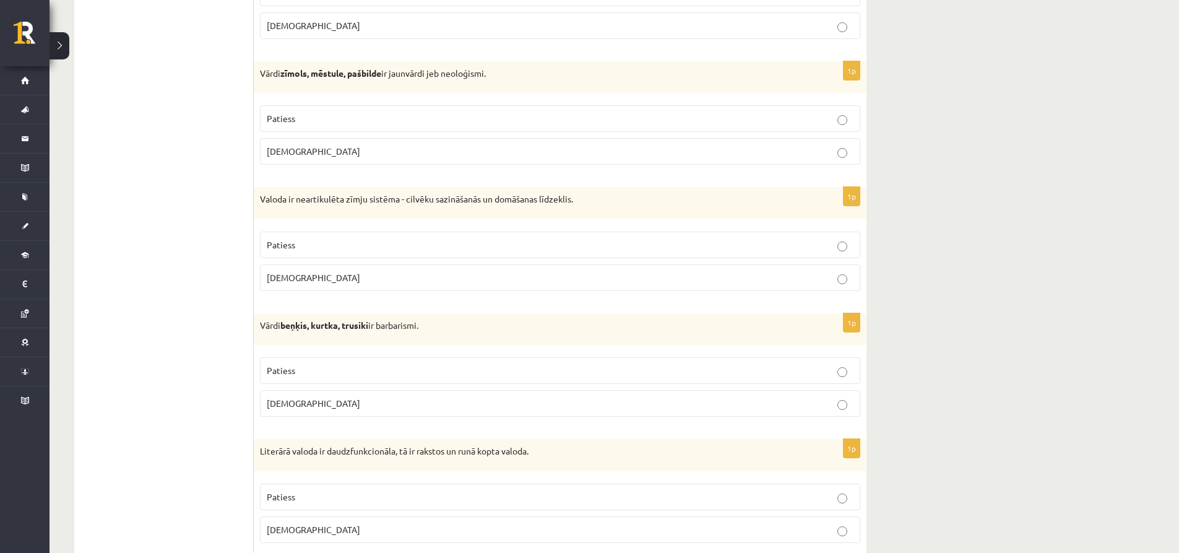
scroll to position [3156, 0]
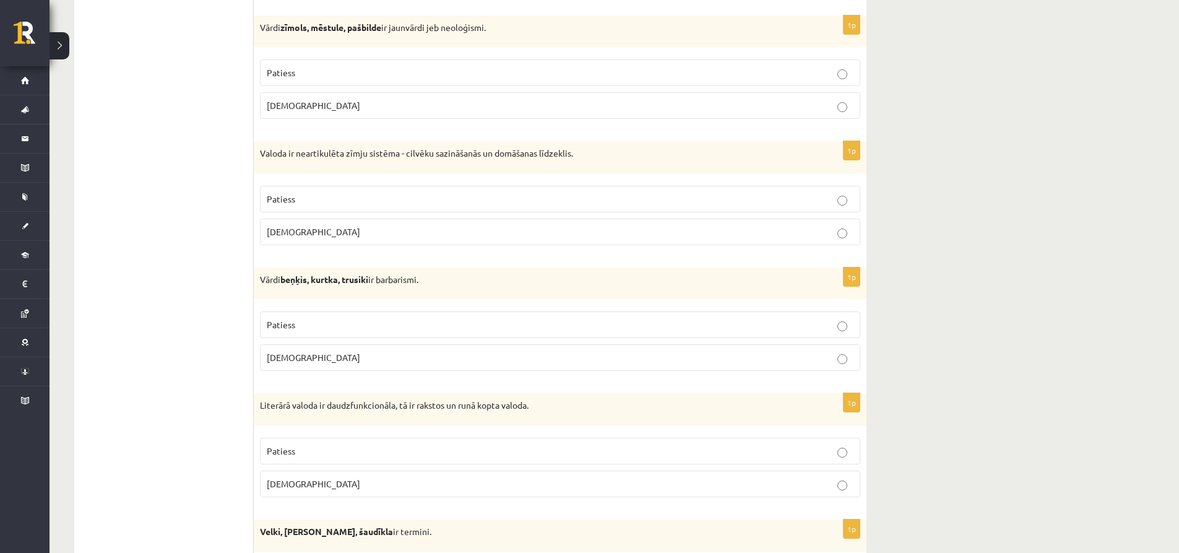
click at [369, 455] on p "Patiess" at bounding box center [560, 450] width 587 height 13
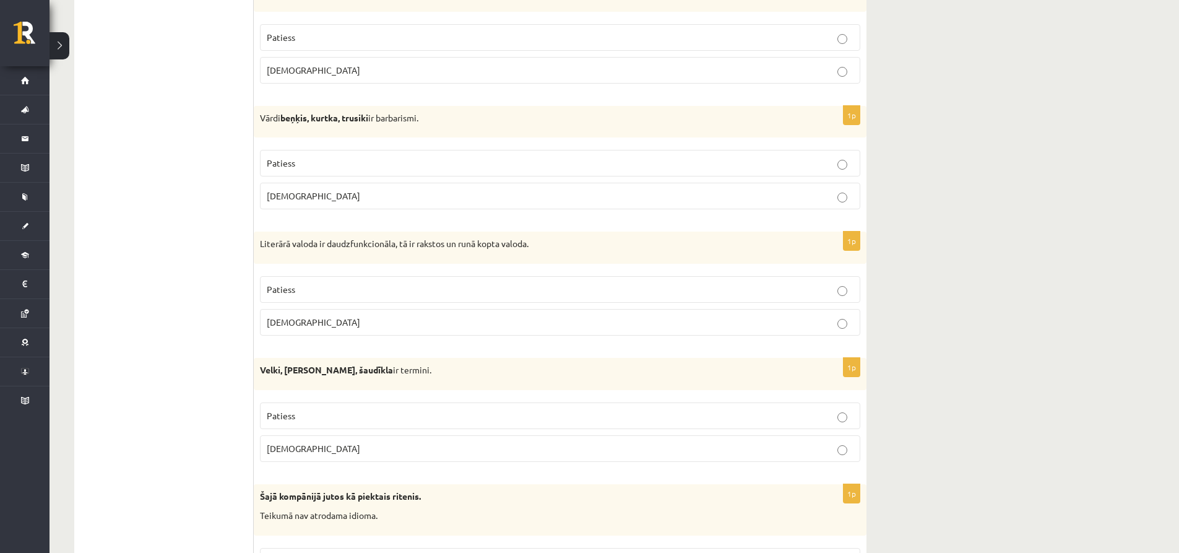
scroll to position [3341, 0]
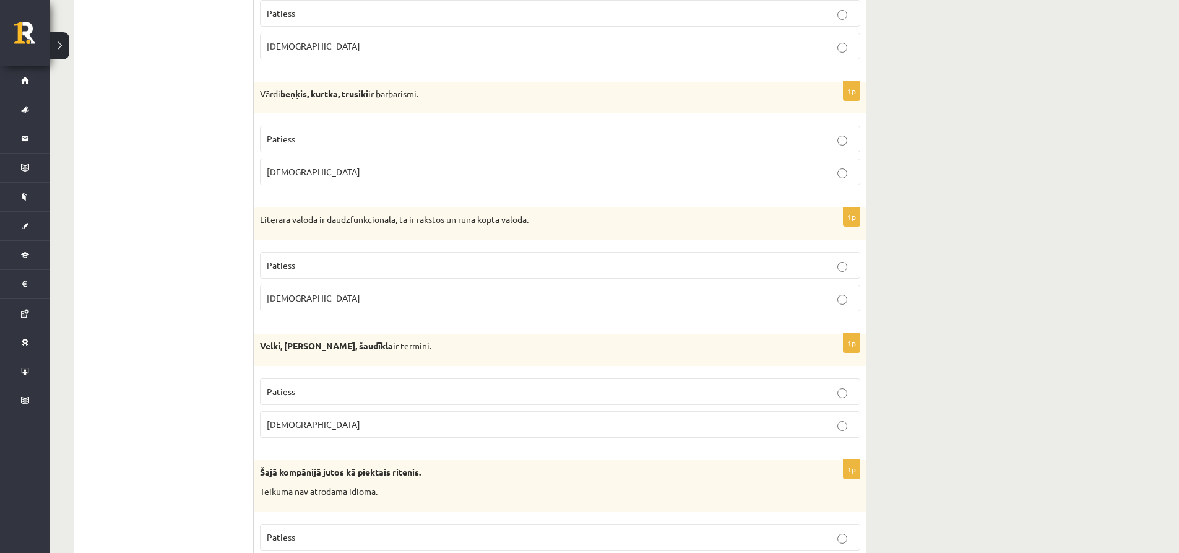
click at [369, 426] on p "Aplams" at bounding box center [560, 424] width 587 height 13
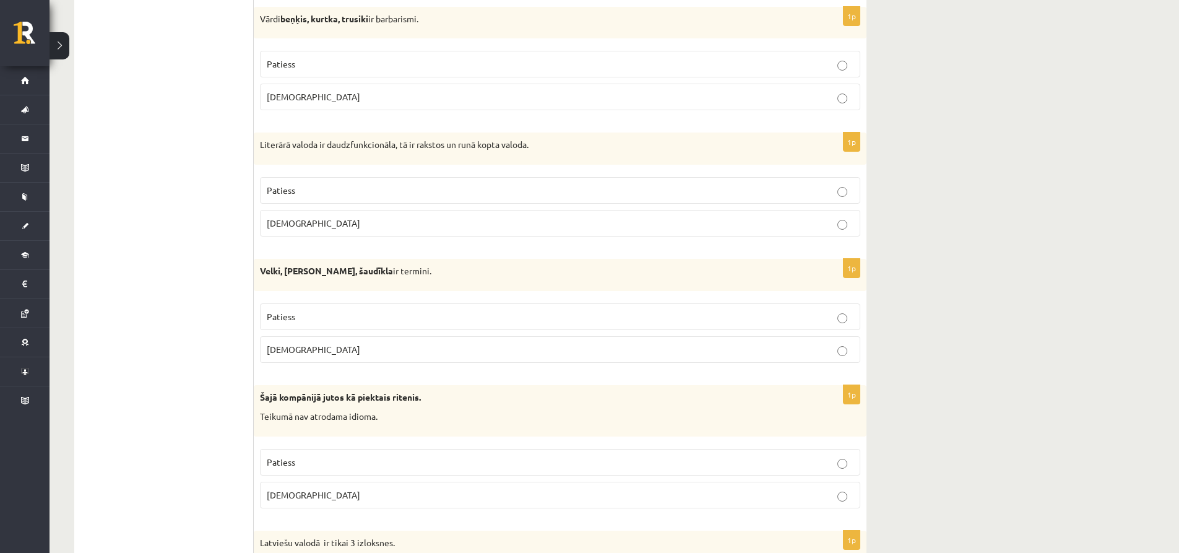
scroll to position [3465, 0]
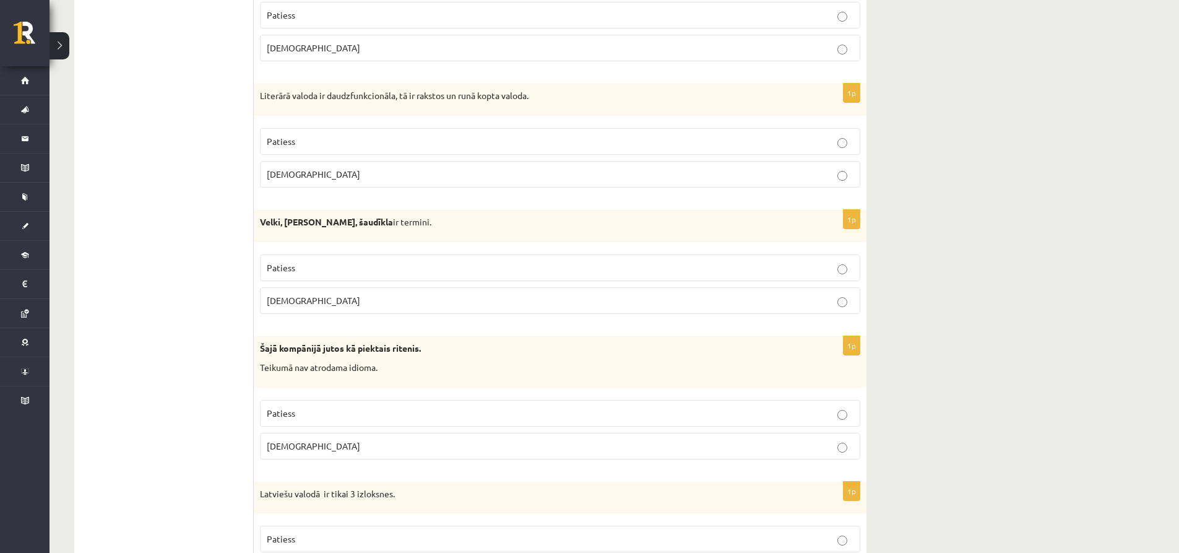
click at [367, 444] on p "Aplams" at bounding box center [560, 445] width 587 height 13
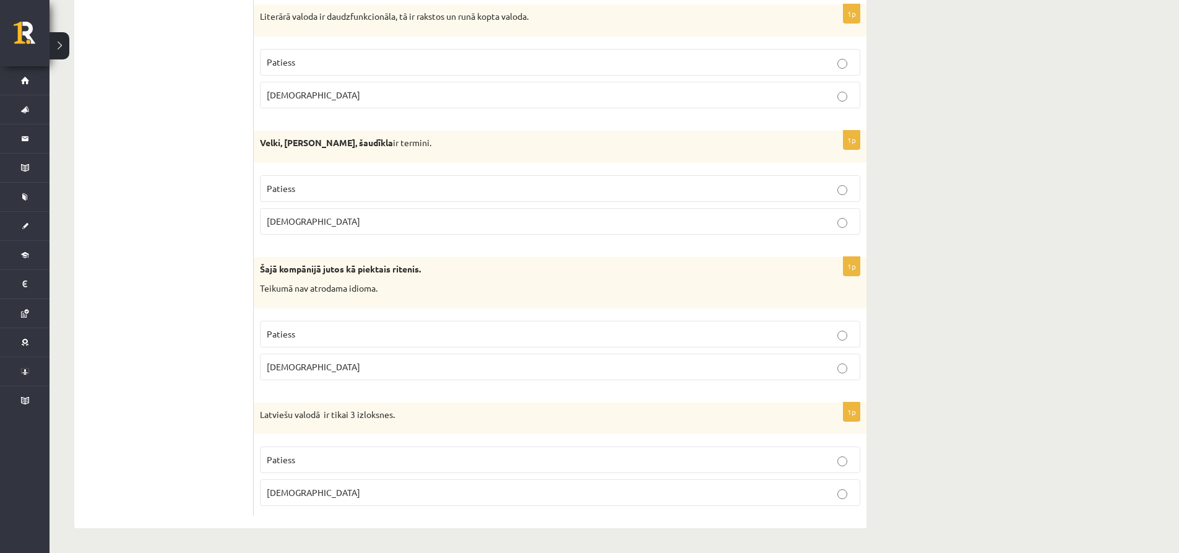
click at [340, 488] on p "Aplams" at bounding box center [560, 492] width 587 height 13
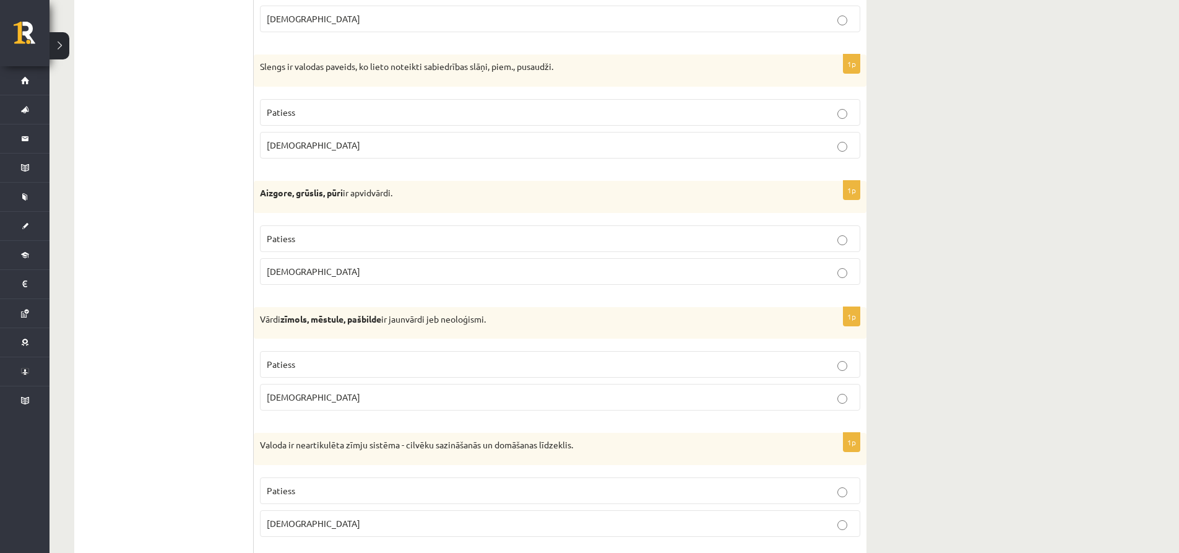
drag, startPoint x: 373, startPoint y: 275, endPoint x: 432, endPoint y: 293, distance: 61.3
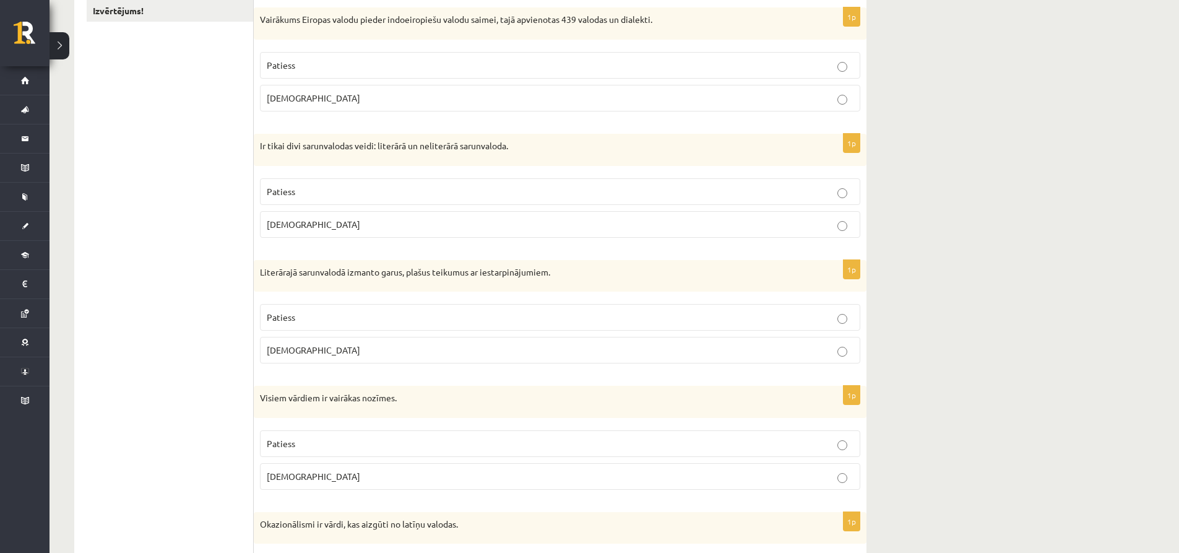
scroll to position [93, 0]
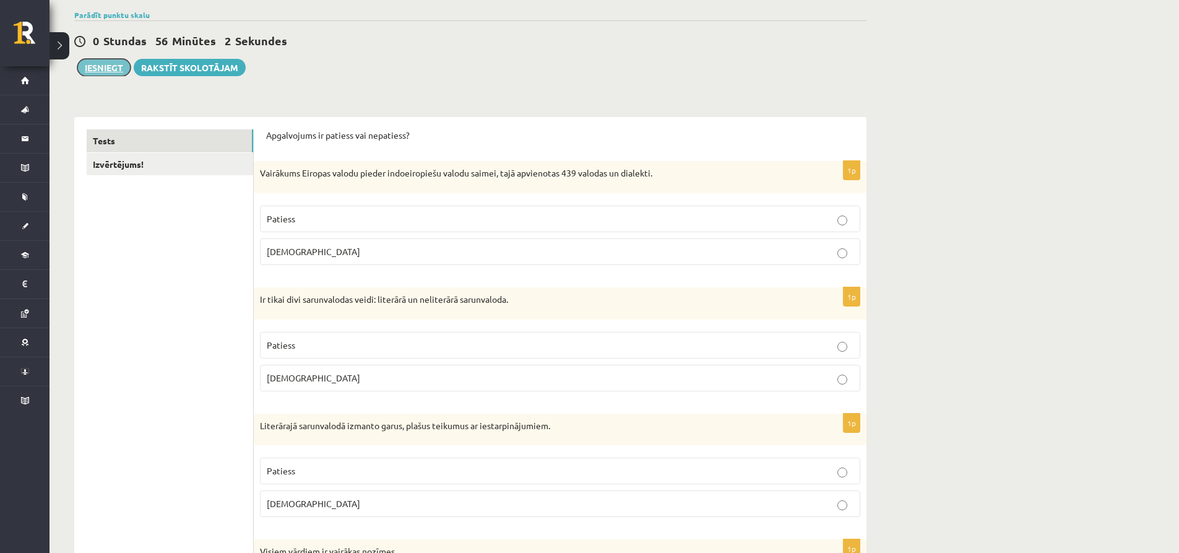
click at [109, 61] on button "Iesniegt" at bounding box center [103, 67] width 53 height 17
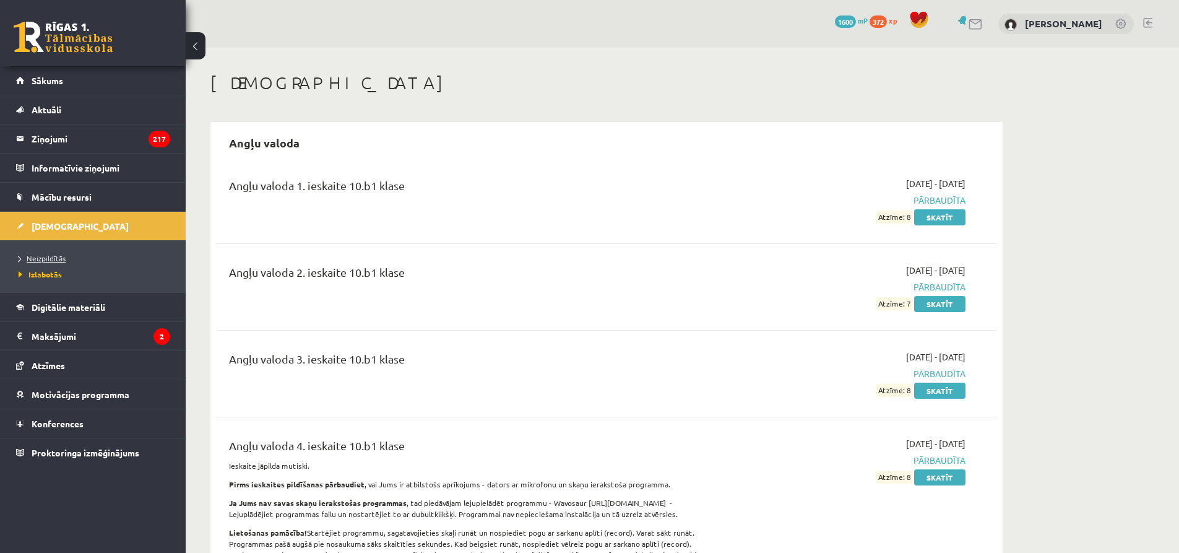
click at [48, 256] on span "Neizpildītās" at bounding box center [42, 258] width 47 height 10
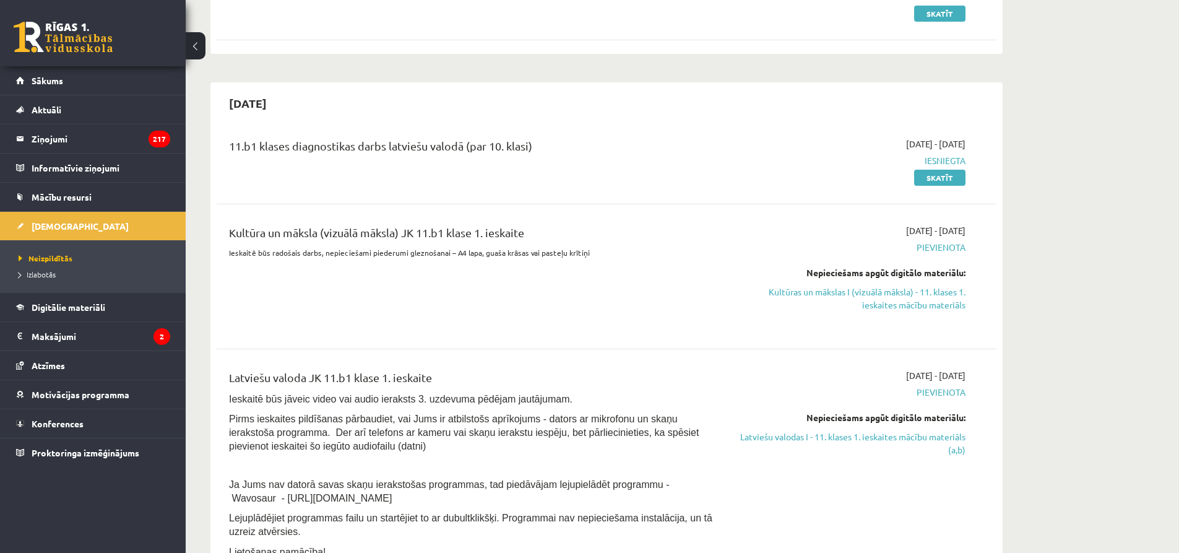
scroll to position [309, 0]
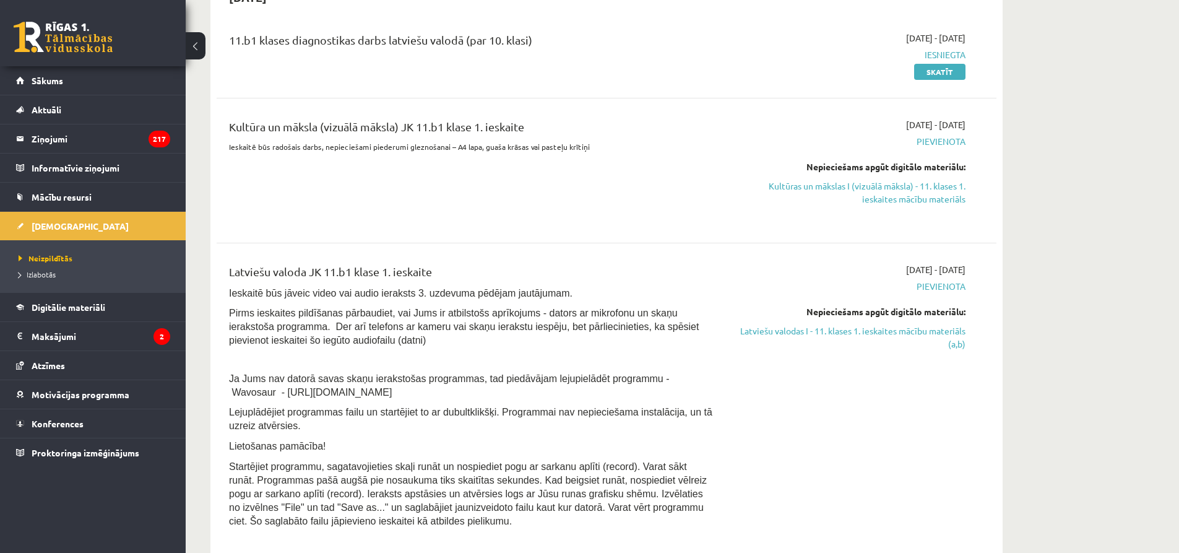
click at [876, 181] on link "Kultūras un mākslas I (vizuālā māksla) - 11. klases 1. ieskaites mācību materiā…" at bounding box center [848, 192] width 233 height 26
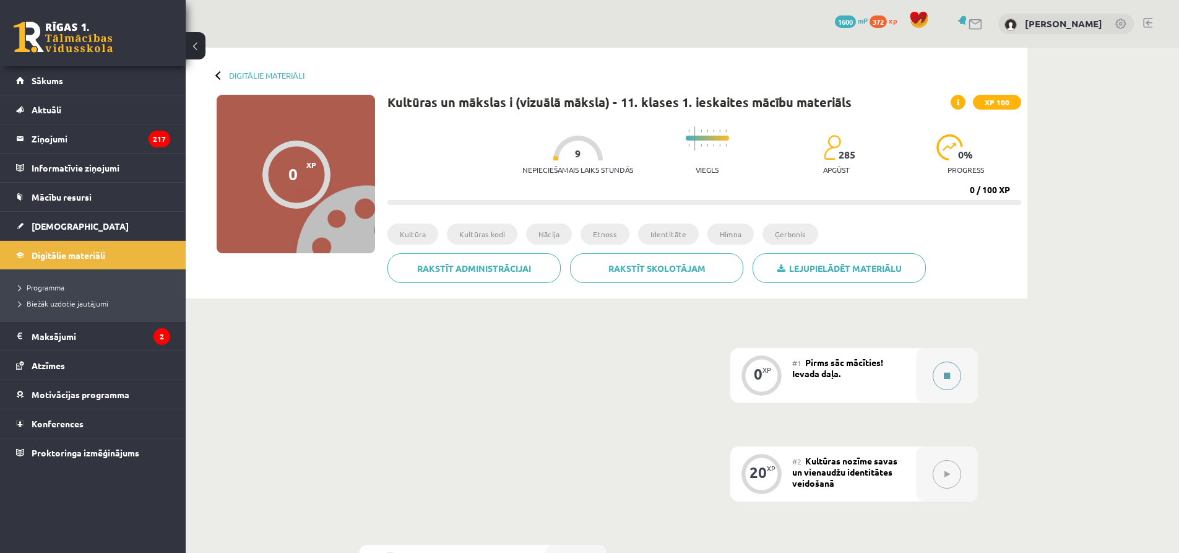
click at [944, 374] on icon at bounding box center [947, 375] width 6 height 7
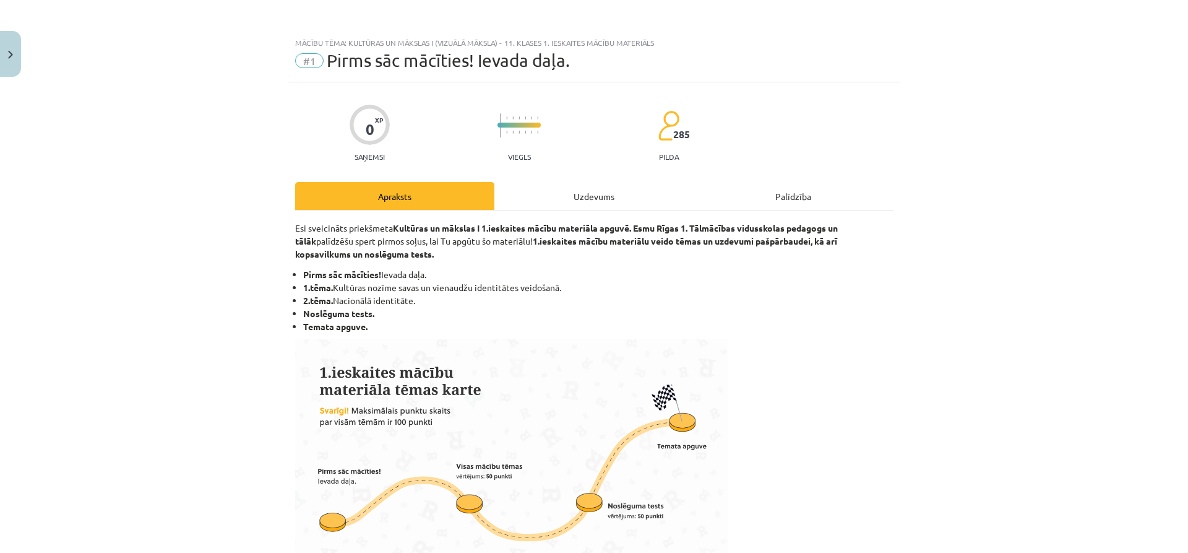
click at [621, 205] on div "Uzdevums" at bounding box center [593, 196] width 199 height 28
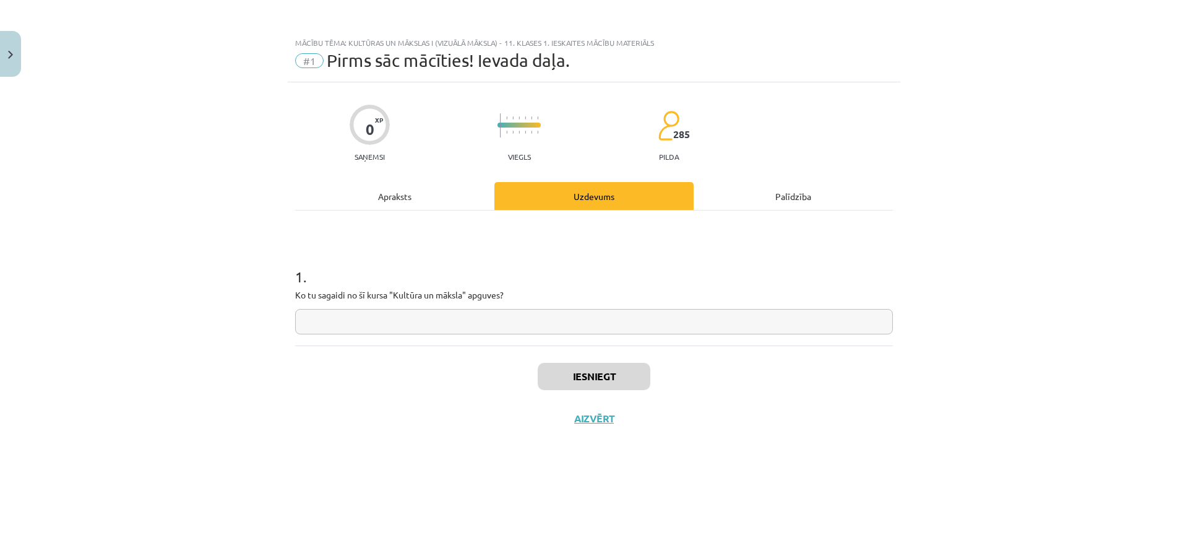
click at [592, 424] on div "Iesniegt Aizvērt" at bounding box center [594, 388] width 598 height 87
click at [592, 419] on button "Aizvērt" at bounding box center [593, 418] width 47 height 12
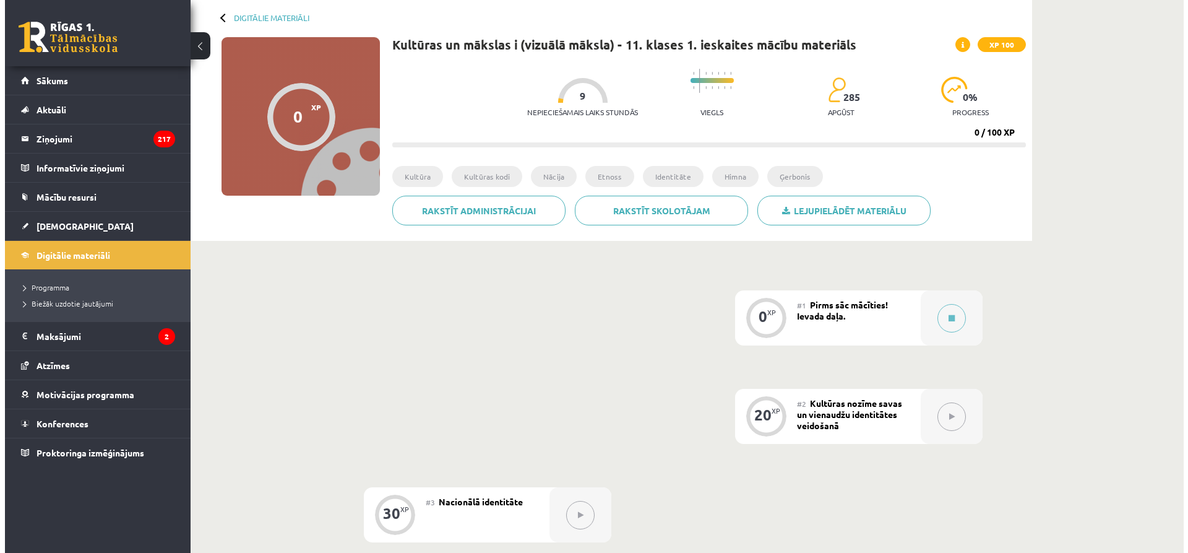
scroll to position [62, 0]
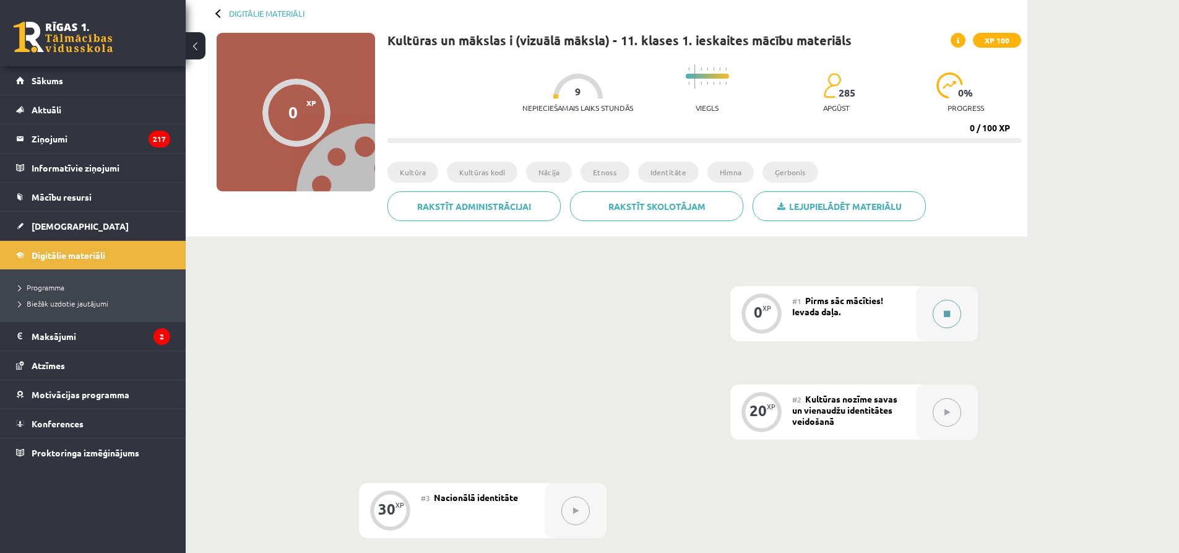
click at [947, 309] on button at bounding box center [946, 313] width 28 height 28
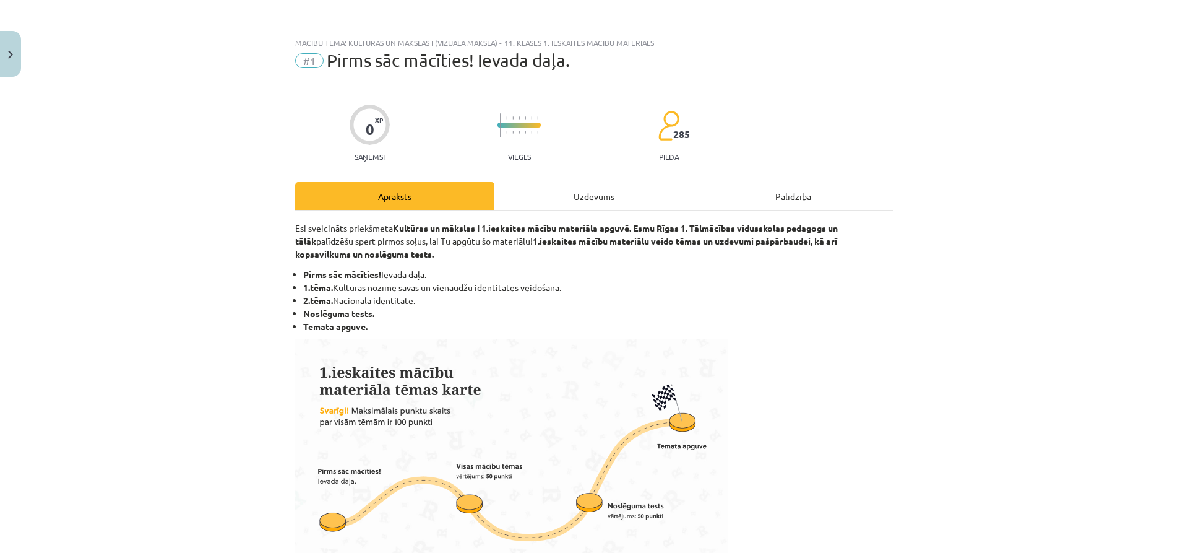
click at [572, 187] on div "Uzdevums" at bounding box center [593, 196] width 199 height 28
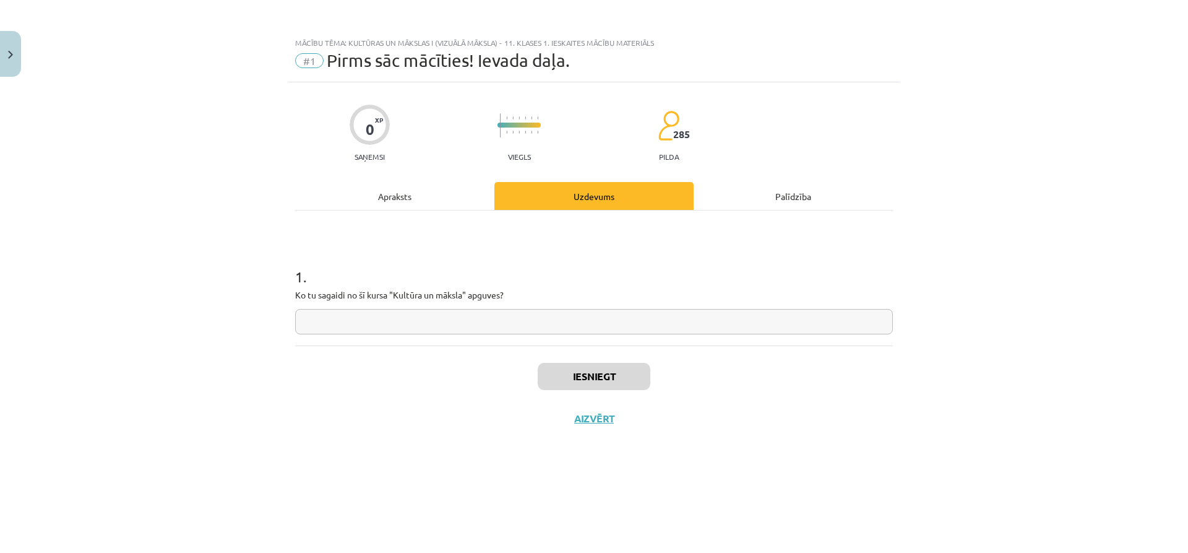
click at [527, 317] on input "text" at bounding box center [594, 321] width 598 height 25
type input "**"
click at [608, 377] on button "Iesniegt" at bounding box center [594, 376] width 113 height 27
click at [583, 423] on button "Nākamā nodarbība" at bounding box center [593, 426] width 121 height 28
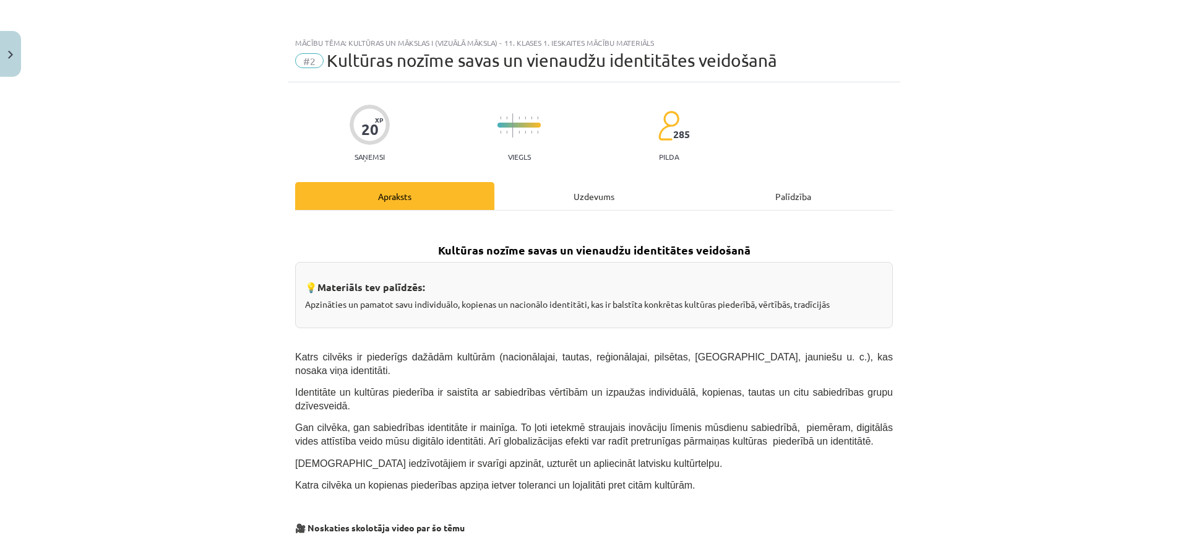
click at [569, 198] on div "Uzdevums" at bounding box center [593, 196] width 199 height 28
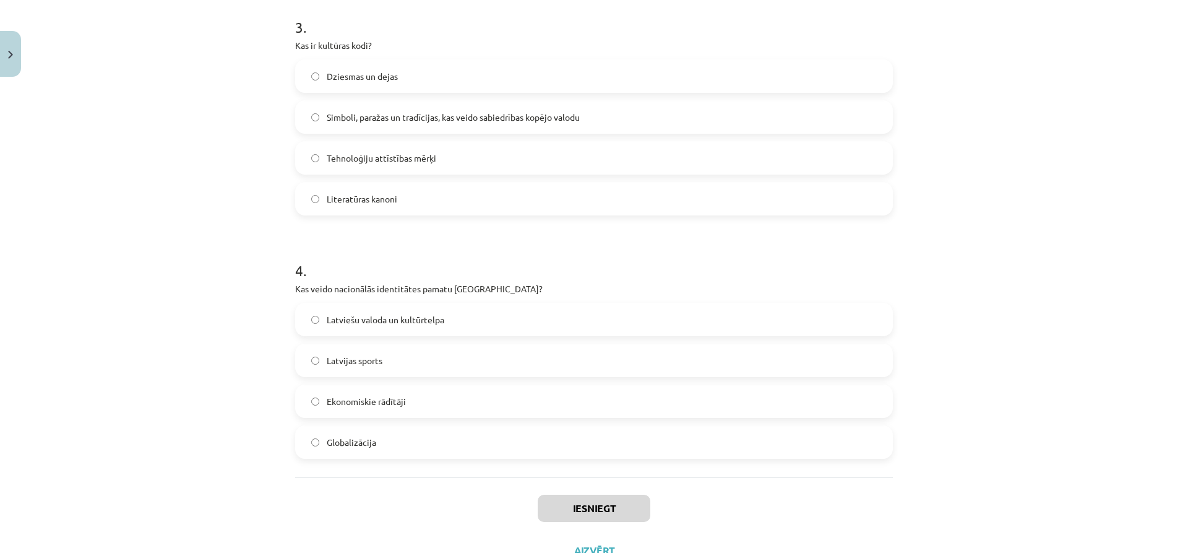
scroll to position [785, 0]
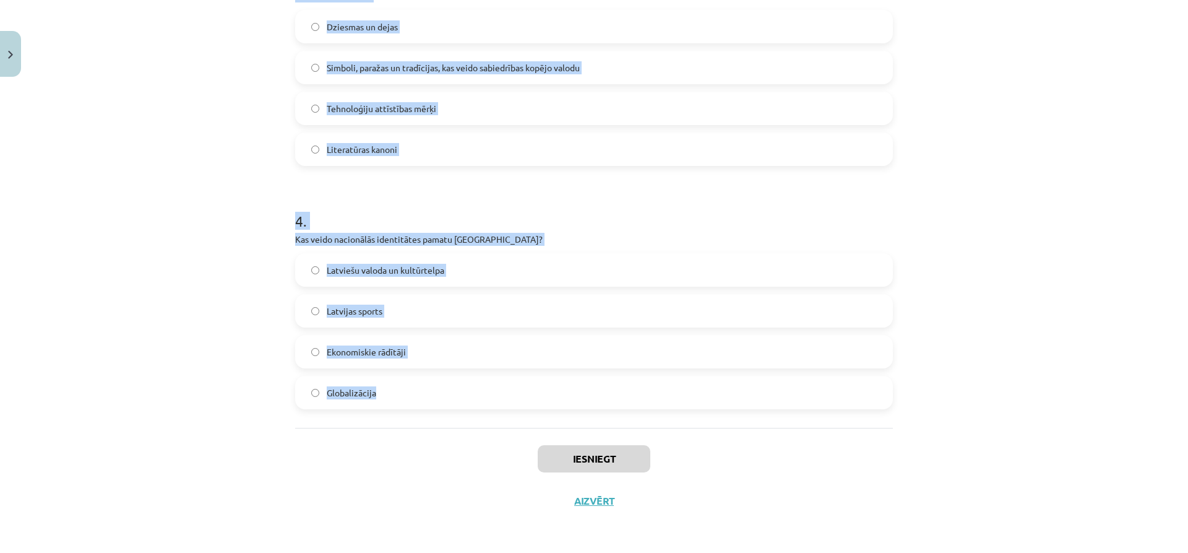
drag, startPoint x: 291, startPoint y: 263, endPoint x: 506, endPoint y: 425, distance: 269.0
copy form "Kas raksturo latviešu valodas lomu [GEOGRAPHIC_DATA]? Tā ir tikai viena no vair…"
click at [163, 268] on div "Mācību tēma: Kultūras un mākslas i (vizuālā māksla) - 11. klases 1. ieskaites m…" at bounding box center [594, 276] width 1188 height 553
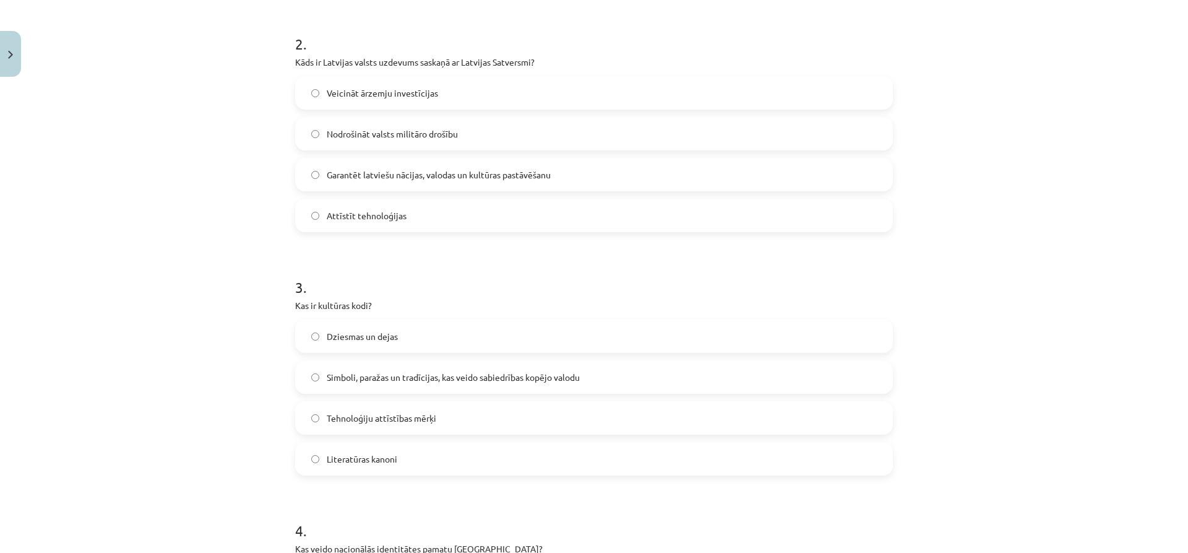
scroll to position [166, 0]
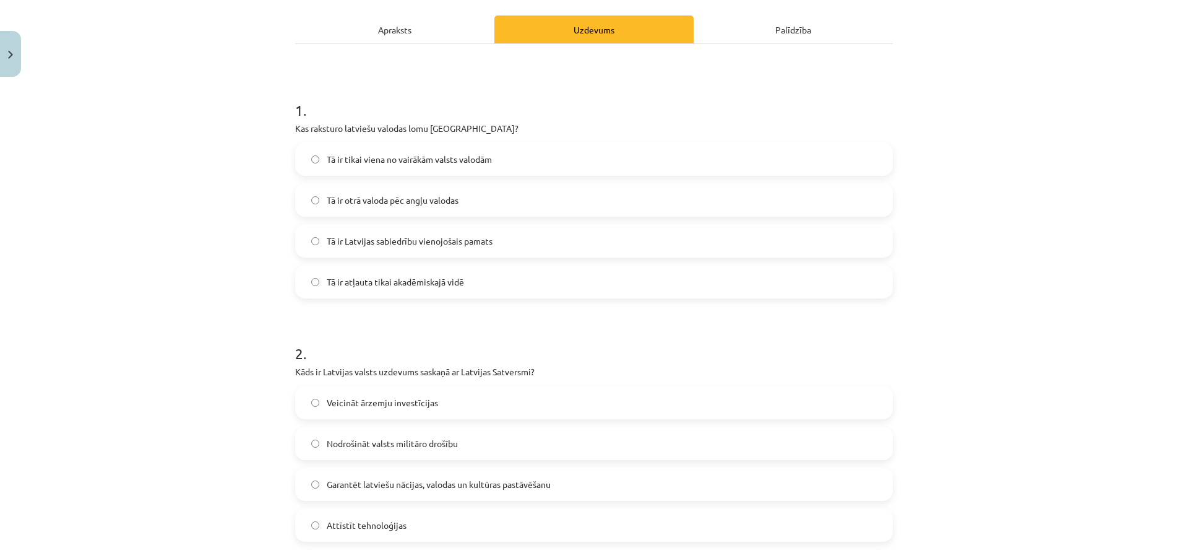
click at [386, 246] on span "Tā ir Latvijas sabiedrību vienojošais pamats" at bounding box center [410, 241] width 166 height 13
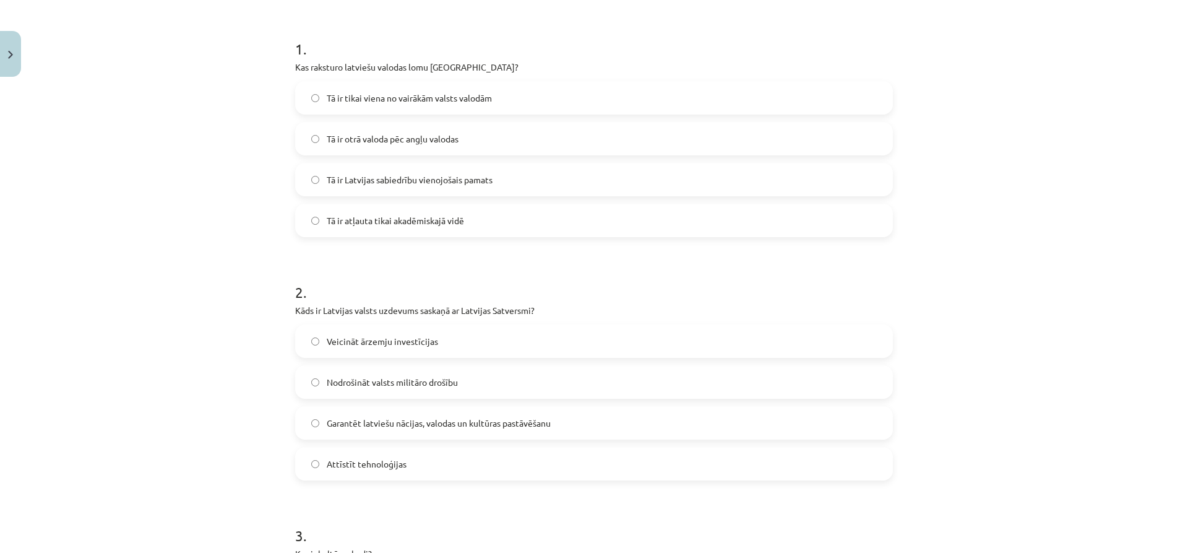
scroll to position [228, 0]
click at [374, 416] on span "Garantēt latviešu nācijas, valodas un kultūras pastāvēšanu" at bounding box center [439, 422] width 224 height 13
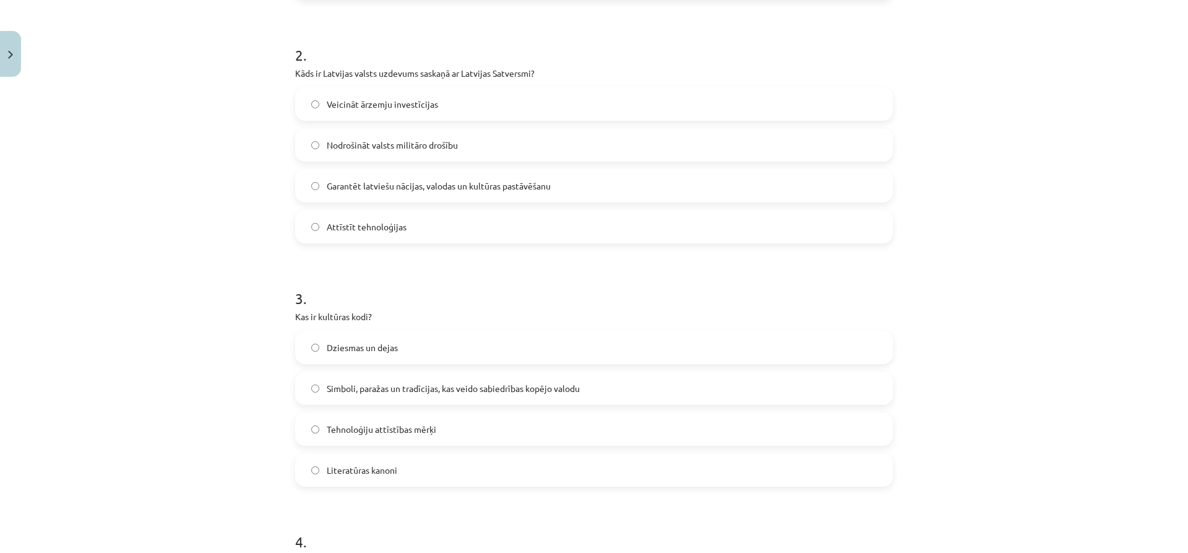
scroll to position [476, 0]
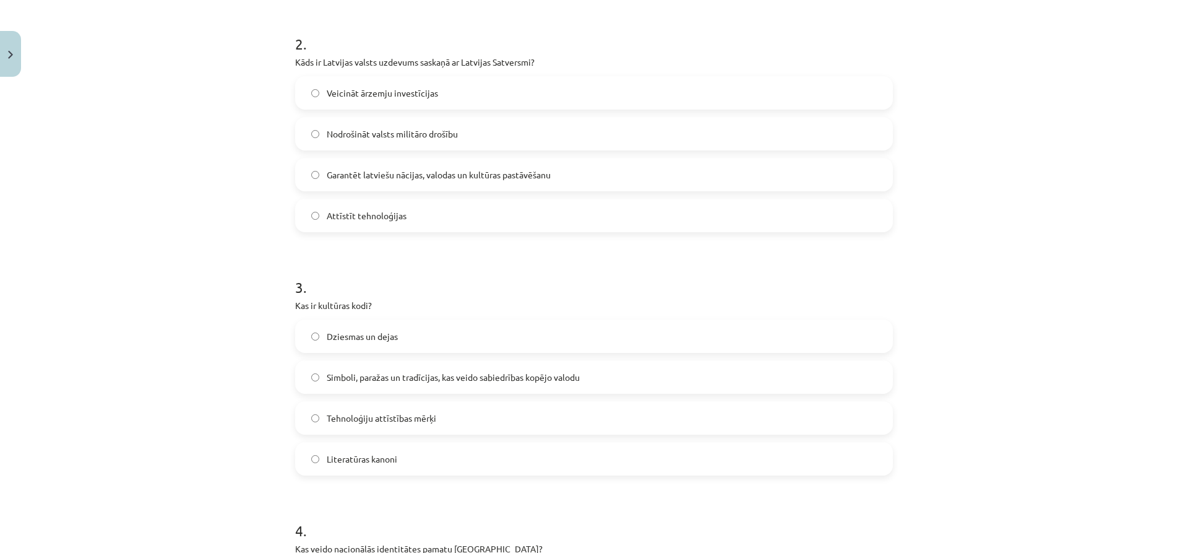
click at [371, 379] on span "Simboli, paražas un tradīcijas, kas veido sabiedrības kopējo valodu" at bounding box center [453, 377] width 253 height 13
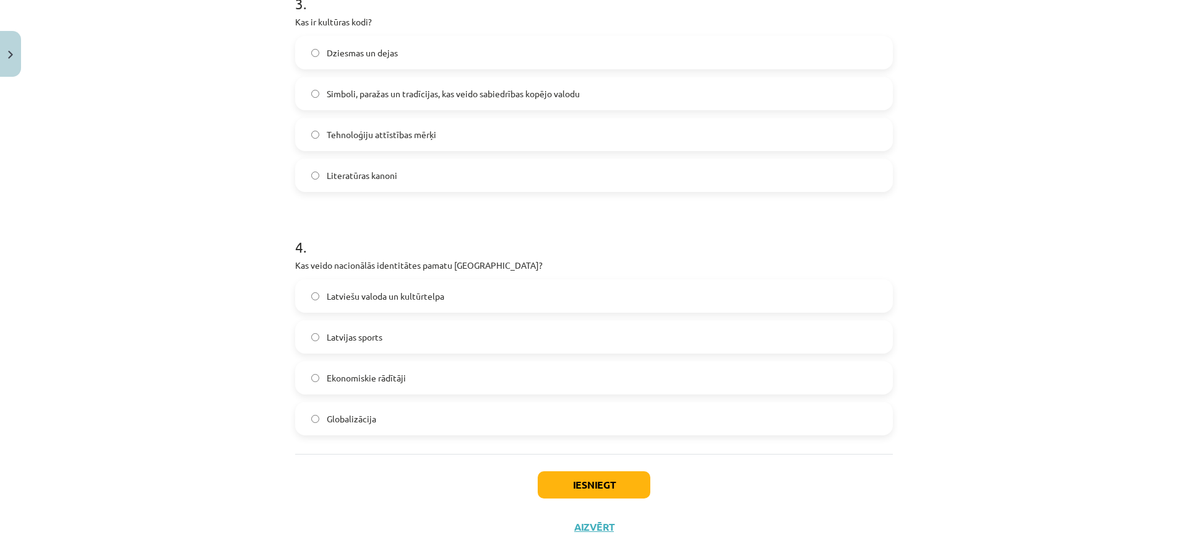
scroll to position [785, 0]
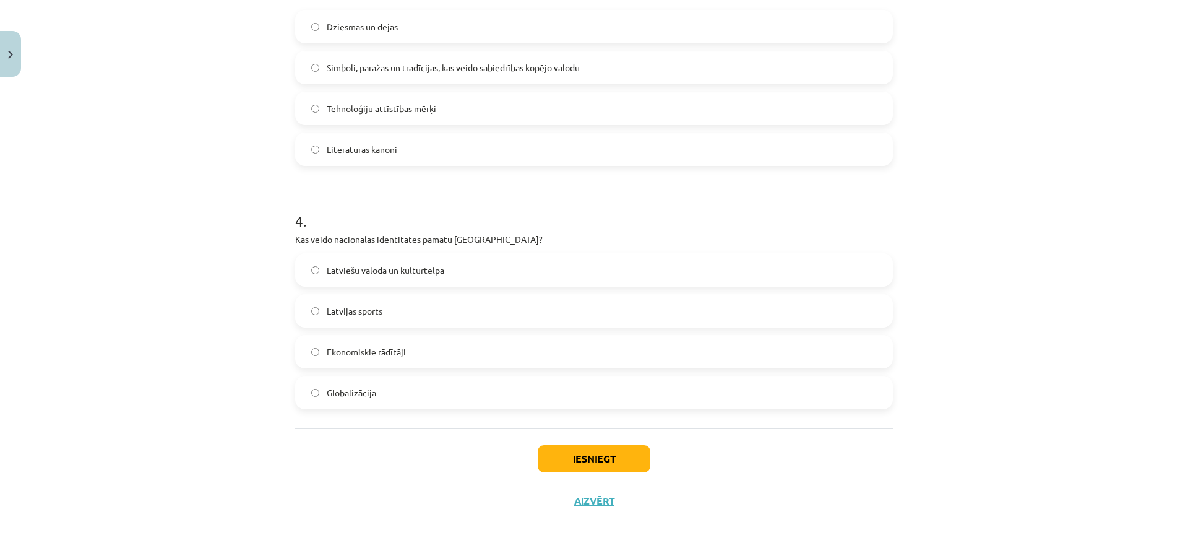
click at [379, 270] on span "Latviešu valoda un kultūrtelpa" at bounding box center [386, 270] width 118 height 13
click at [592, 458] on button "Iesniegt" at bounding box center [594, 458] width 113 height 27
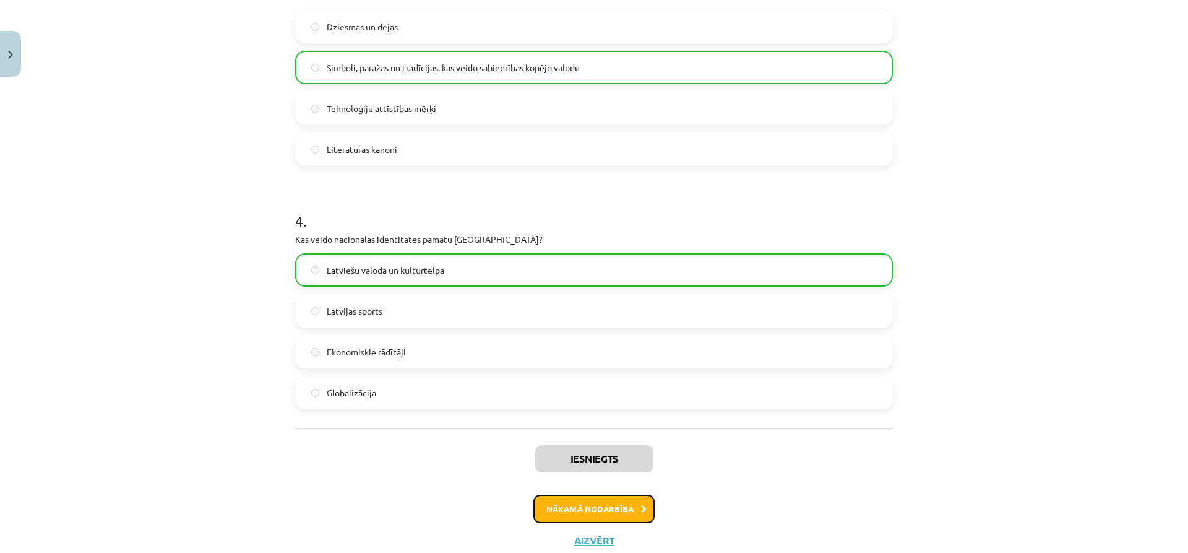
click at [582, 499] on button "Nākamā nodarbība" at bounding box center [593, 508] width 121 height 28
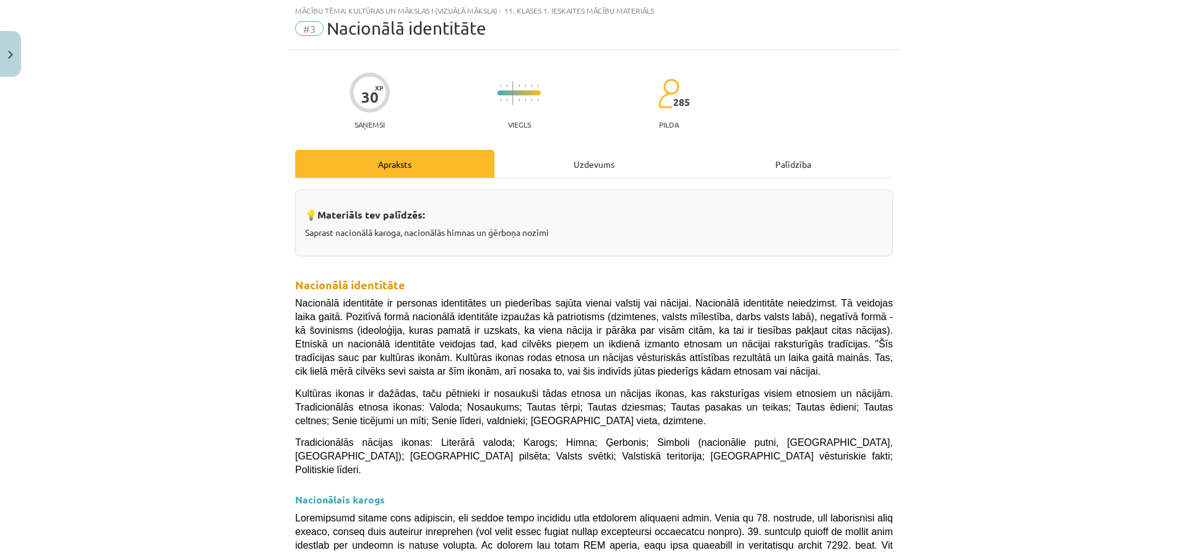
scroll to position [31, 0]
click at [559, 168] on div "Uzdevums" at bounding box center [593, 165] width 199 height 28
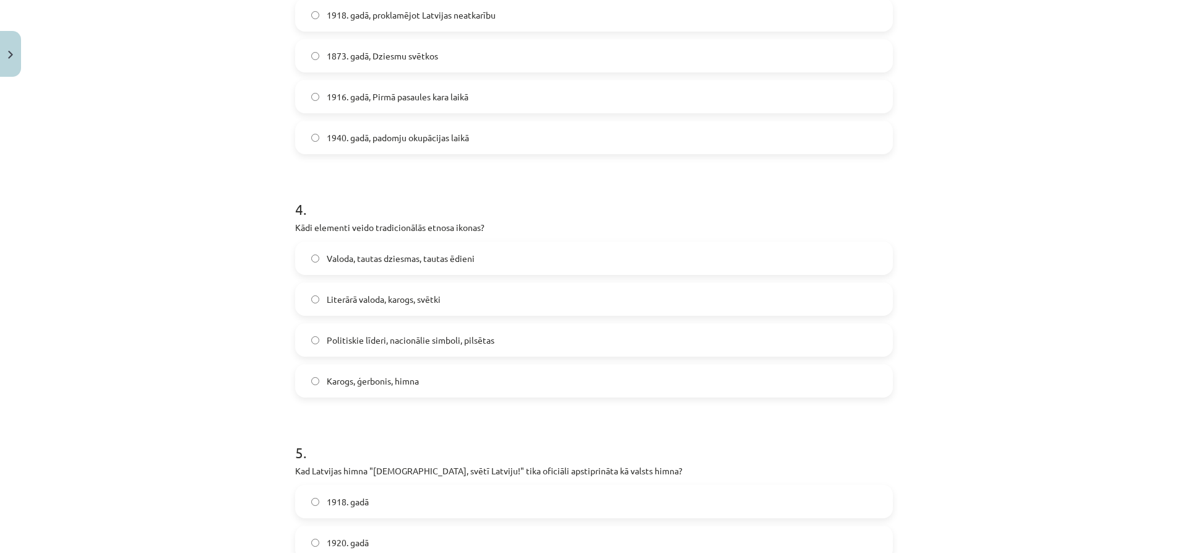
scroll to position [1272, 0]
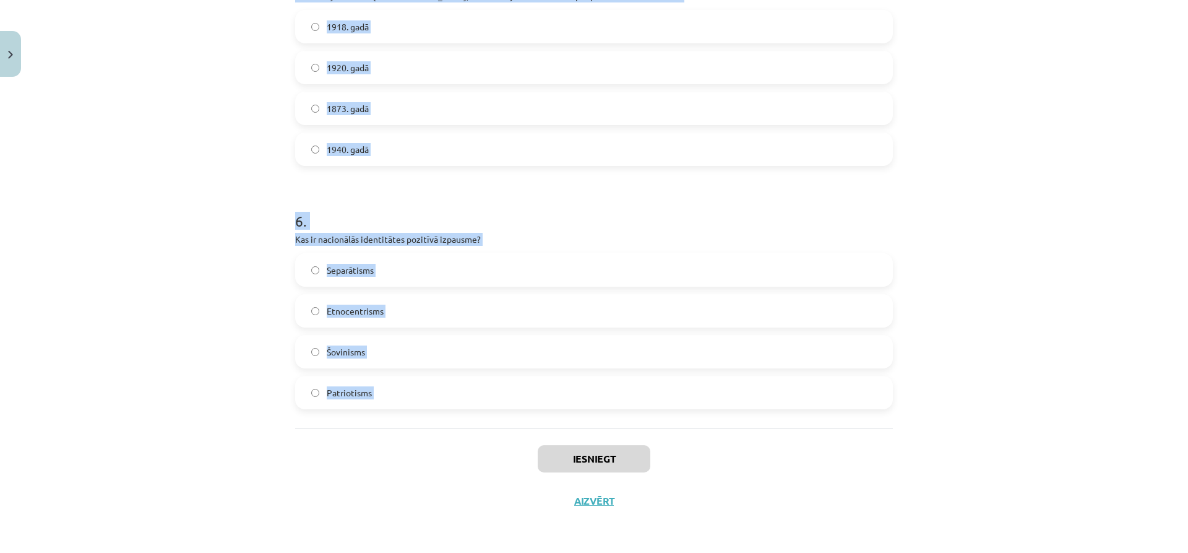
drag, startPoint x: 291, startPoint y: 263, endPoint x: 483, endPoint y: 439, distance: 261.0
copy form "Lore ipsu dolor Sitamet consec adipi? Elitsedd "Eiusmo Temp" Incididuntu "Lab E…"
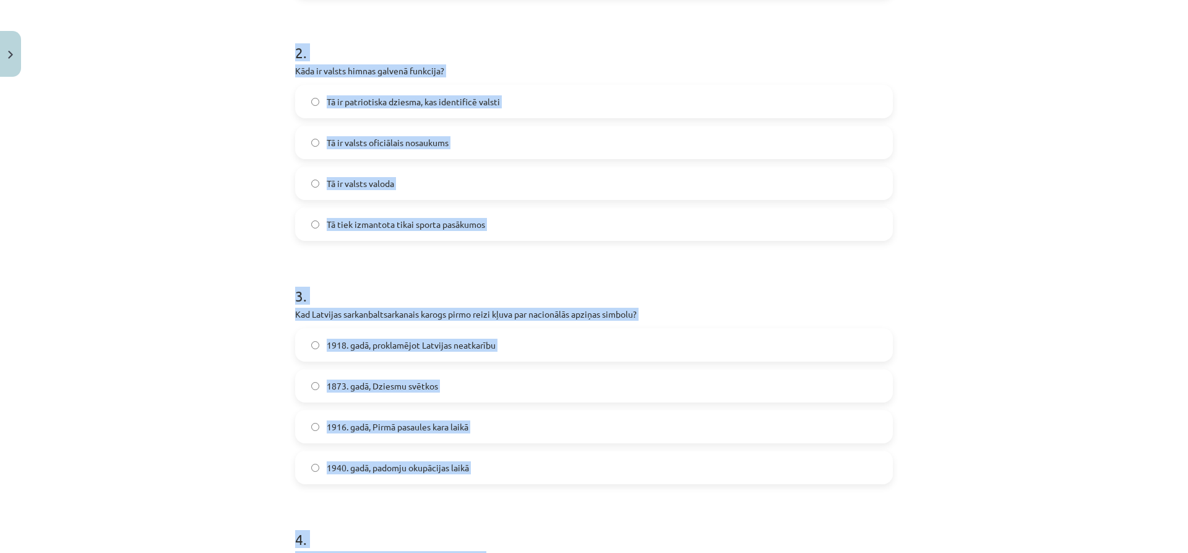
click at [204, 192] on div "Mācību tēma: Kultūras un mākslas i (vizuālā māksla) - 11. klases 1. ieskaites m…" at bounding box center [594, 276] width 1188 height 553
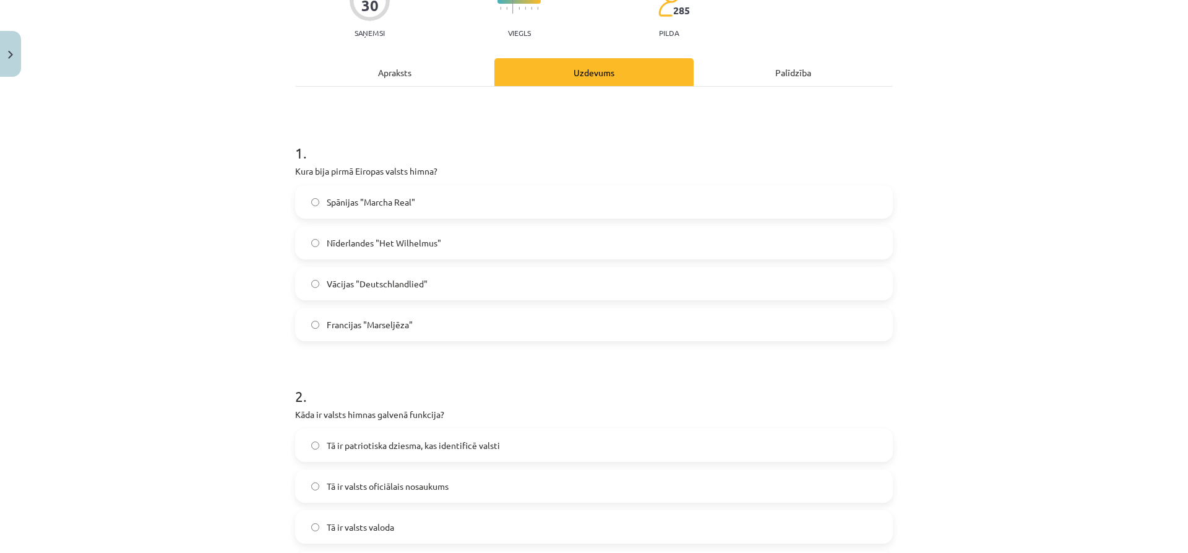
scroll to position [96, 0]
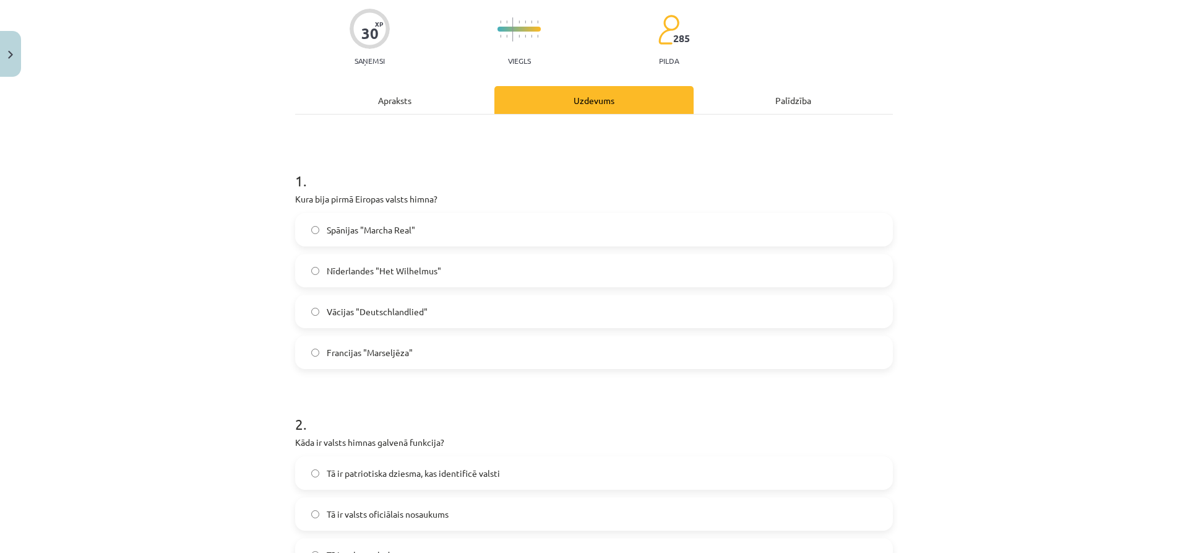
click at [383, 265] on span "Nīderlandes "Het Wilhelmus"" at bounding box center [384, 270] width 114 height 13
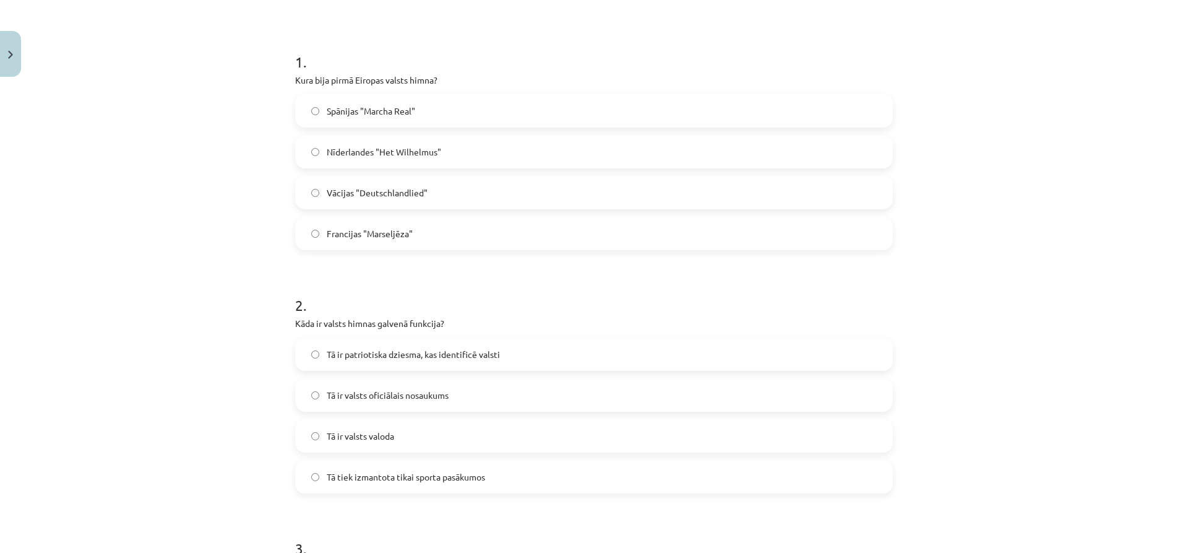
scroll to position [343, 0]
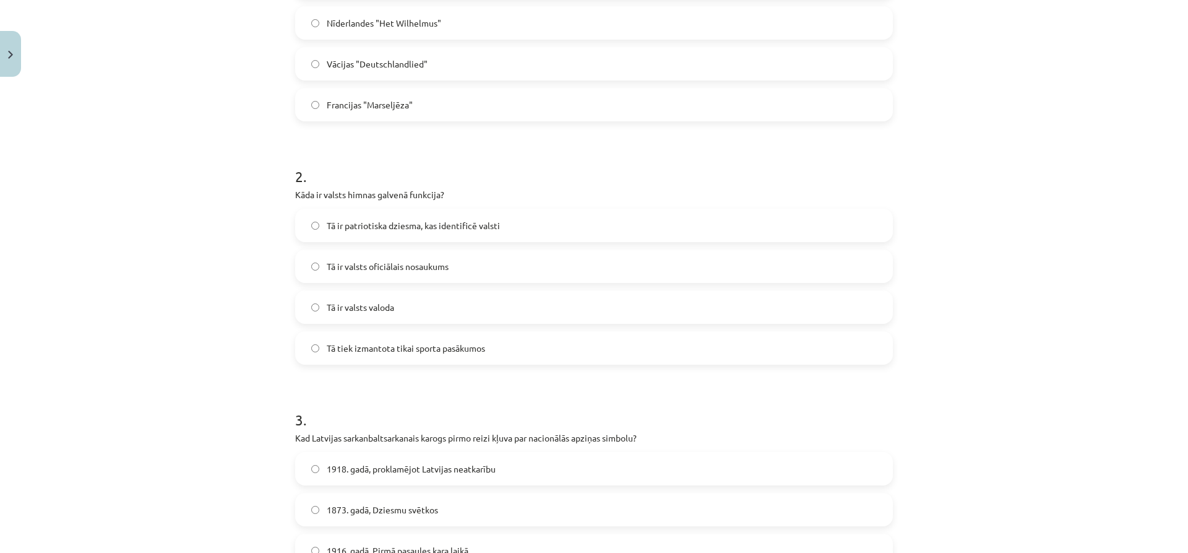
click at [352, 231] on span "Tā ir patriotiska dziesma, kas identificē valsti" at bounding box center [413, 225] width 173 height 13
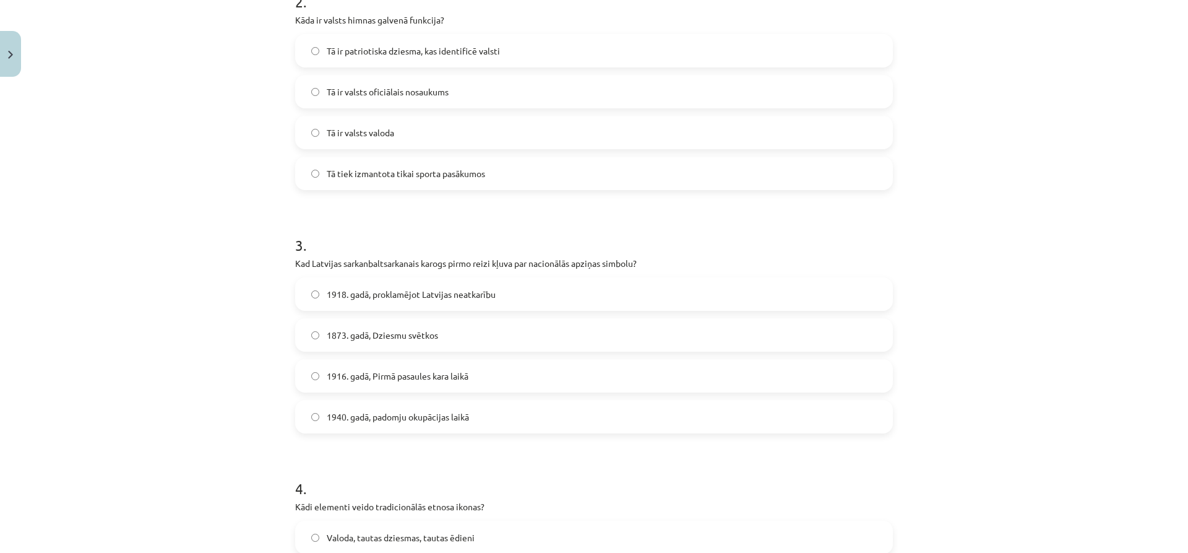
scroll to position [529, 0]
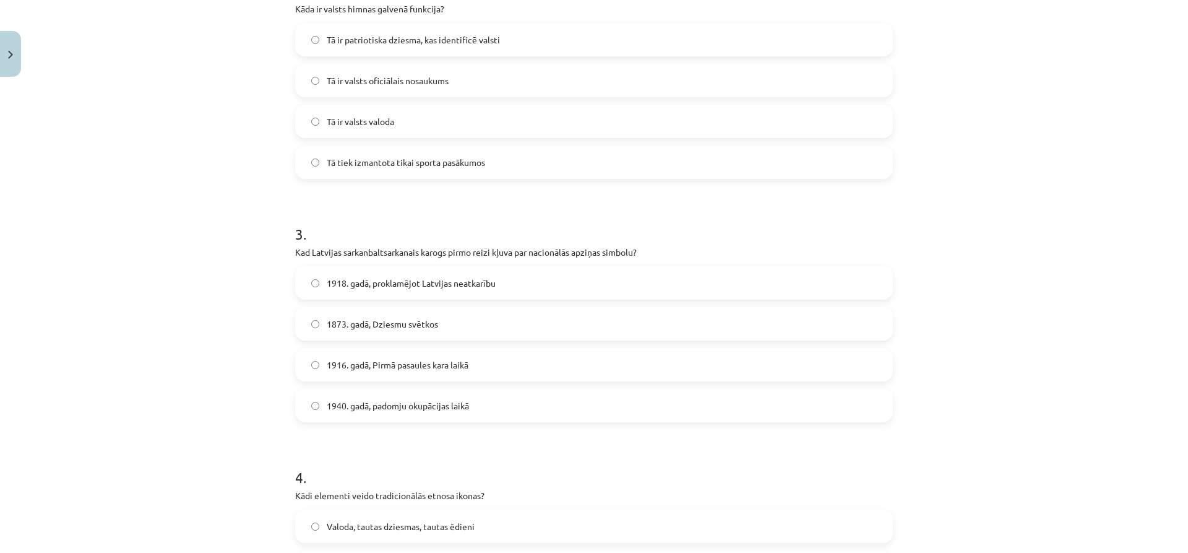
click at [351, 285] on span "1918. gadā, proklamējot Latvijas neatkarību" at bounding box center [411, 283] width 169 height 13
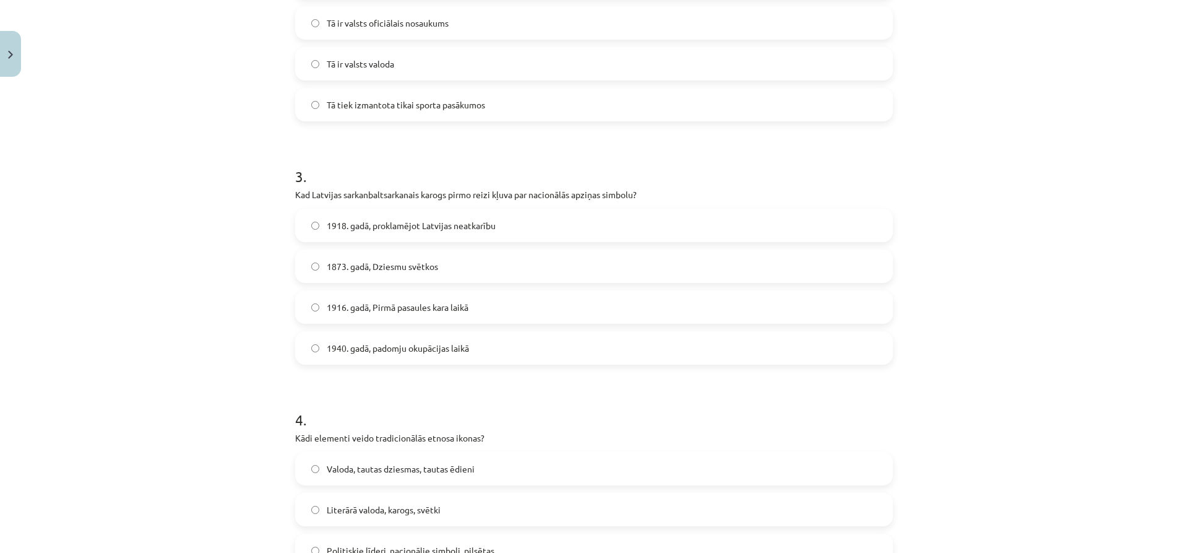
scroll to position [591, 0]
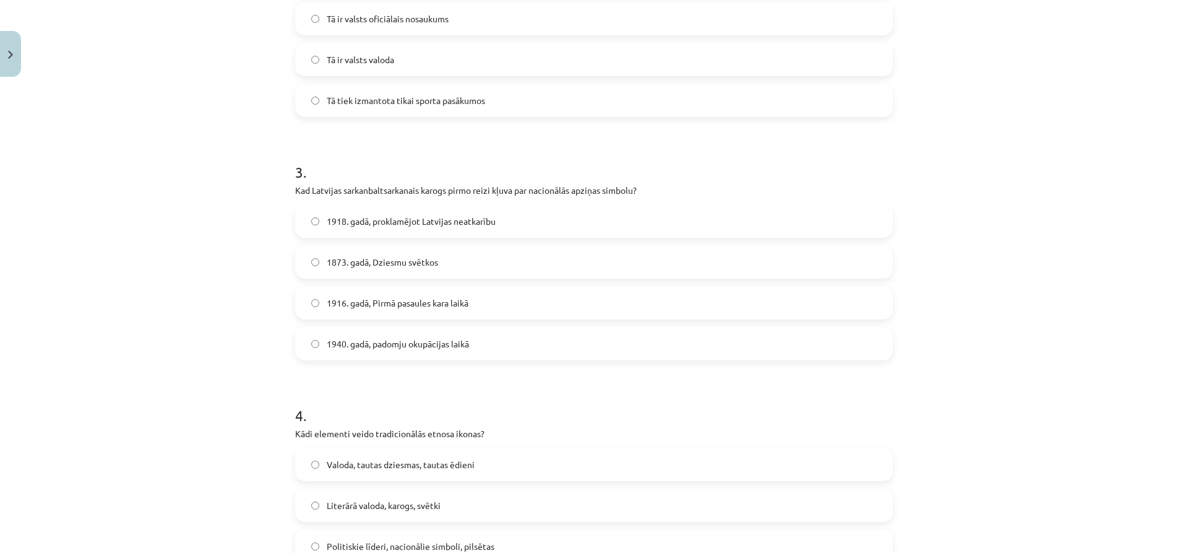
click at [374, 264] on span "1873. gadā, Dziesmu svētkos" at bounding box center [382, 262] width 111 height 13
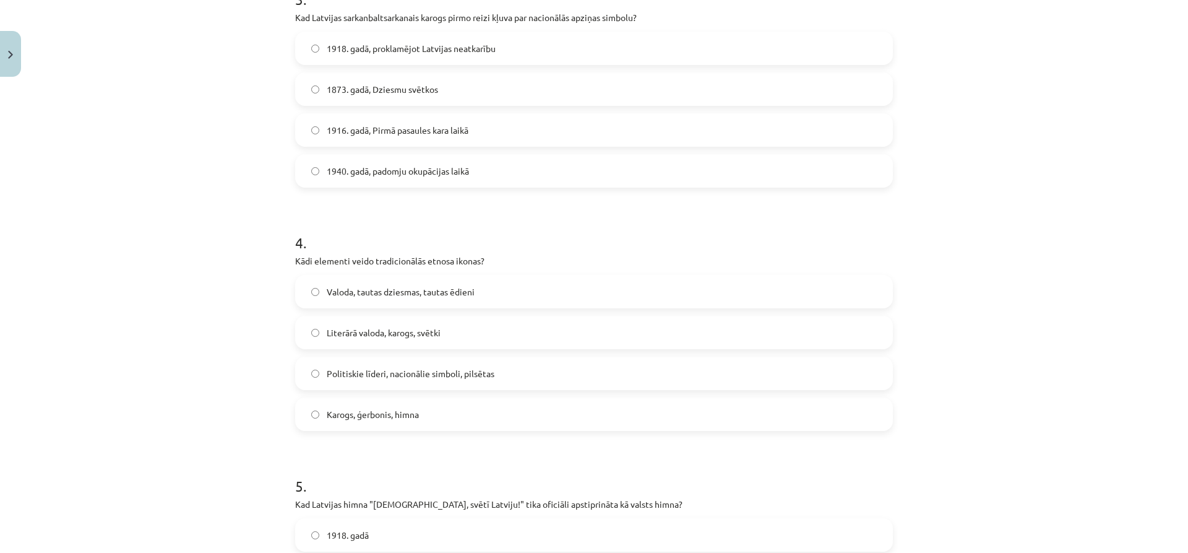
scroll to position [777, 0]
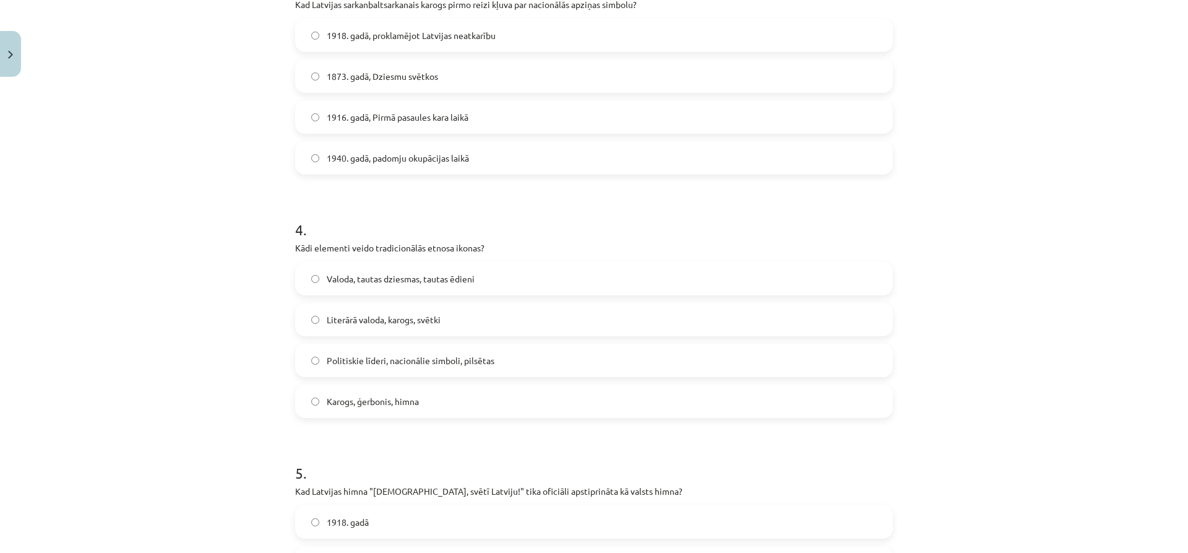
click at [373, 404] on span "Karogs, ģerbonis, himna" at bounding box center [373, 401] width 92 height 13
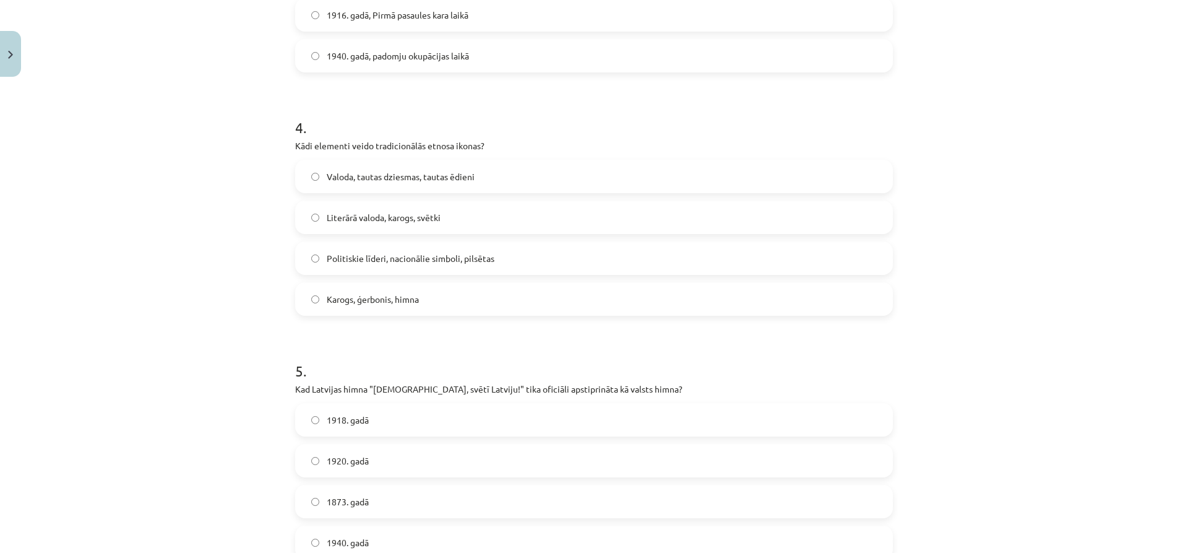
scroll to position [962, 0]
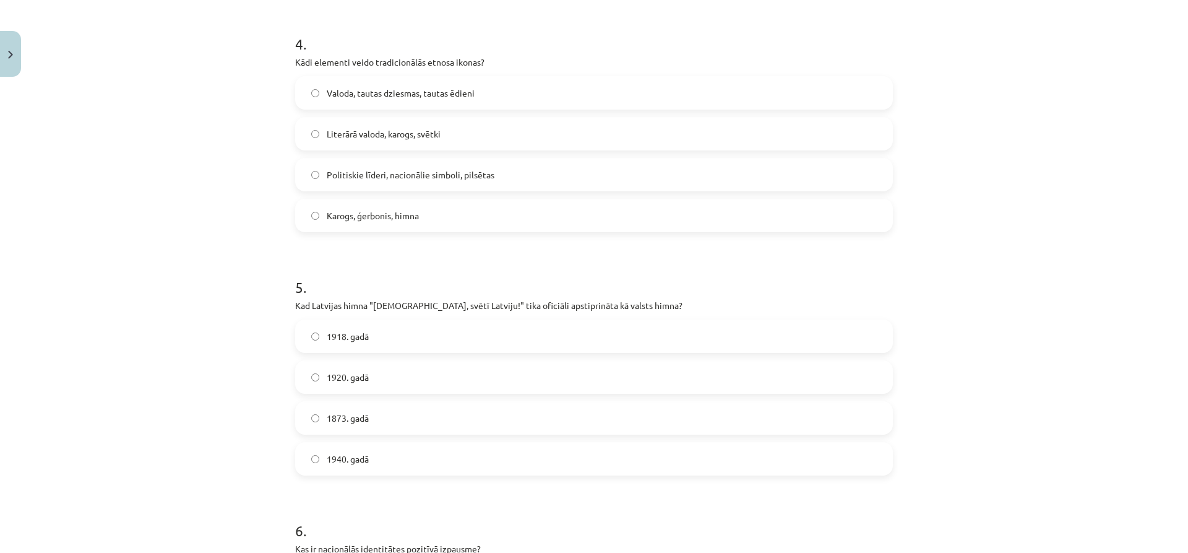
click at [367, 371] on label "1920. gadā" at bounding box center [593, 376] width 595 height 31
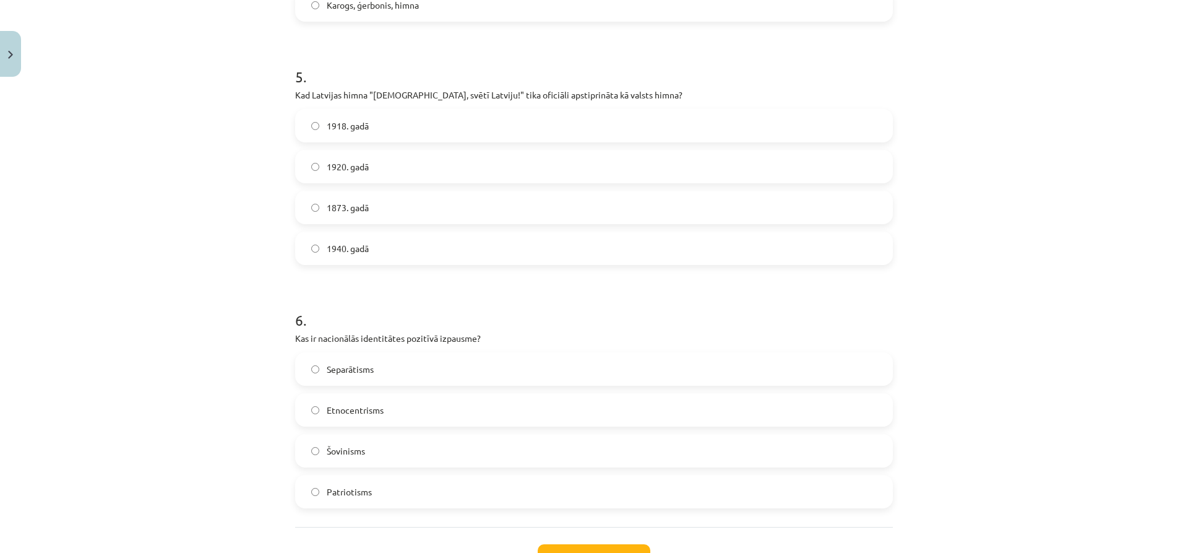
scroll to position [1210, 0]
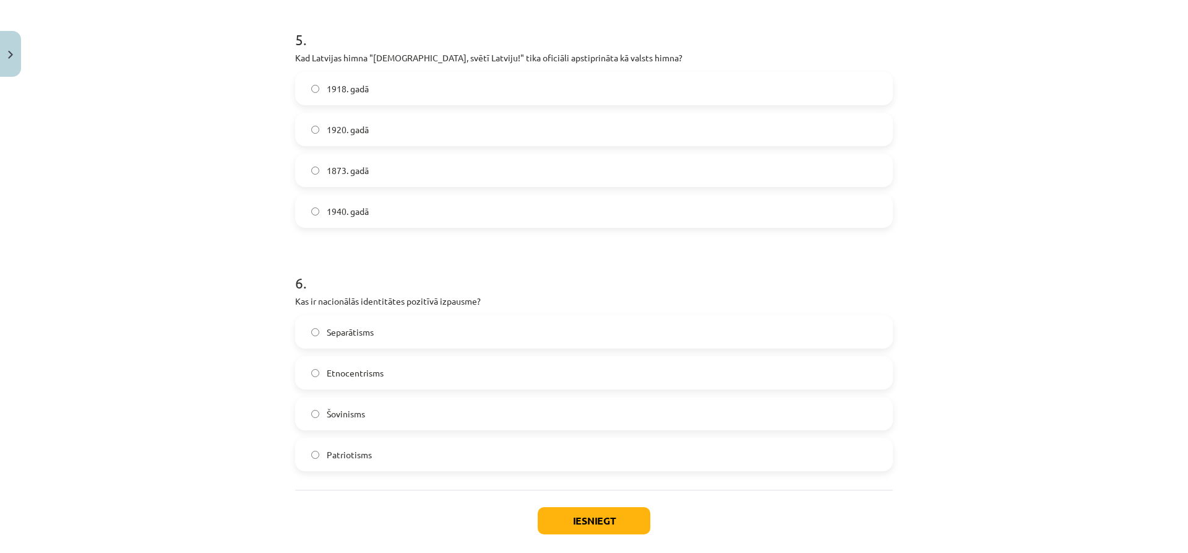
click at [363, 453] on span "Patriotisms" at bounding box center [349, 454] width 45 height 13
click at [572, 514] on button "Iesniegt" at bounding box center [594, 520] width 113 height 27
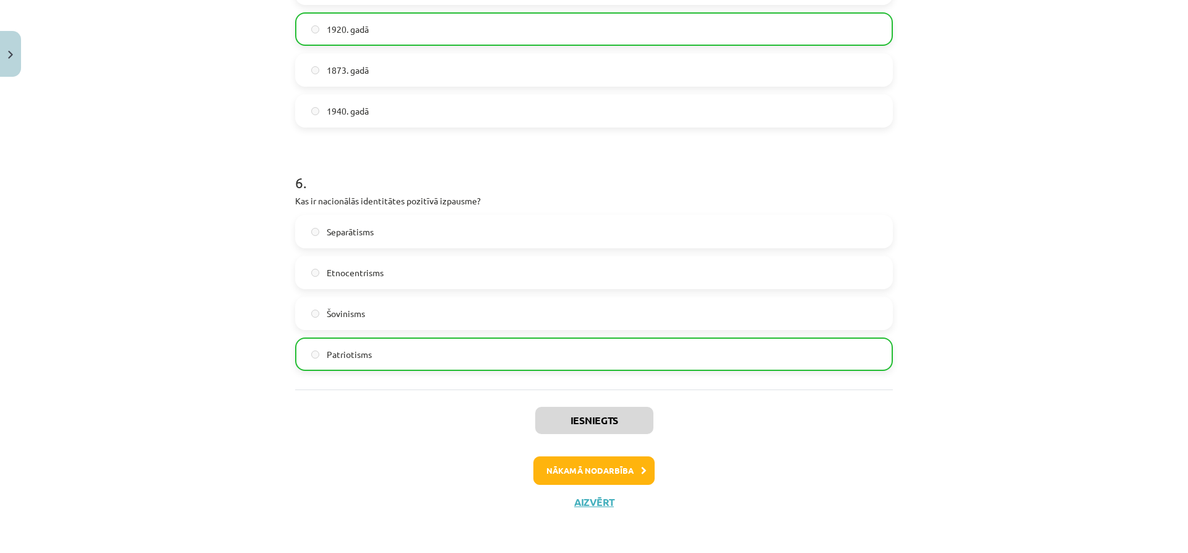
scroll to position [1311, 0]
click at [587, 466] on button "Nākamā nodarbība" at bounding box center [593, 469] width 121 height 28
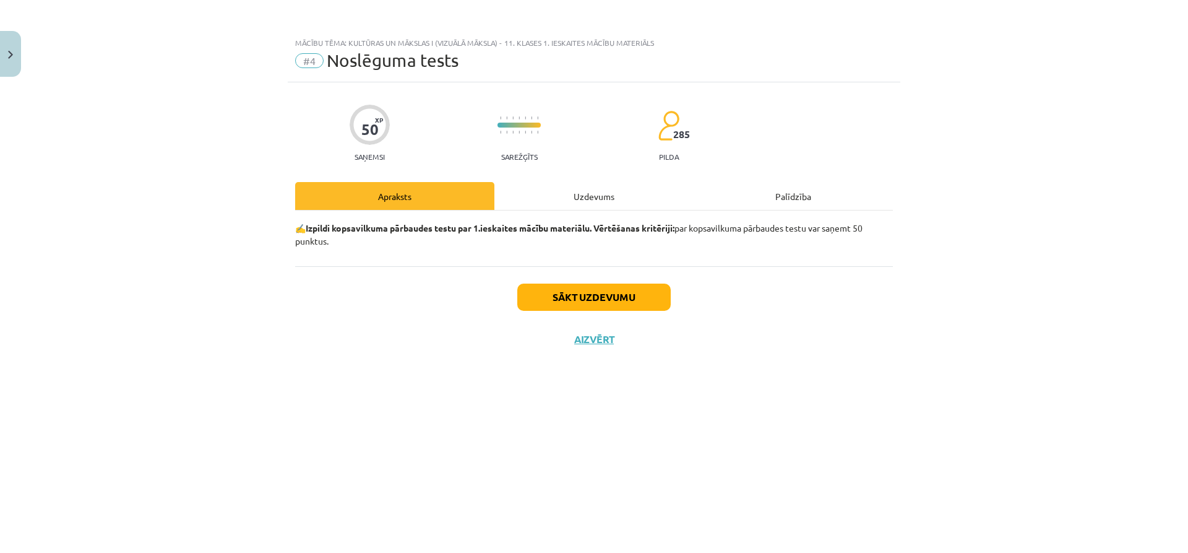
click at [567, 202] on div "Uzdevums" at bounding box center [593, 196] width 199 height 28
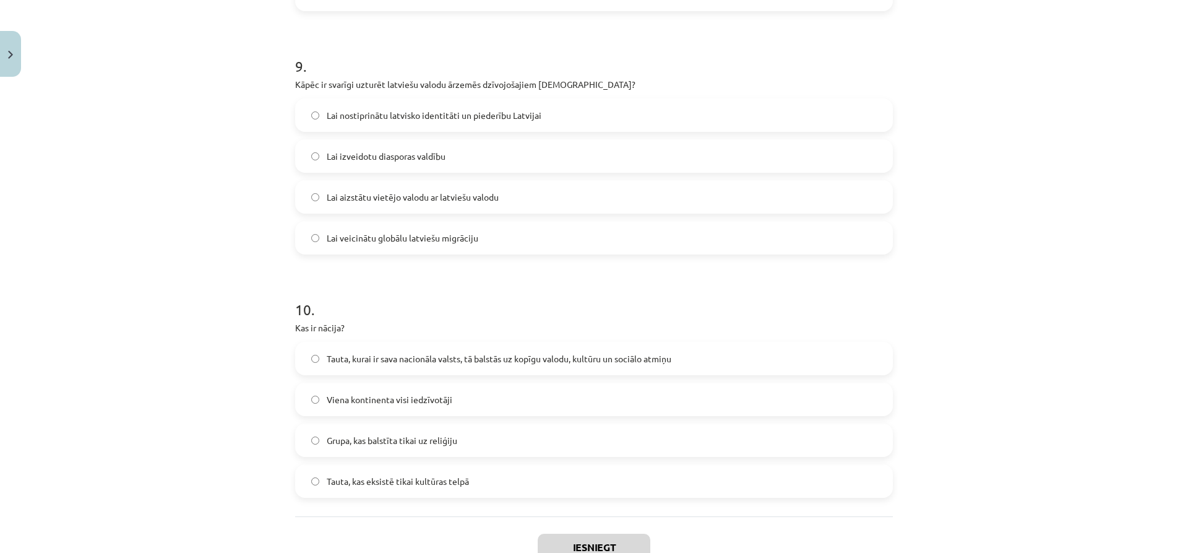
scroll to position [2244, 0]
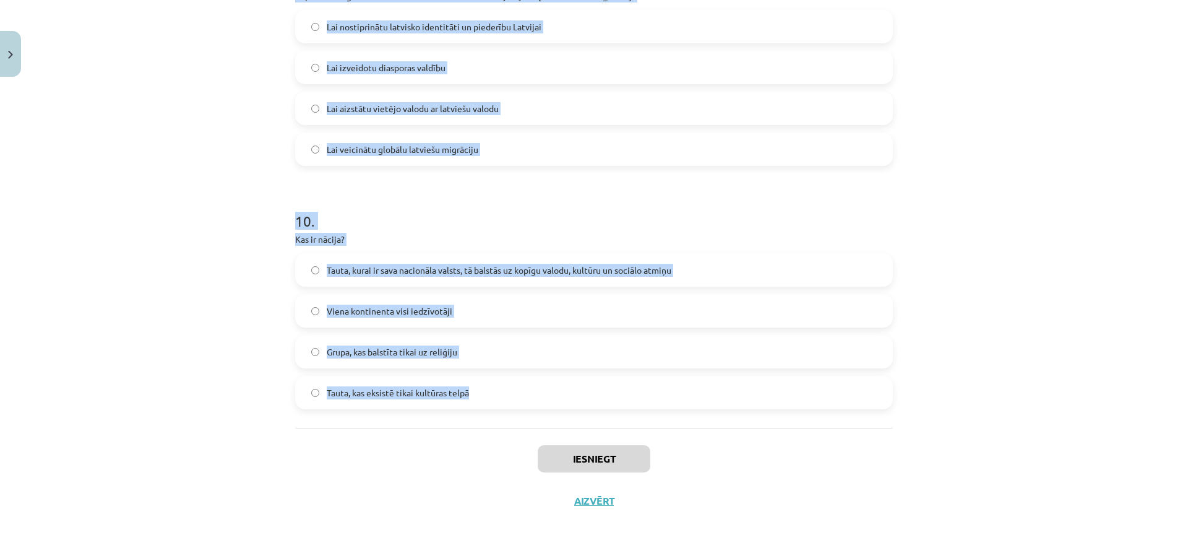
drag, startPoint x: 291, startPoint y: 294, endPoint x: 507, endPoint y: 419, distance: 249.5
copy form "Lor ip dolorsita? Consect adi elitsedd Eiusmodtem inc utlaboreetdol magnaaliq E…"
click at [172, 369] on div "Mācību tēma: Kultūras un mākslas i (vizuālā māksla) - 11. klases 1. ieskaites m…" at bounding box center [594, 276] width 1188 height 553
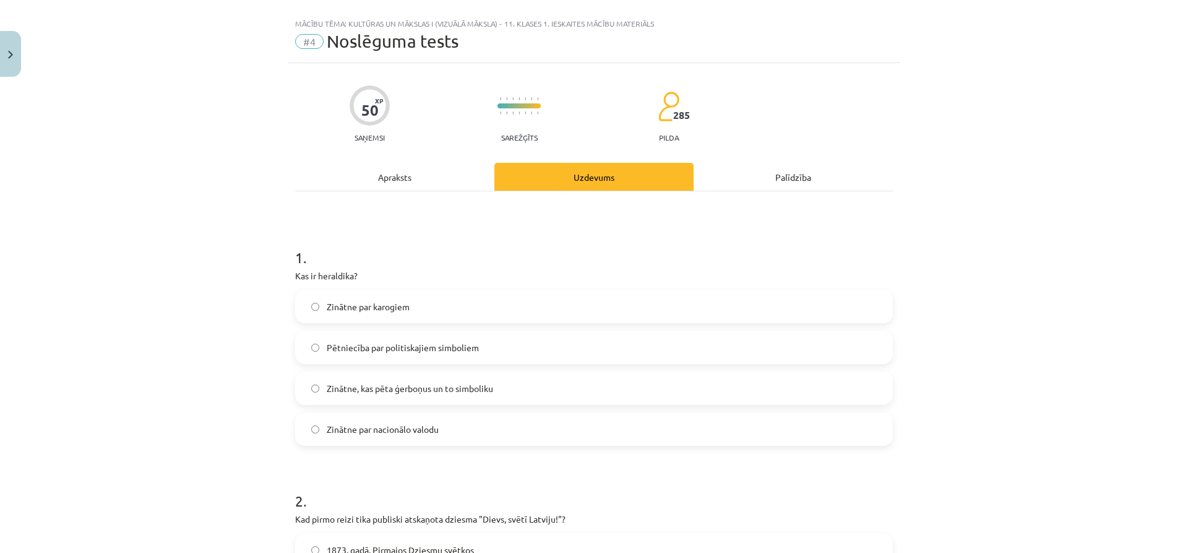
scroll to position [62, 0]
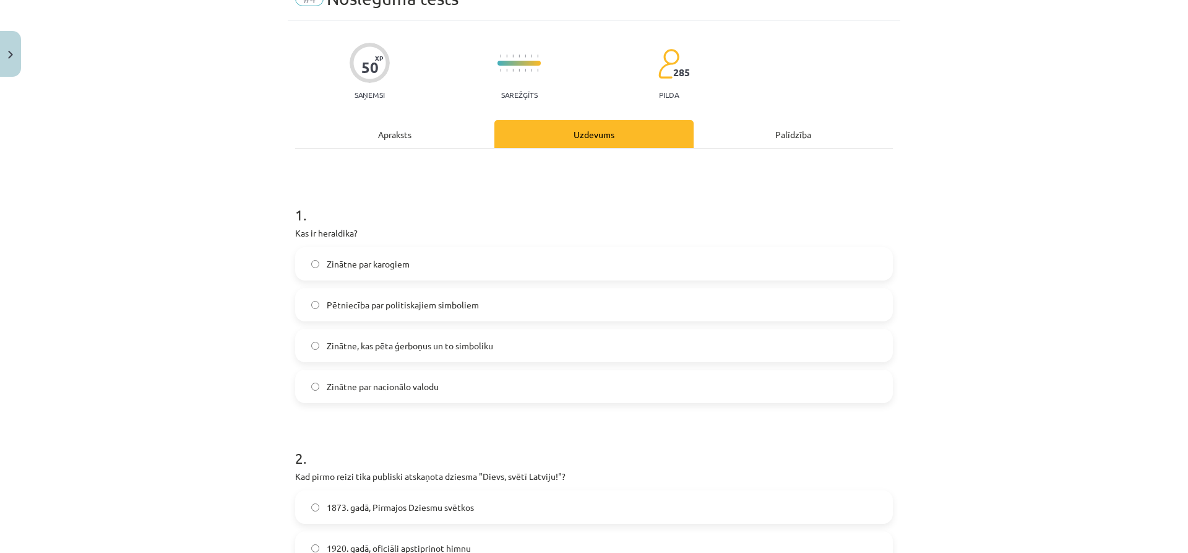
click at [421, 345] on span "Zinātne, kas pēta ģerboņus un to simboliku" at bounding box center [410, 345] width 166 height 13
click at [447, 349] on span "Zinātne, kas pēta ģerboņus un to simboliku" at bounding box center [410, 345] width 166 height 13
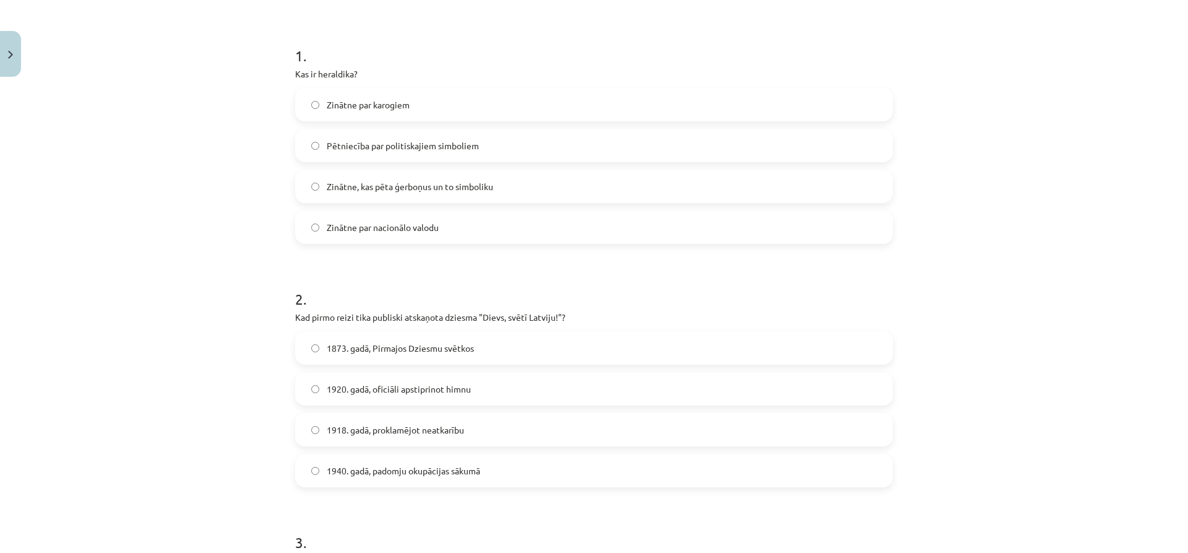
scroll to position [247, 0]
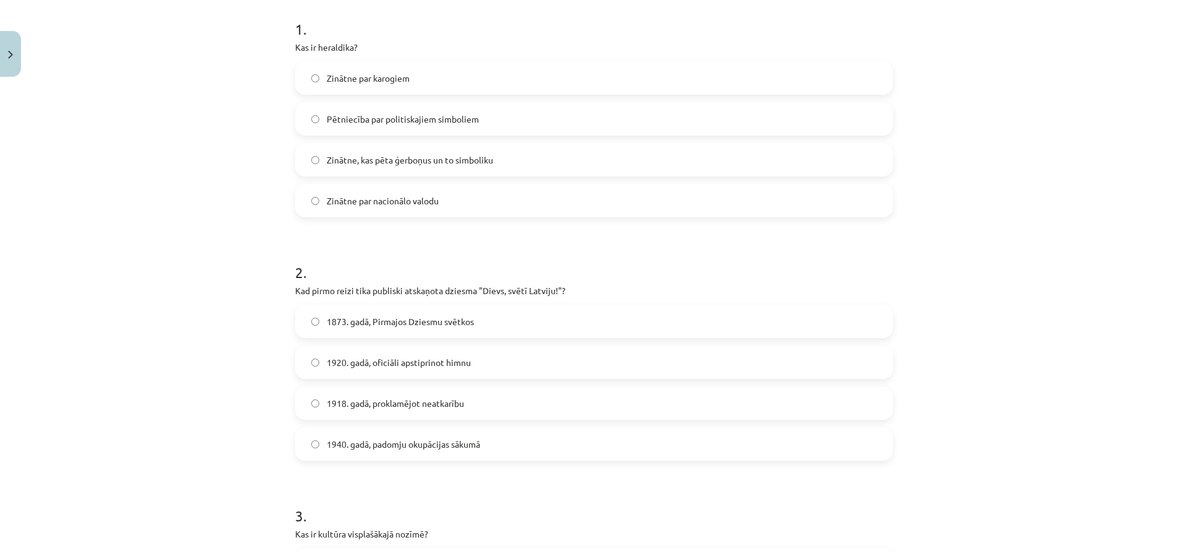
click at [420, 324] on span "1873. gadā, Pirmajos Dziesmu svētkos" at bounding box center [400, 321] width 147 height 13
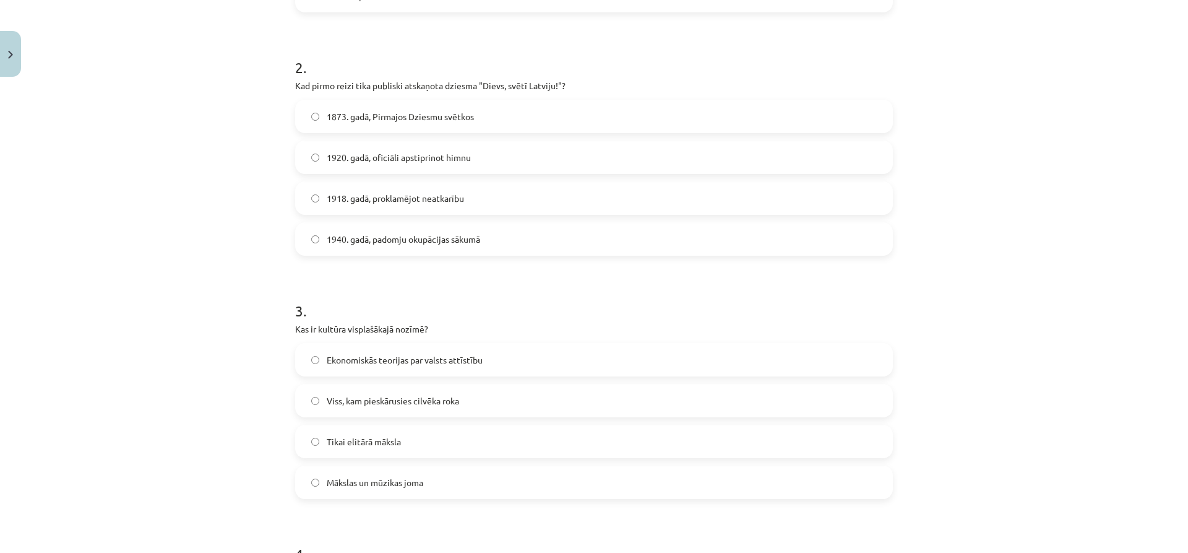
scroll to position [495, 0]
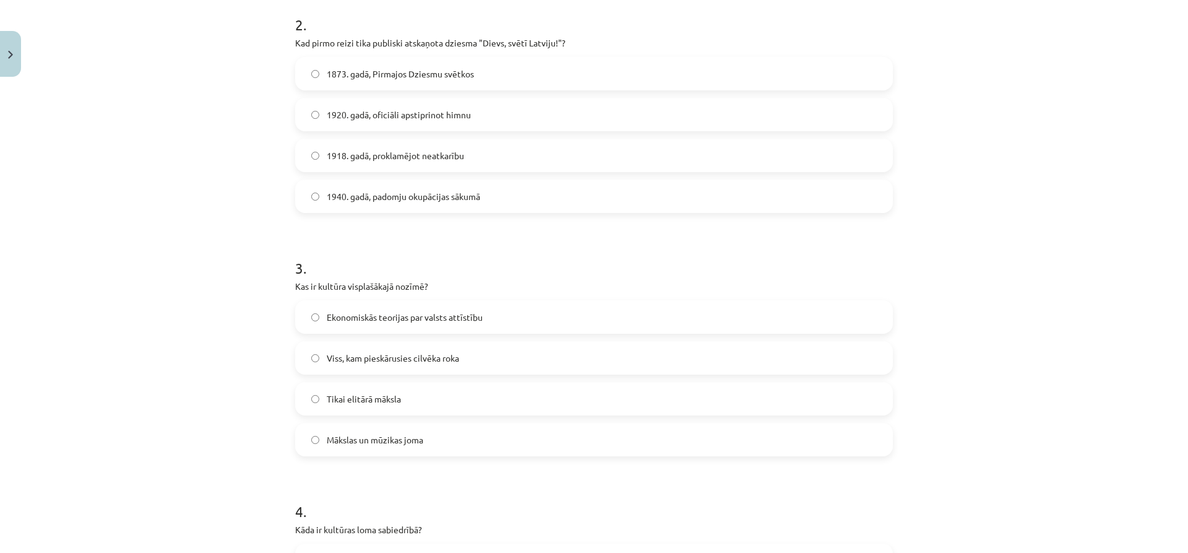
click at [390, 355] on span "Viss, kam pieskārusies cilvēka roka" at bounding box center [393, 357] width 132 height 13
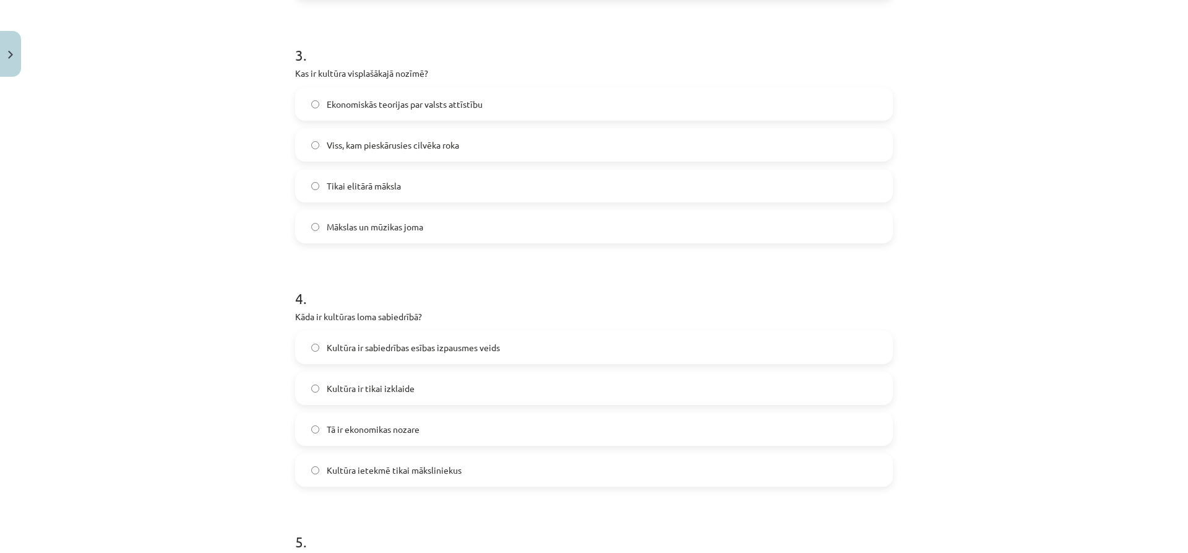
scroll to position [742, 0]
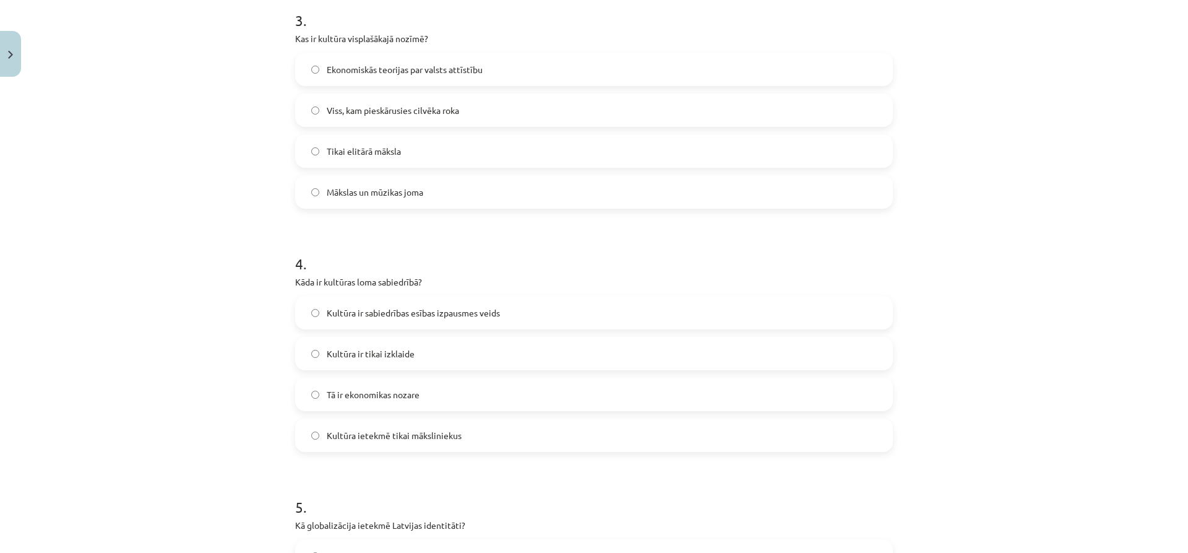
drag, startPoint x: 394, startPoint y: 346, endPoint x: 389, endPoint y: 341, distance: 6.6
drag, startPoint x: 389, startPoint y: 341, endPoint x: 186, endPoint y: 322, distance: 203.9
click at [186, 322] on div "Mācību tēma: Kultūras un mākslas i (vizuālā māksla) - 11. klases 1. ieskaites m…" at bounding box center [594, 276] width 1188 height 553
click at [426, 312] on span "Kultūra ir sabiedrības esības izpausmes veids" at bounding box center [413, 312] width 173 height 13
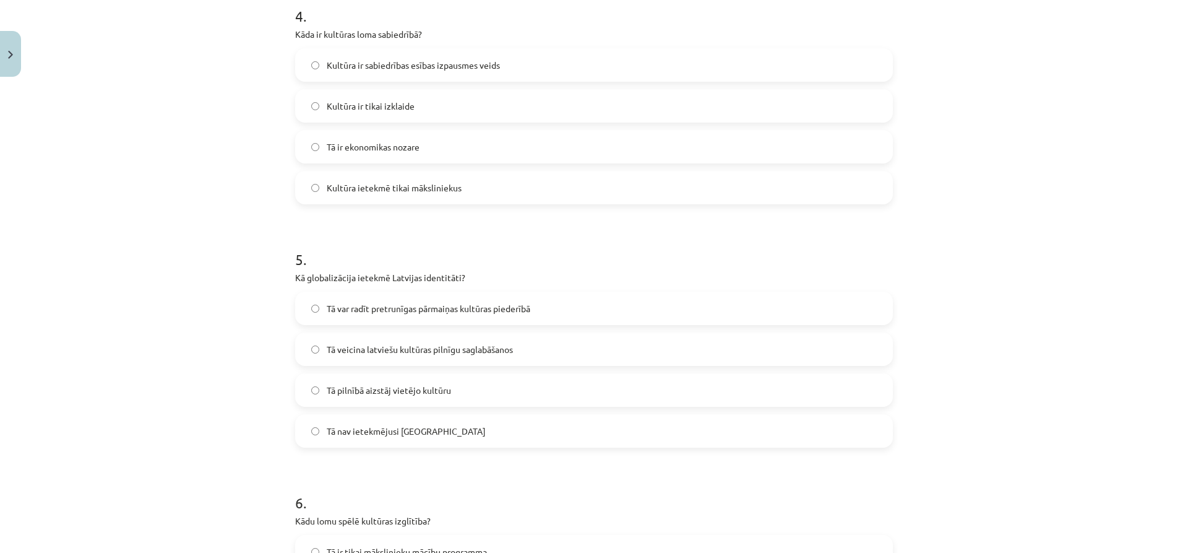
click at [362, 317] on label "Tā var radīt pretrunīgas pārmaiņas kultūras piederībā" at bounding box center [593, 308] width 595 height 31
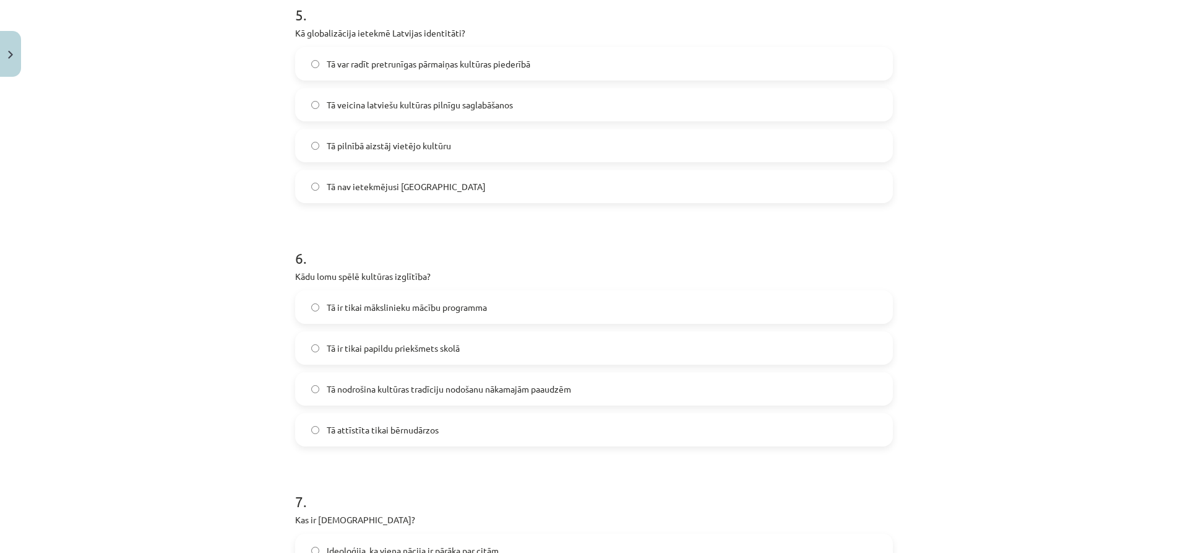
scroll to position [1237, 0]
click at [401, 384] on span "Tā nodrošina kultūras tradīciju nodošanu nākamajām paaudzēm" at bounding box center [449, 385] width 244 height 13
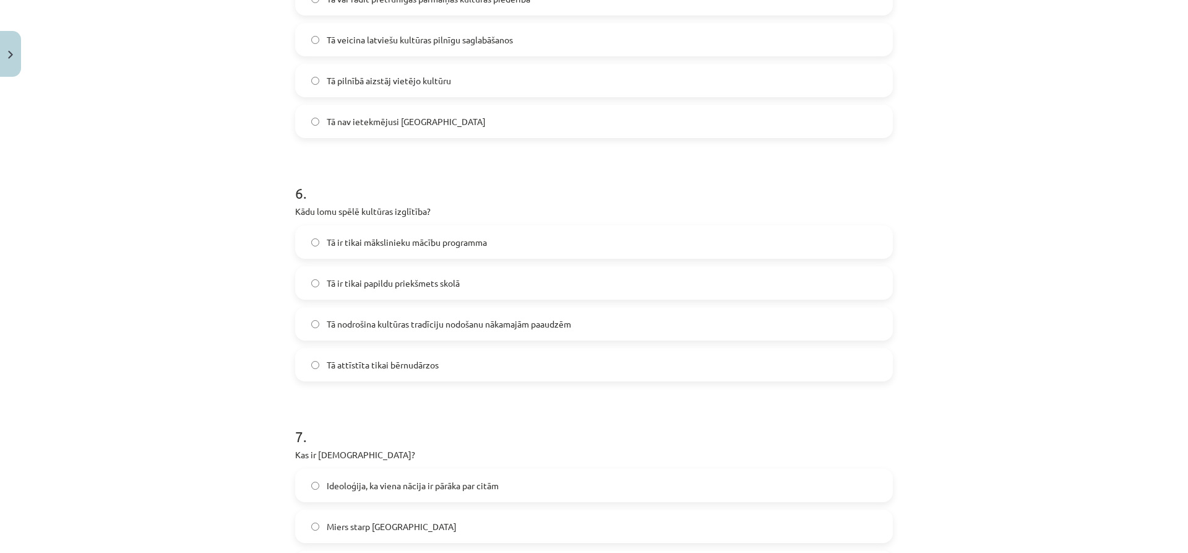
click at [458, 324] on span "Tā nodrošina kultūras tradīciju nodošanu nākamajām paaudzēm" at bounding box center [449, 323] width 244 height 13
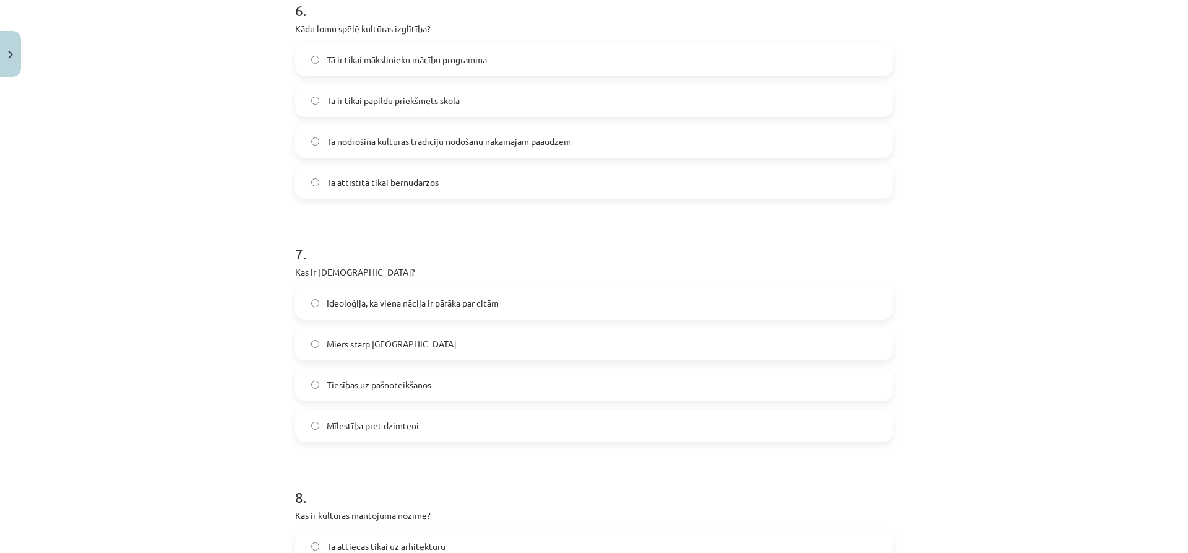
scroll to position [1485, 0]
click at [403, 302] on span "Ideoloģija, ka viena nācija ir pārāka par citām" at bounding box center [413, 299] width 172 height 13
click at [437, 297] on span "Ideoloģija, ka viena nācija ir pārāka par citām" at bounding box center [413, 299] width 172 height 13
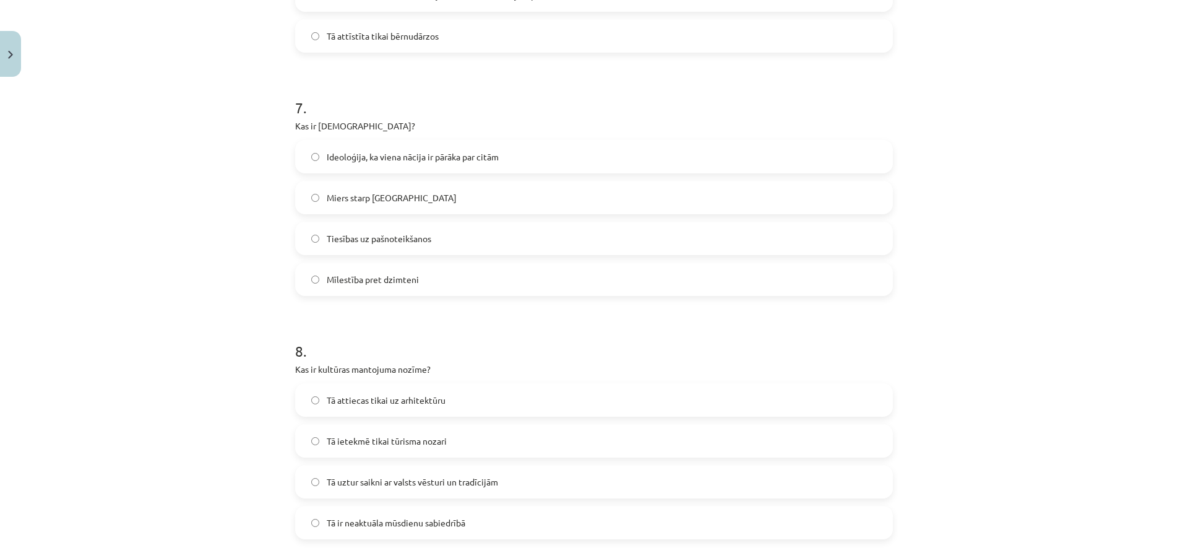
scroll to position [1671, 0]
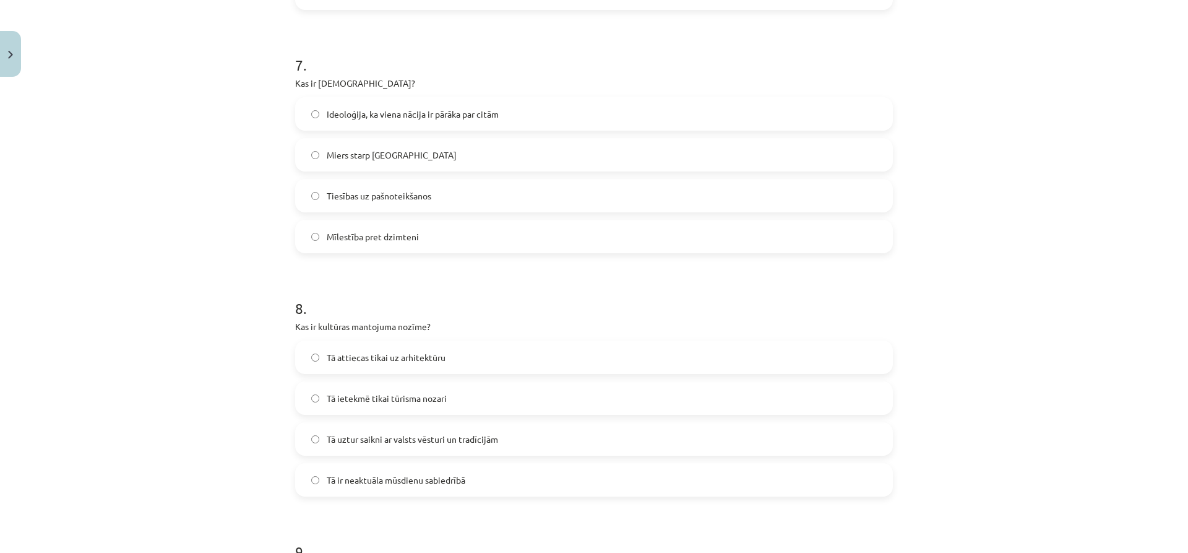
click at [397, 437] on span "Tā uztur saikni ar valsts vēsturi un tradīcijām" at bounding box center [412, 438] width 171 height 13
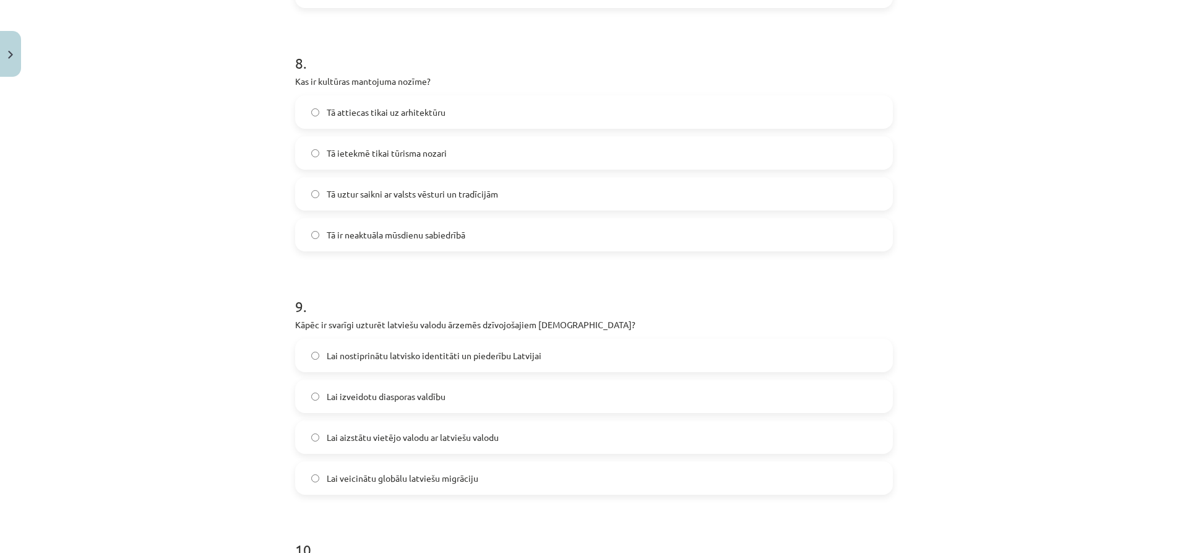
scroll to position [1918, 0]
click at [379, 351] on span "Lai nostiprinātu latvisko identitāti un piederību Latvijai" at bounding box center [434, 352] width 215 height 13
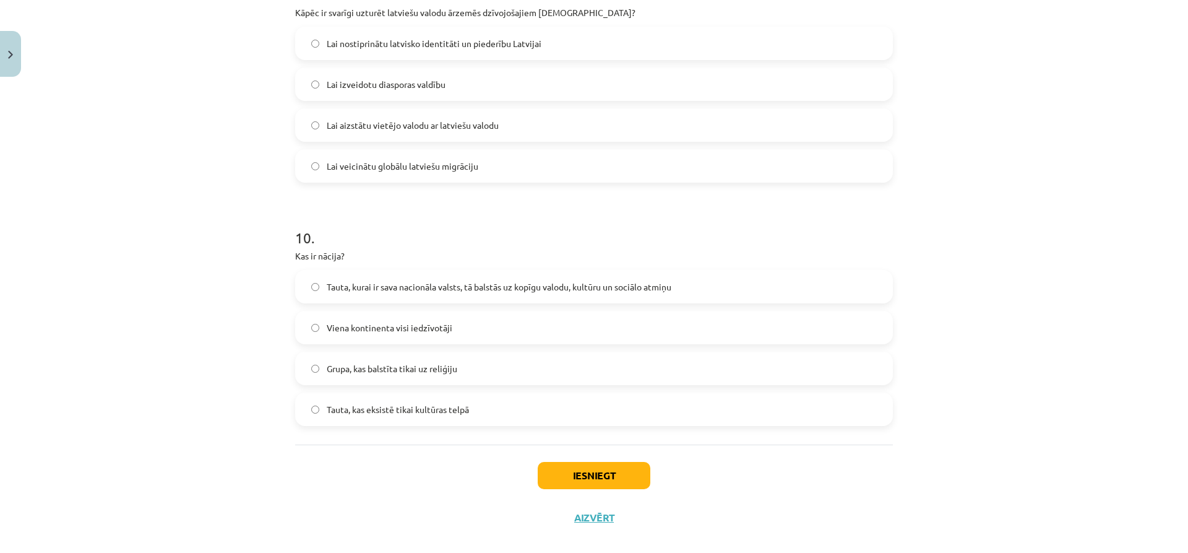
click at [360, 285] on span "Tauta, kurai ir sava nacionāla valsts, tā balstās uz kopīgu valodu, kultūru un …" at bounding box center [499, 286] width 345 height 13
click at [569, 468] on button "Iesniegt" at bounding box center [594, 475] width 113 height 27
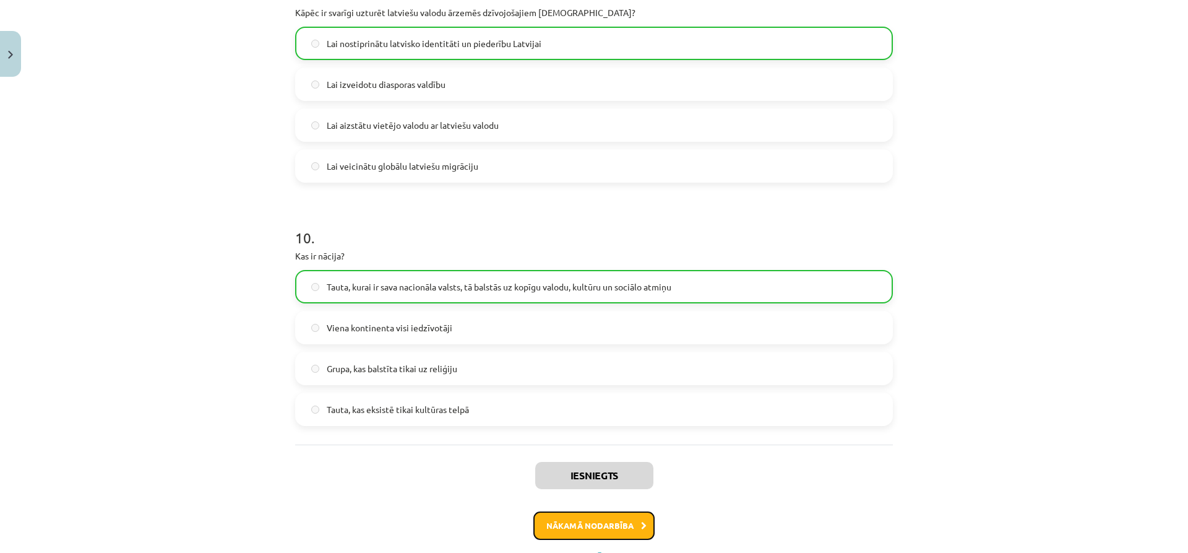
click at [579, 527] on button "Nākamā nodarbība" at bounding box center [593, 525] width 121 height 28
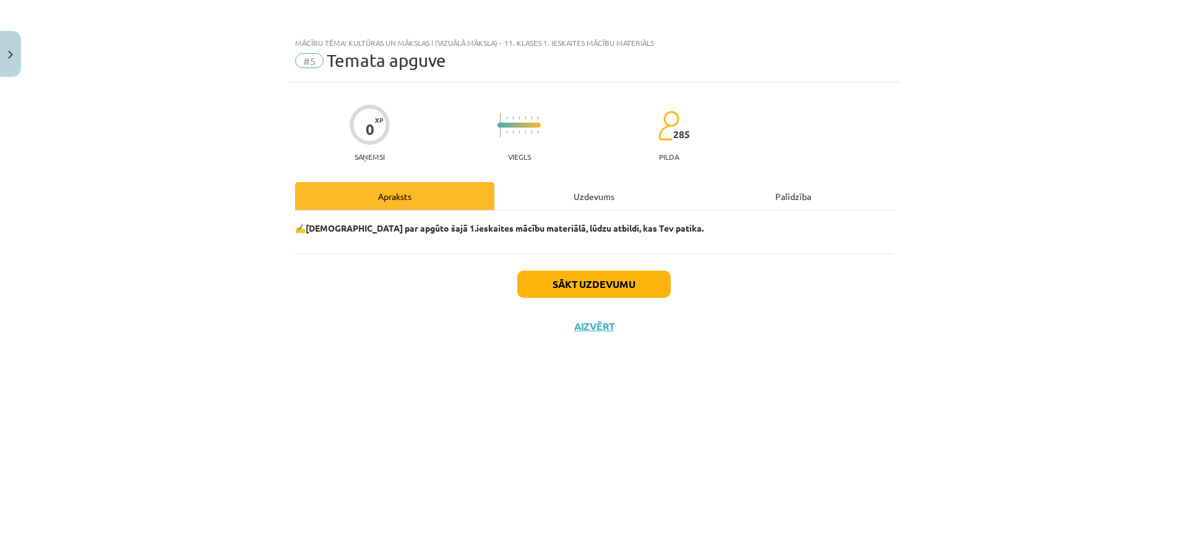
scroll to position [0, 0]
click at [588, 284] on button "Sākt uzdevumu" at bounding box center [593, 283] width 153 height 27
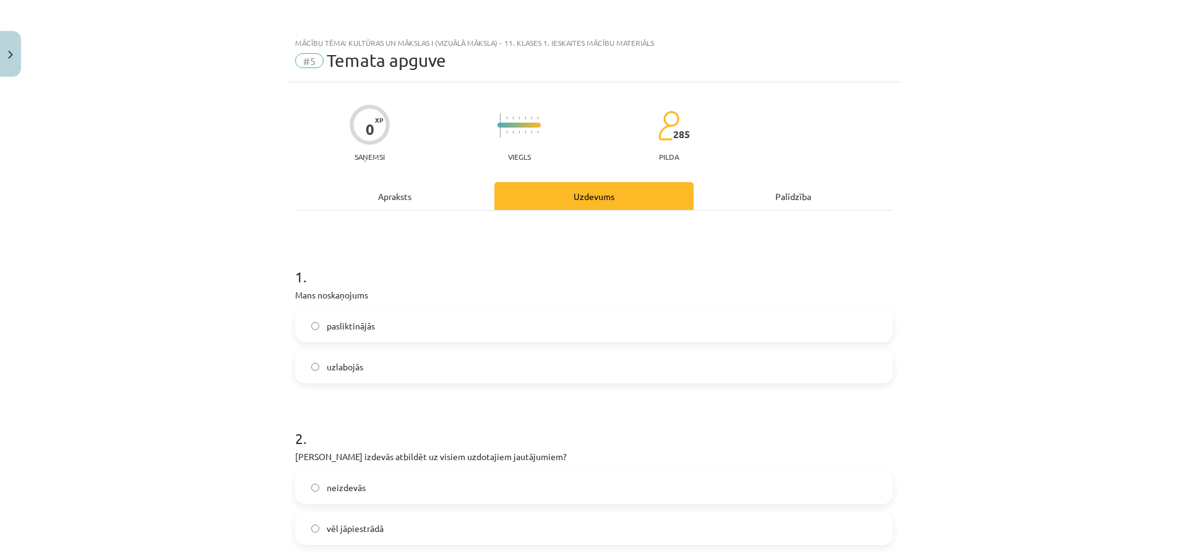
click at [474, 321] on label "pasliktinājās" at bounding box center [593, 325] width 595 height 31
click at [458, 357] on label "uzlabojās" at bounding box center [593, 366] width 595 height 31
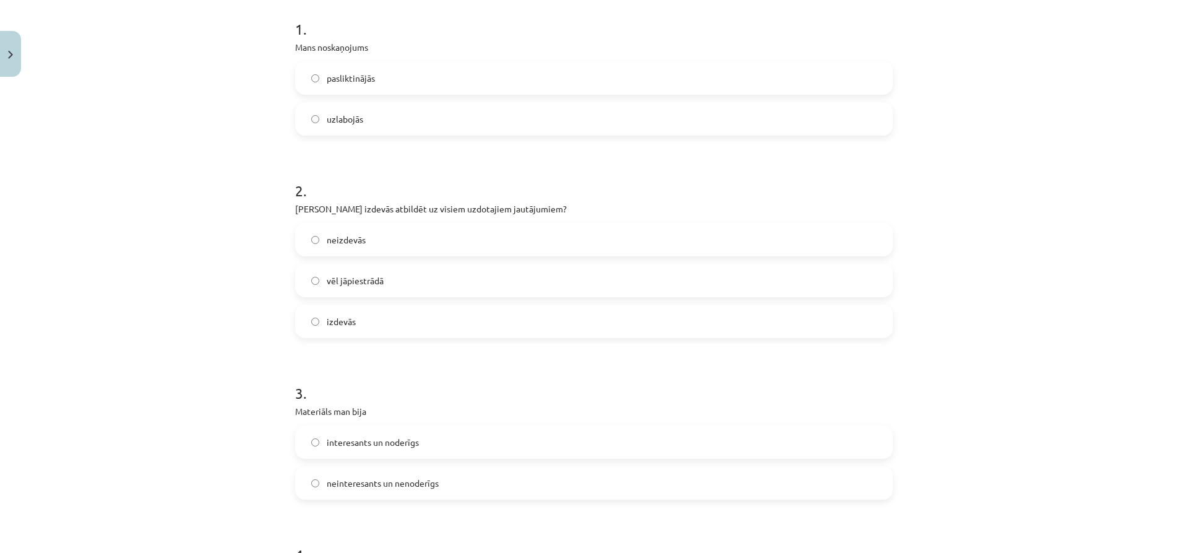
drag, startPoint x: 443, startPoint y: 267, endPoint x: 442, endPoint y: 278, distance: 11.2
click at [444, 269] on label "vēl jāpiestrādā" at bounding box center [593, 280] width 595 height 31
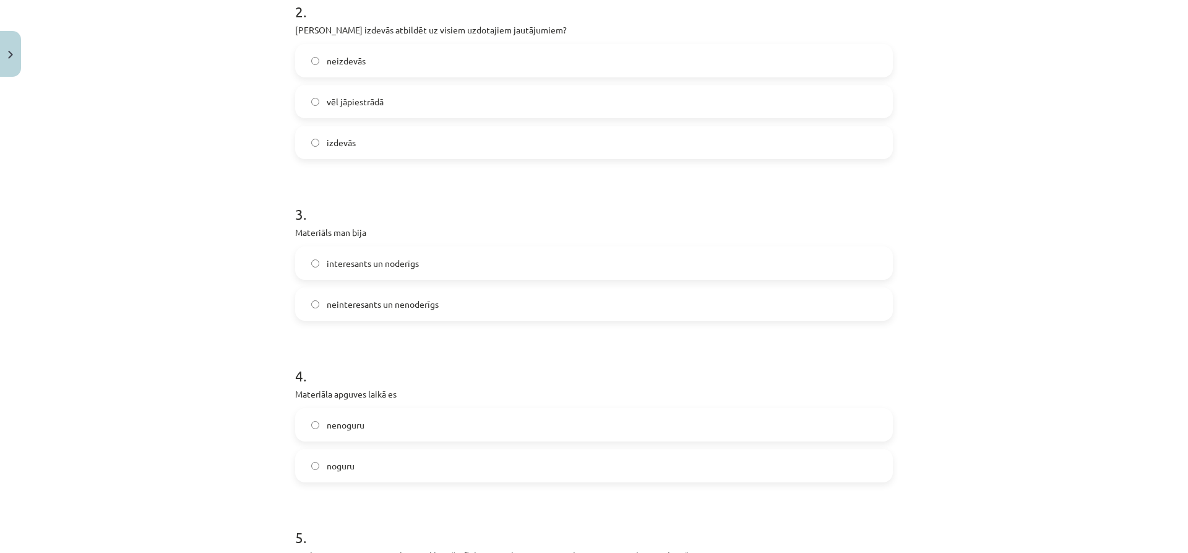
scroll to position [433, 0]
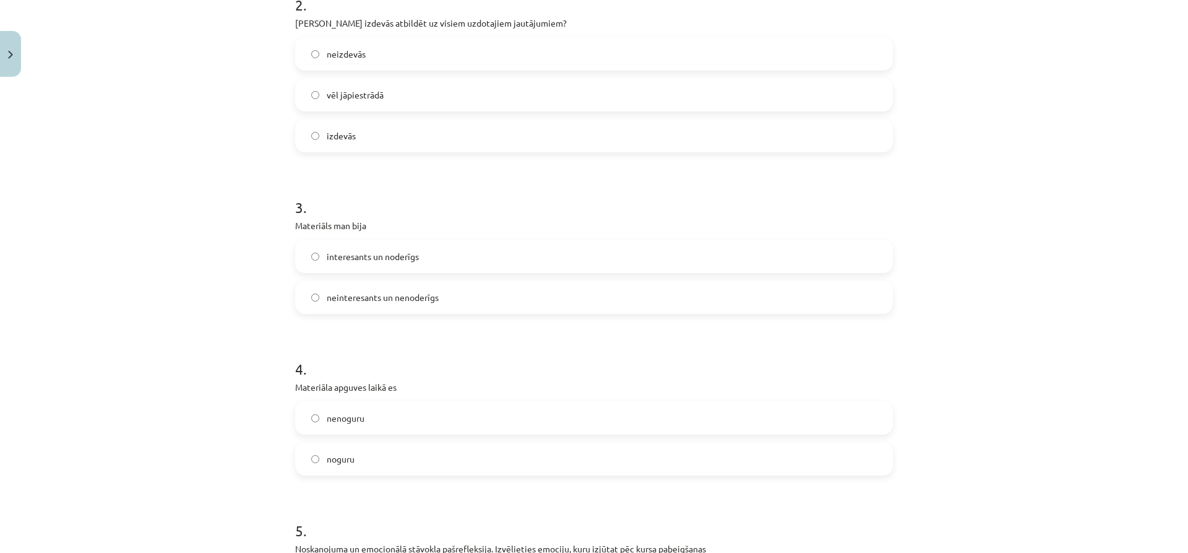
click at [473, 134] on label "izdevās" at bounding box center [593, 135] width 595 height 31
drag, startPoint x: 473, startPoint y: 134, endPoint x: 405, endPoint y: 194, distance: 89.9
click at [405, 194] on h1 "3 ." at bounding box center [594, 196] width 598 height 38
click at [414, 252] on span "interesants un noderīgs" at bounding box center [373, 256] width 92 height 13
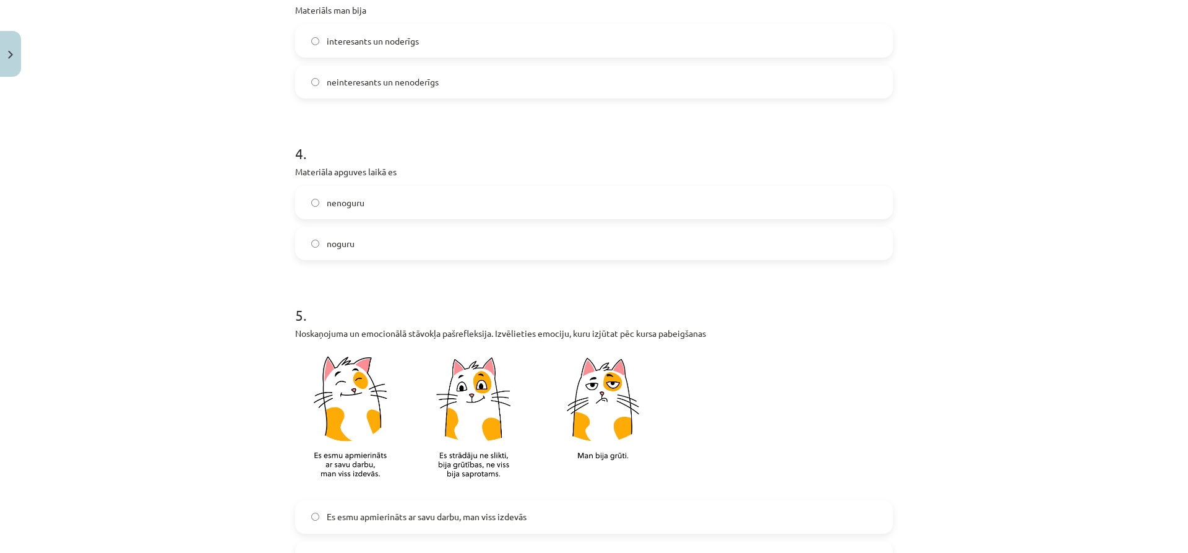
scroll to position [681, 0]
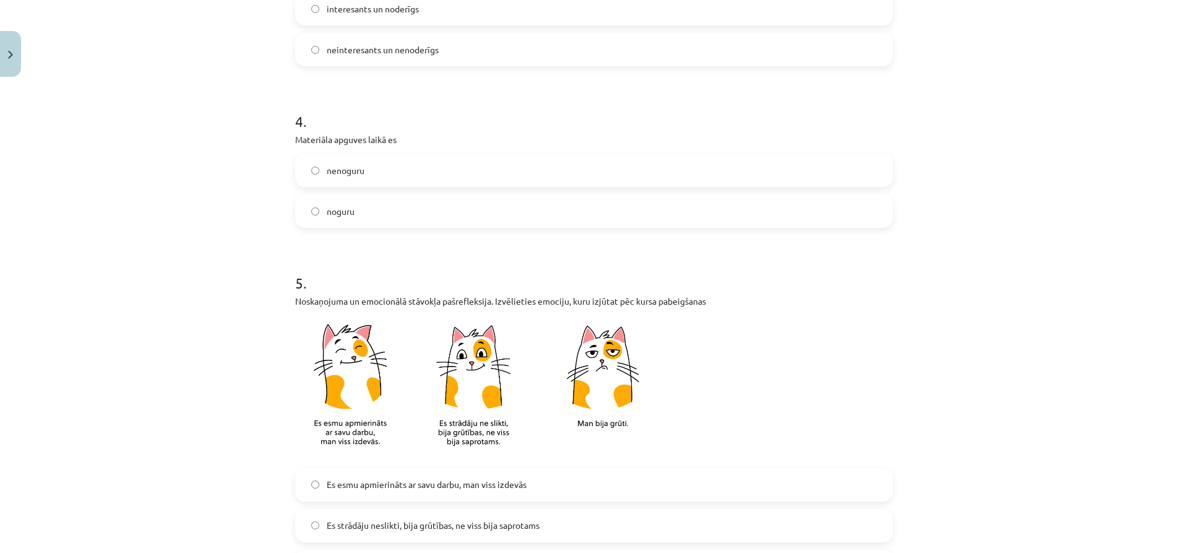
click at [440, 178] on label "nenoguru" at bounding box center [593, 170] width 595 height 31
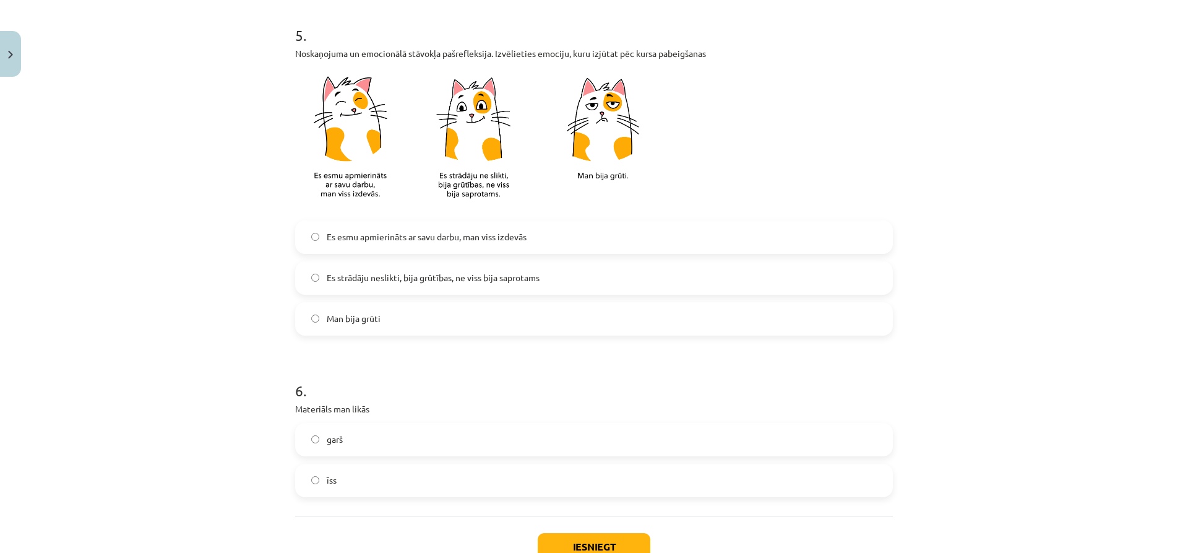
click at [443, 252] on label "Es esmu apmierināts ar savu darbu, man viss izdevās" at bounding box center [593, 237] width 595 height 31
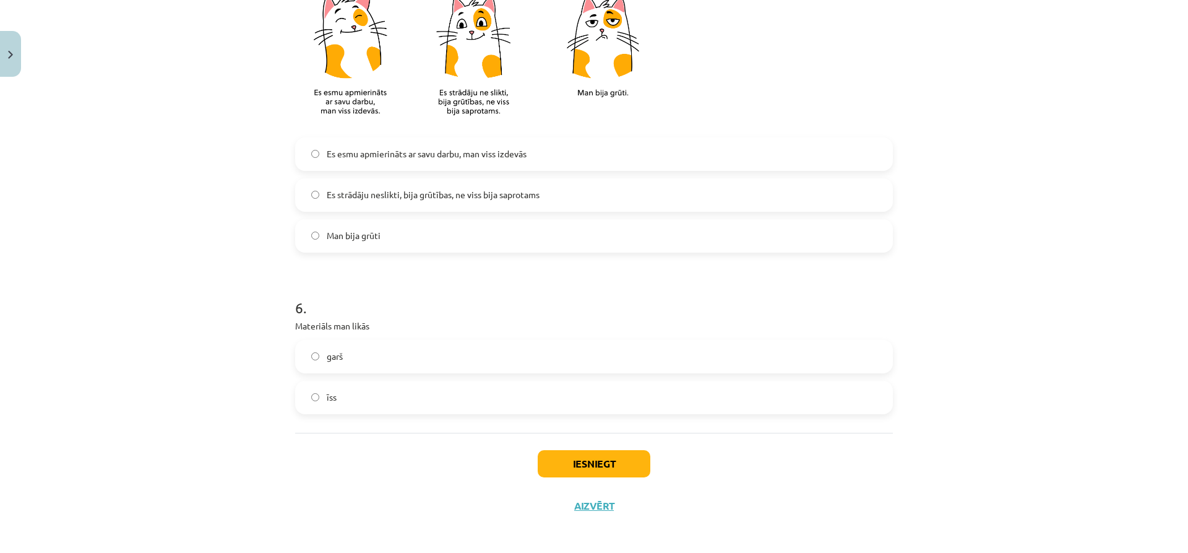
scroll to position [1016, 0]
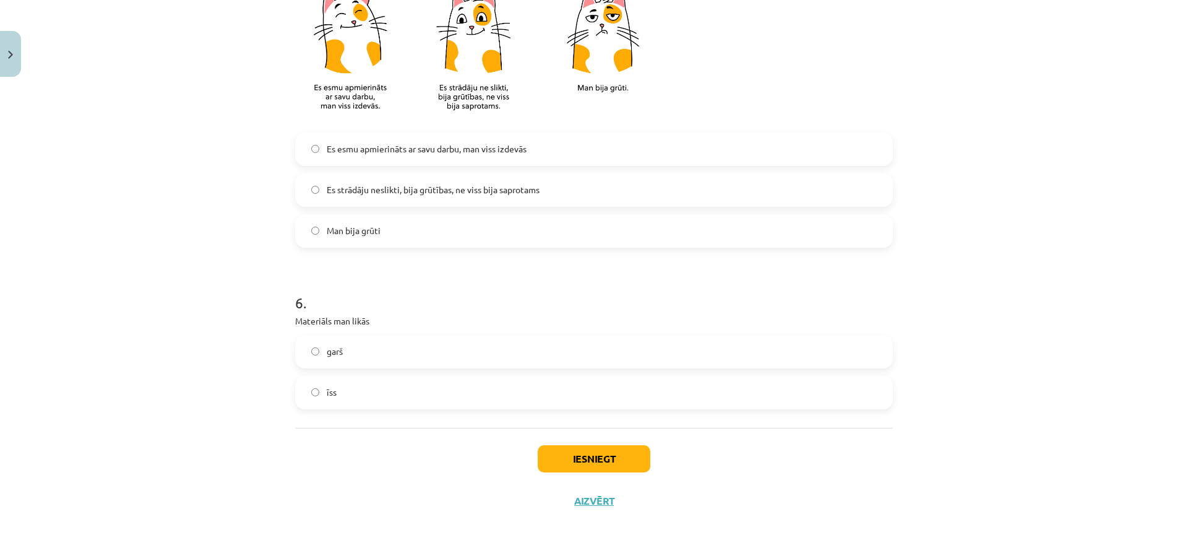
click at [426, 355] on label "garš" at bounding box center [593, 351] width 595 height 31
click at [412, 392] on label "īss" at bounding box center [593, 392] width 595 height 31
click at [589, 453] on button "Iesniegt" at bounding box center [594, 458] width 113 height 27
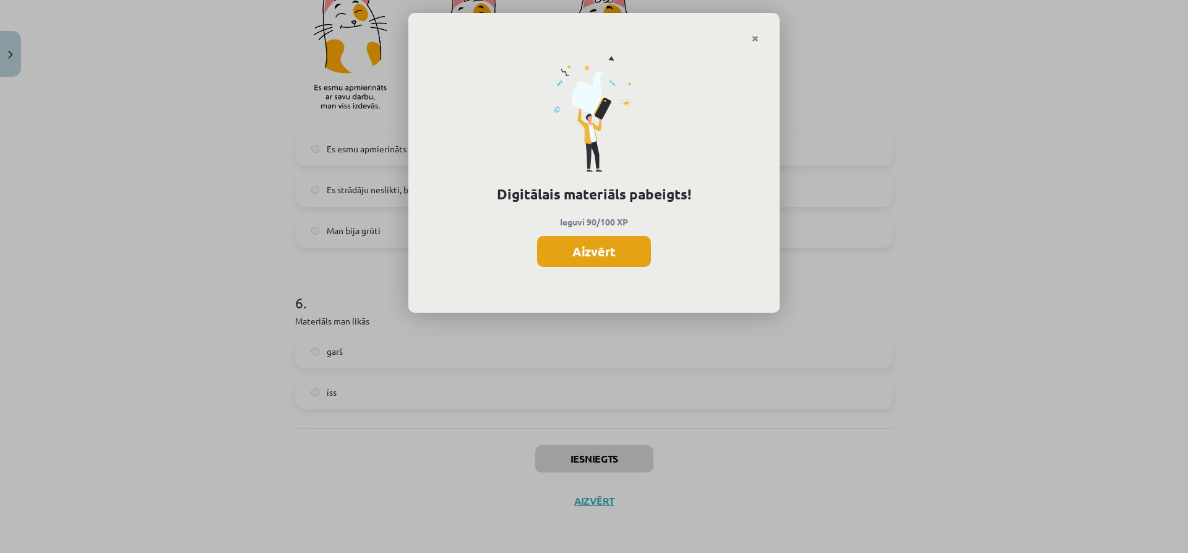
click at [622, 239] on button "Aizvērt" at bounding box center [594, 251] width 114 height 31
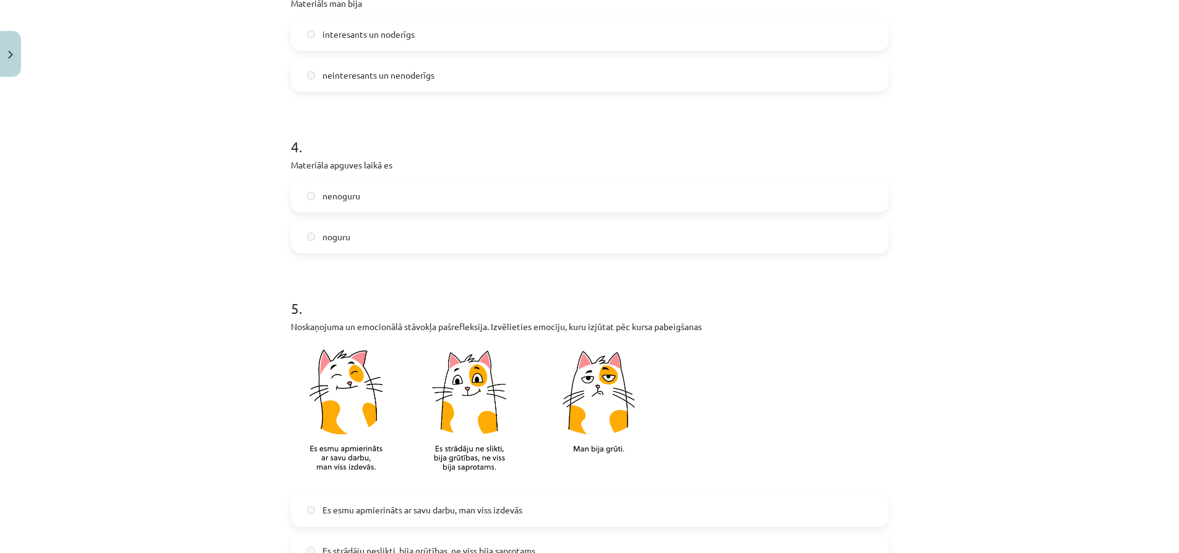
scroll to position [645, 0]
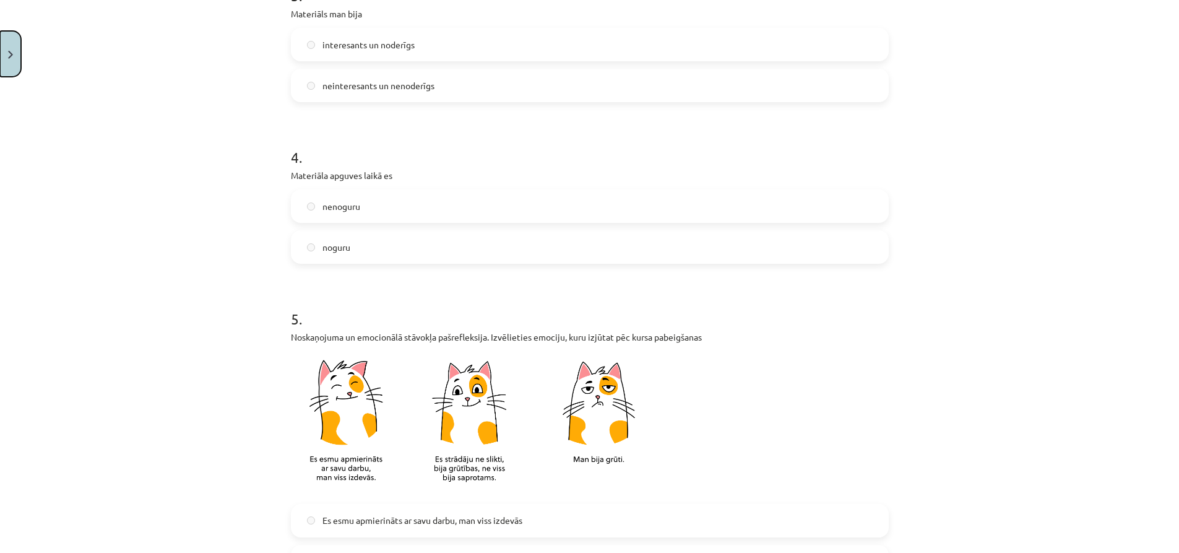
click at [5, 54] on button "Close" at bounding box center [10, 54] width 21 height 46
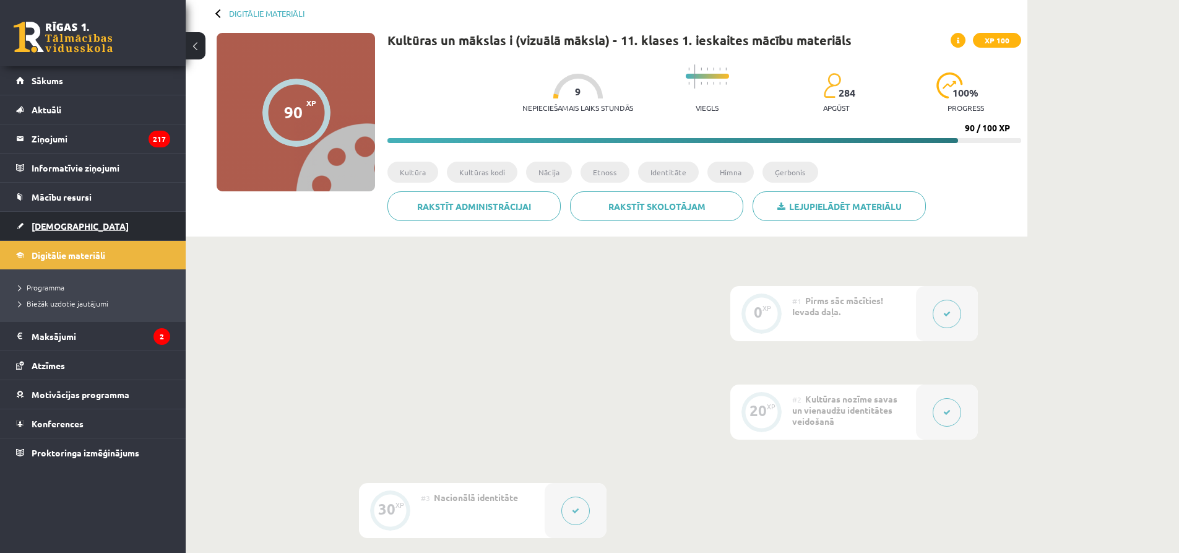
click at [61, 218] on link "[DEMOGRAPHIC_DATA]" at bounding box center [93, 226] width 154 height 28
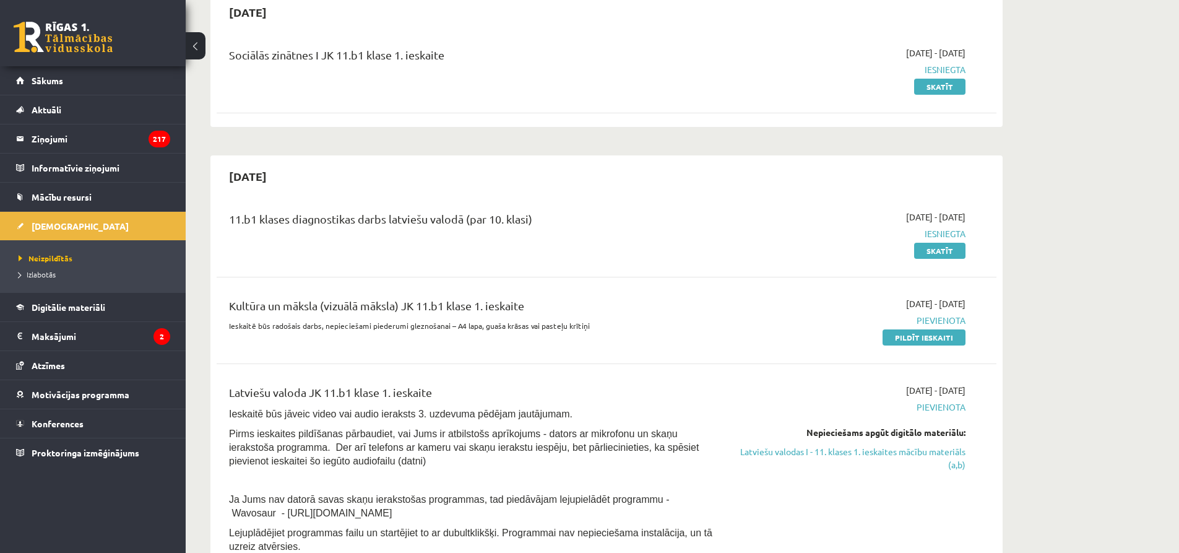
scroll to position [186, 0]
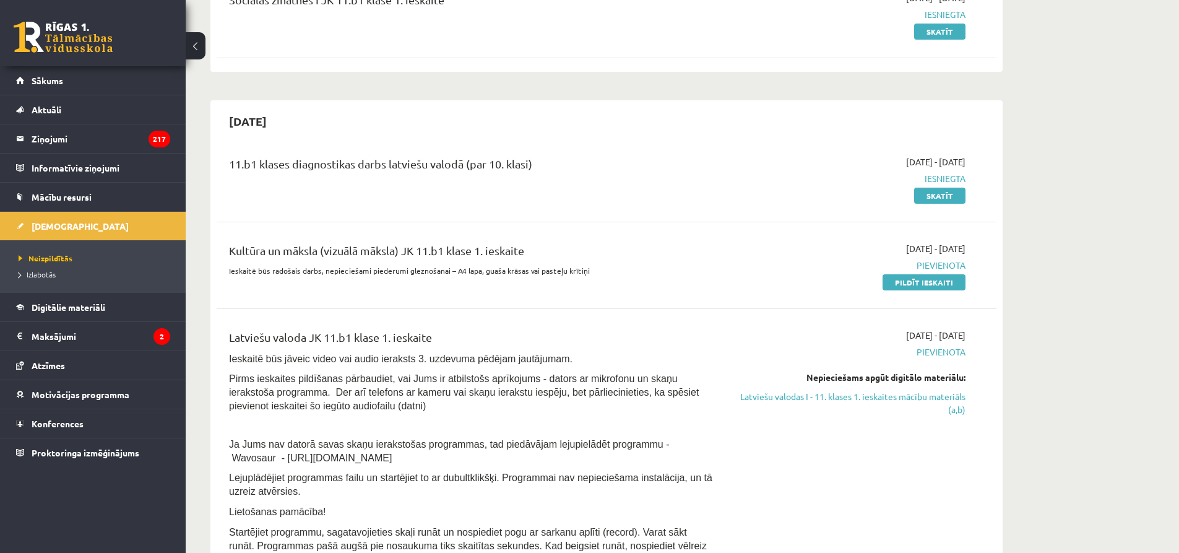
click at [680, 148] on div "11.b1 klases diagnostikas darbs latviešu valodā (par 10. klasi) [DATE] - [DATE]…" at bounding box center [607, 178] width 780 height 71
